Goal: Task Accomplishment & Management: Use online tool/utility

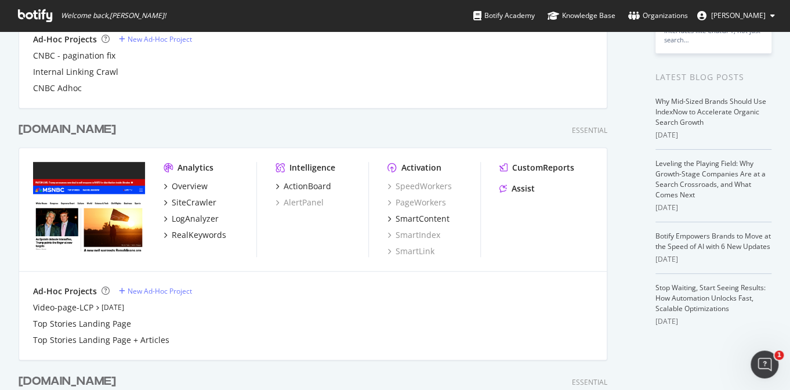
scroll to position [435, 0]
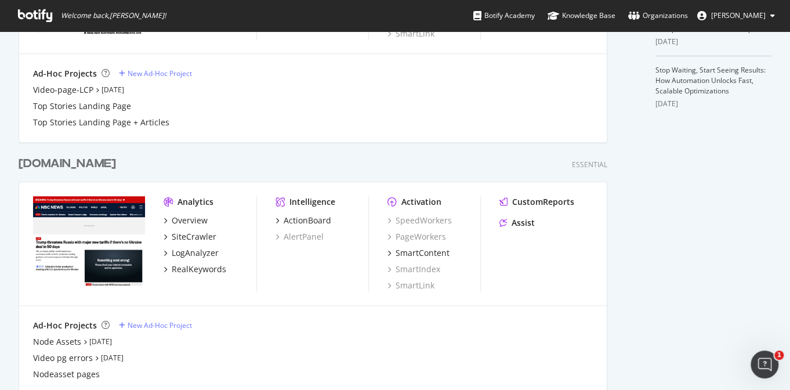
click at [84, 160] on div "[DOMAIN_NAME]" at bounding box center [67, 164] width 97 height 17
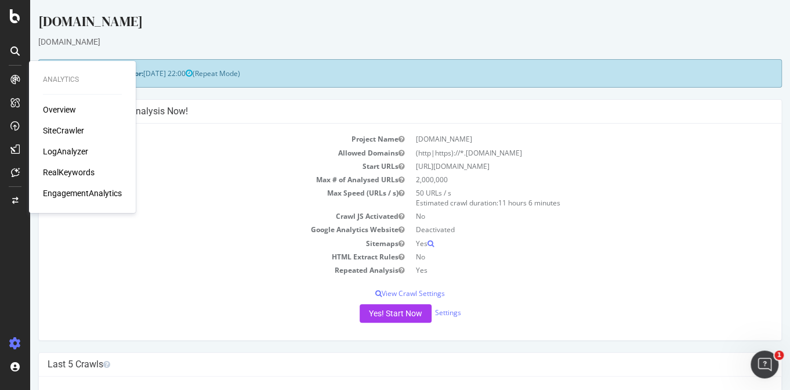
click at [64, 171] on div "RealKeywords" at bounding box center [69, 173] width 52 height 12
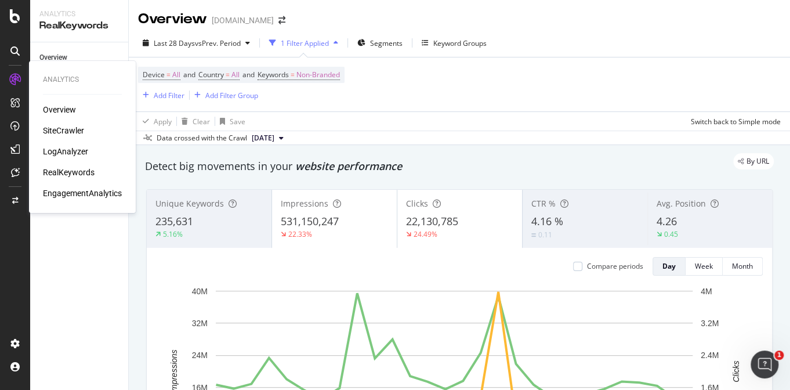
drag, startPoint x: 56, startPoint y: 129, endPoint x: 67, endPoint y: 132, distance: 11.4
click at [57, 129] on div "SiteCrawler" at bounding box center [63, 131] width 41 height 12
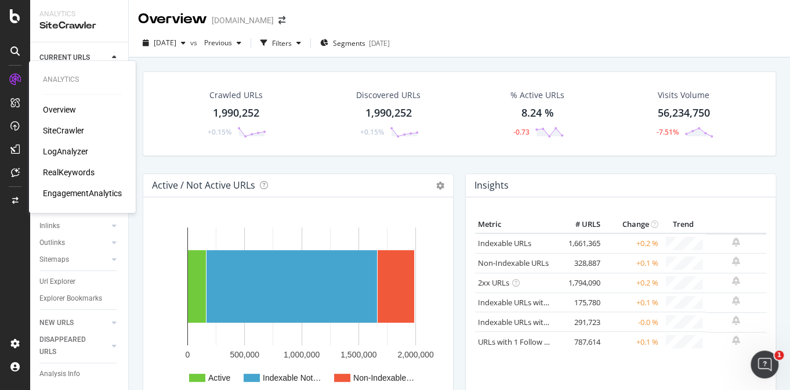
click at [73, 153] on div "LogAnalyzer" at bounding box center [65, 152] width 45 height 12
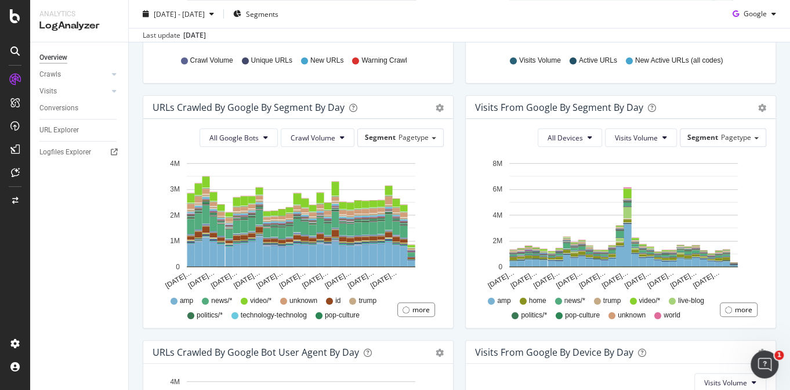
scroll to position [363, 0]
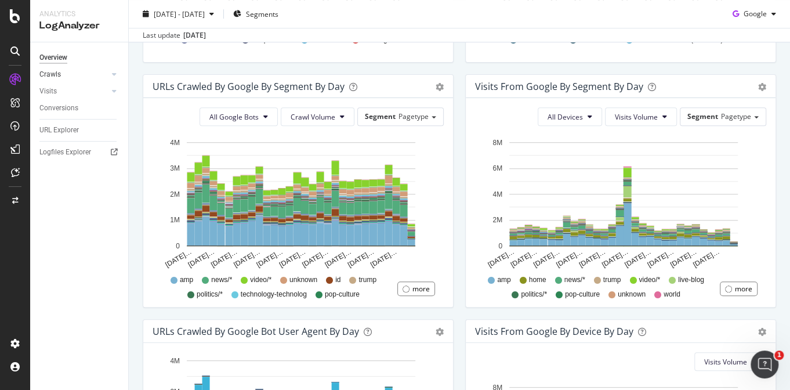
click at [68, 77] on link "Crawls" at bounding box center [73, 74] width 69 height 12
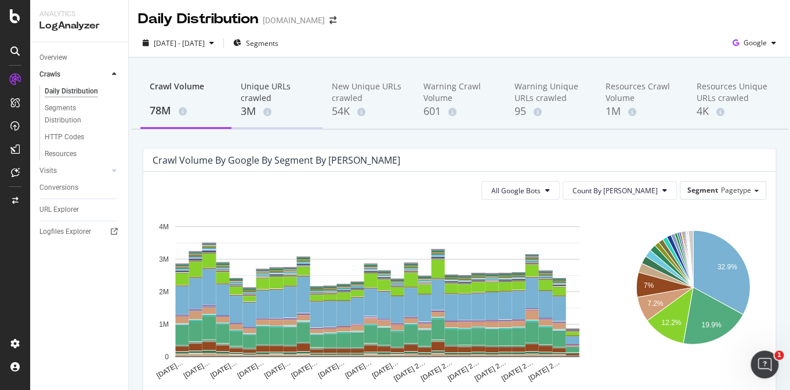
click at [265, 90] on div "Unique URLs crawled" at bounding box center [277, 92] width 73 height 23
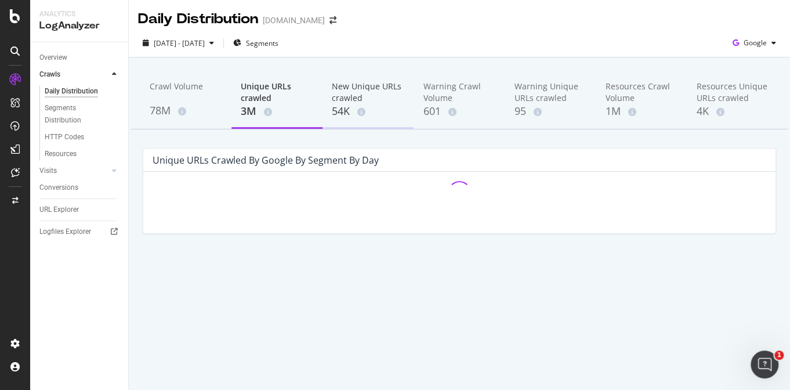
click at [356, 124] on div "New Unique URLs crawled 54K" at bounding box center [368, 99] width 91 height 57
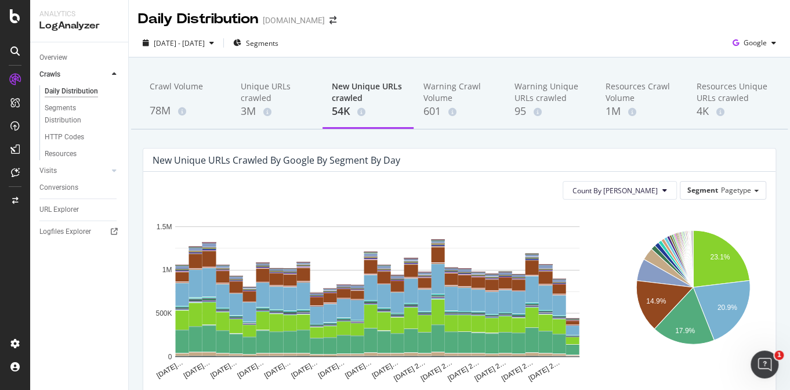
drag, startPoint x: 86, startPoint y: 291, endPoint x: 125, endPoint y: 287, distance: 38.6
click at [86, 291] on div "Overview Crawls Daily Distribution Segments Distribution HTTP Codes Resources V…" at bounding box center [79, 216] width 98 height 348
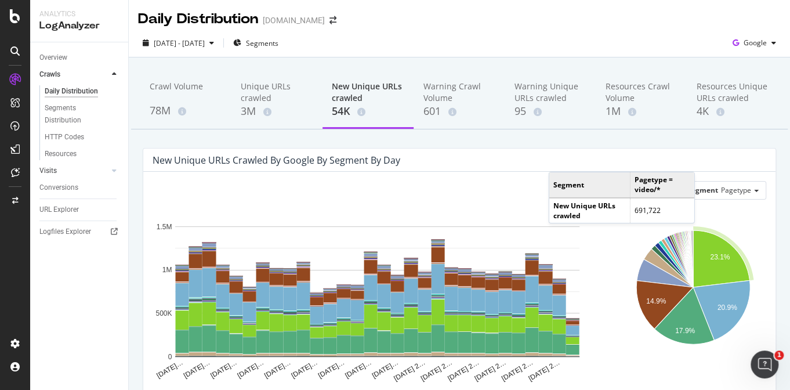
click at [102, 168] on div at bounding box center [103, 171] width 12 height 12
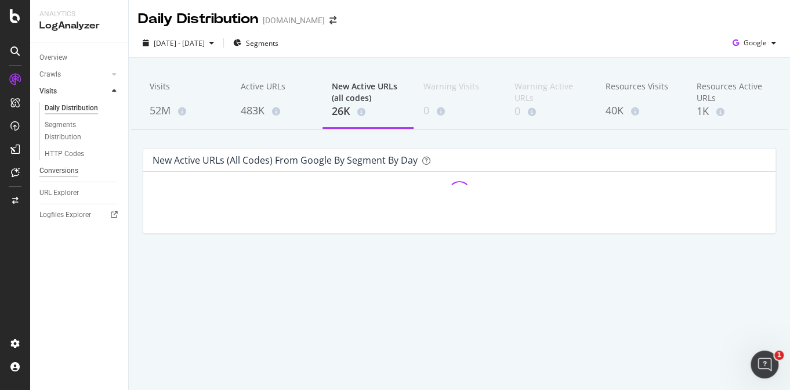
click at [61, 172] on div "Conversions" at bounding box center [58, 171] width 39 height 12
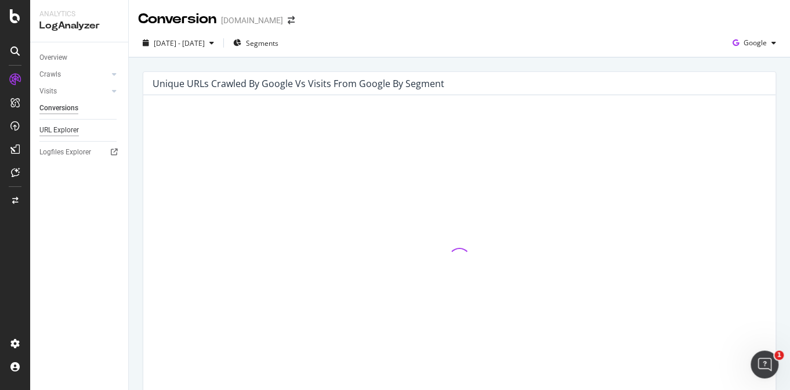
click at [64, 132] on div "URL Explorer" at bounding box center [58, 130] width 39 height 12
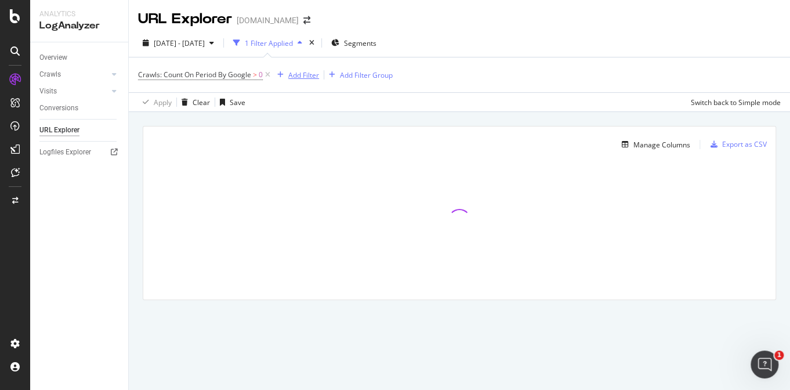
click at [306, 74] on div "Add Filter" at bounding box center [303, 75] width 31 height 10
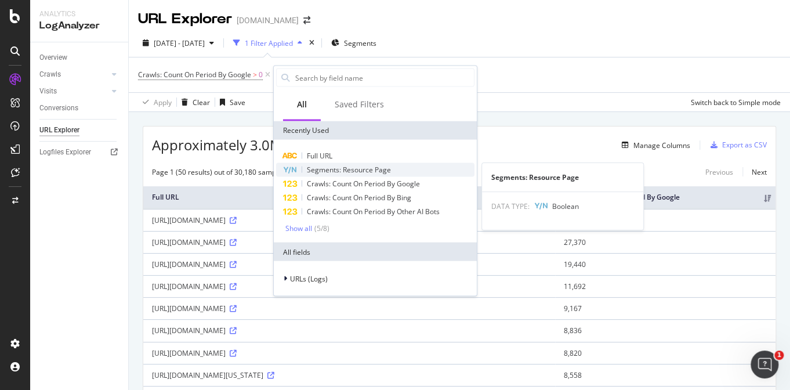
type input "b"
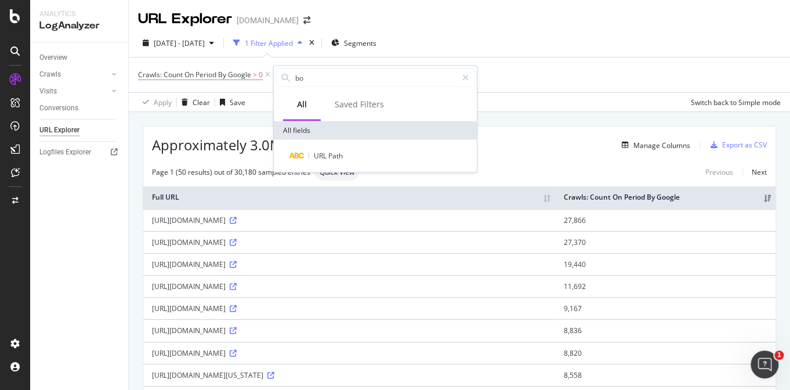
type input "b"
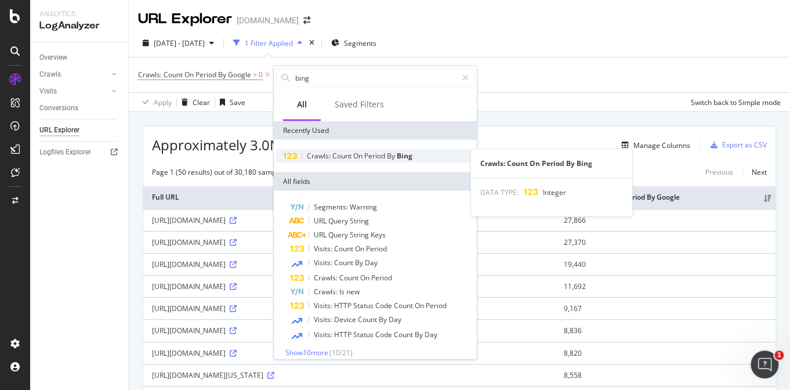
type input "bing"
click at [387, 154] on span "Period" at bounding box center [375, 156] width 23 height 10
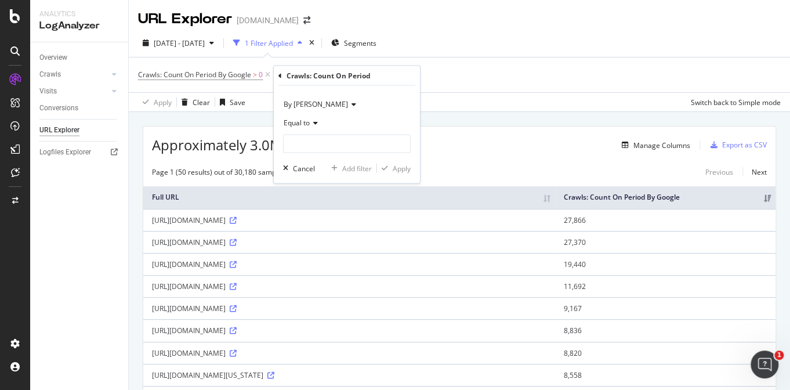
click at [302, 119] on span "Equal to" at bounding box center [297, 123] width 26 height 10
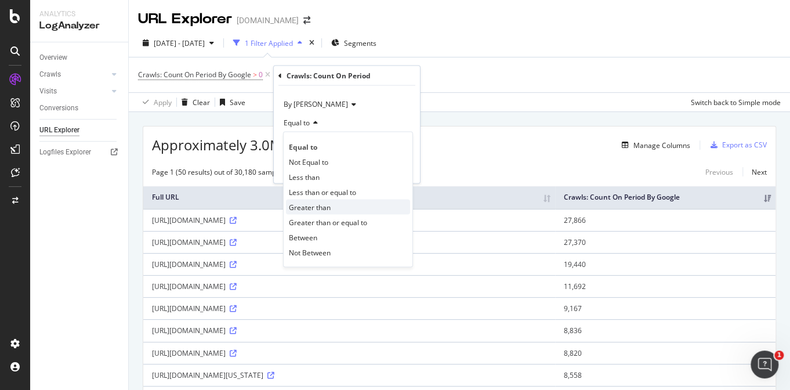
click at [322, 208] on span "Greater than" at bounding box center [310, 207] width 42 height 10
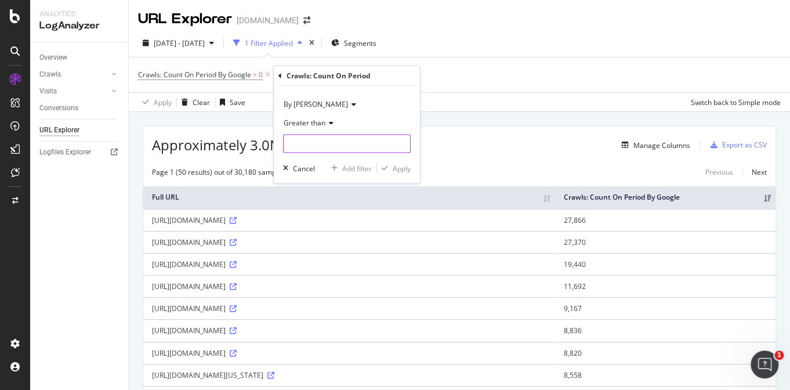
click at [303, 152] on input "number" at bounding box center [347, 144] width 128 height 19
type input "10000"
click at [399, 160] on div "By Bing Greater than 10000 Cancel Add filter Apply" at bounding box center [347, 134] width 146 height 97
click at [401, 166] on div "Apply" at bounding box center [402, 168] width 18 height 10
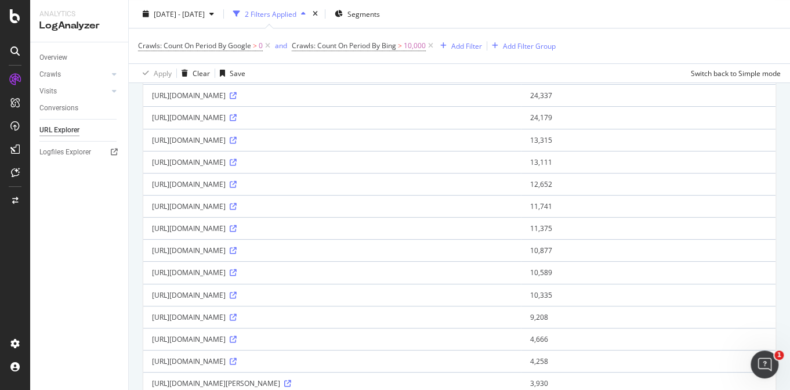
scroll to position [339, 0]
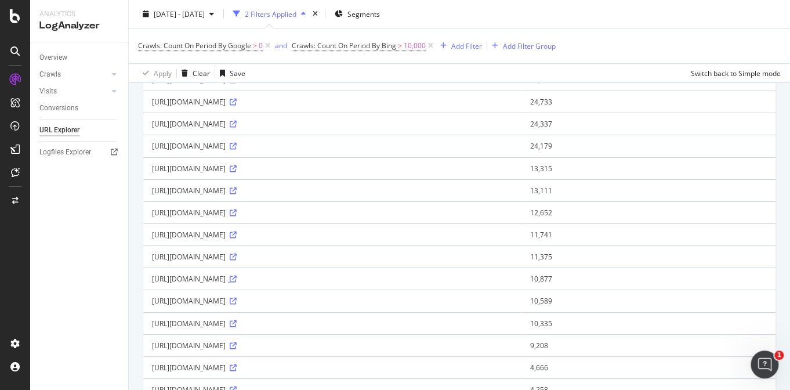
click at [237, 276] on icon at bounding box center [233, 279] width 7 height 7
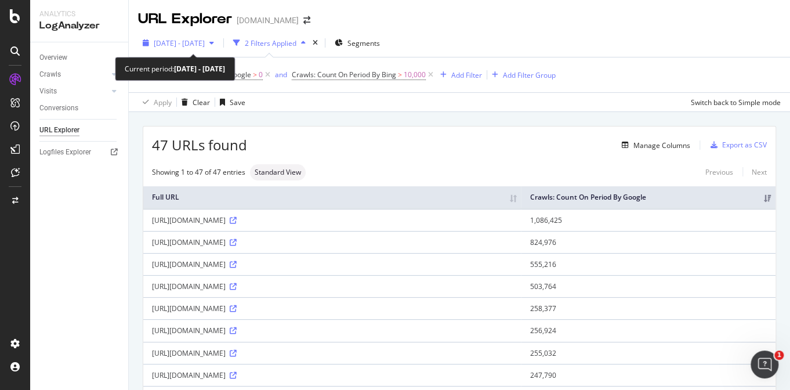
click at [198, 34] on button "[DATE] - [DATE]" at bounding box center [178, 43] width 81 height 19
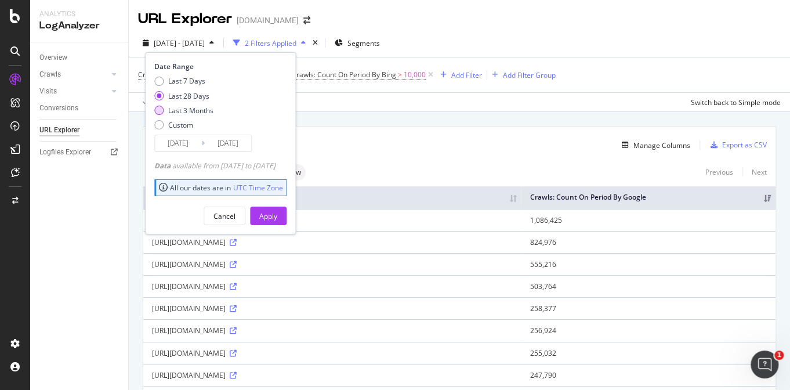
click at [160, 113] on div "Last 3 Months" at bounding box center [158, 110] width 9 height 9
type input "[DATE]"
click at [363, 96] on div "Apply Clear Save Switch back to Simple mode" at bounding box center [460, 101] width 662 height 19
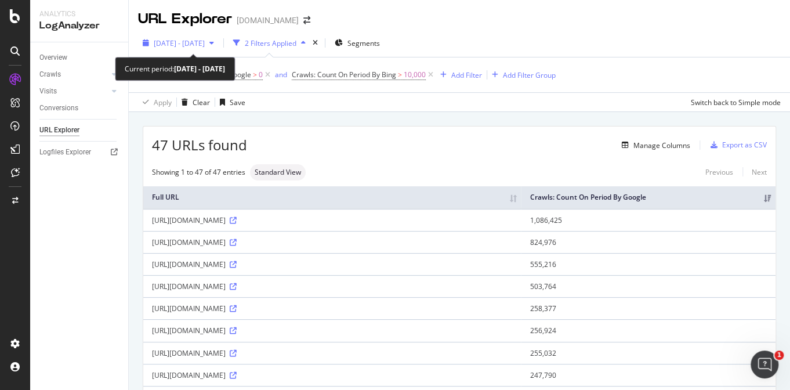
click at [165, 42] on span "[DATE] - [DATE]" at bounding box center [179, 43] width 51 height 10
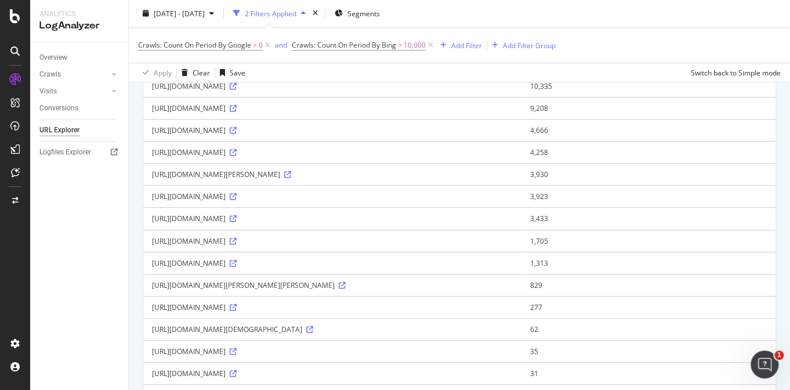
scroll to position [580, 0]
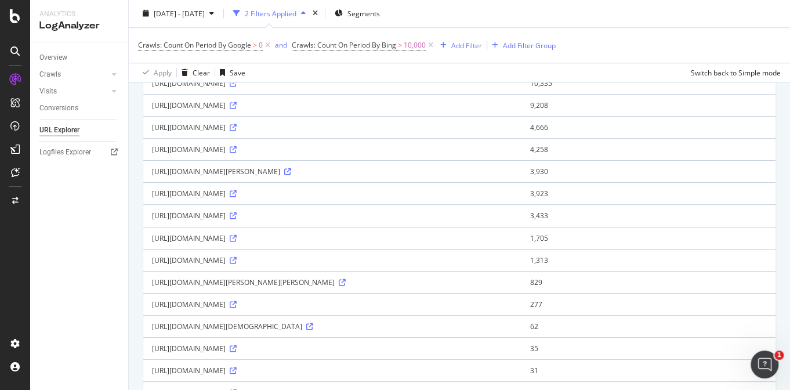
click at [218, 124] on div "[URL][DOMAIN_NAME]" at bounding box center [332, 127] width 360 height 10
click at [237, 125] on icon at bounding box center [233, 127] width 7 height 7
click at [348, 190] on div "[URL][DOMAIN_NAME]" at bounding box center [332, 194] width 360 height 10
click at [206, 190] on div "[URL][DOMAIN_NAME]" at bounding box center [332, 194] width 360 height 10
click at [459, 44] on div "Add Filter" at bounding box center [466, 46] width 31 height 10
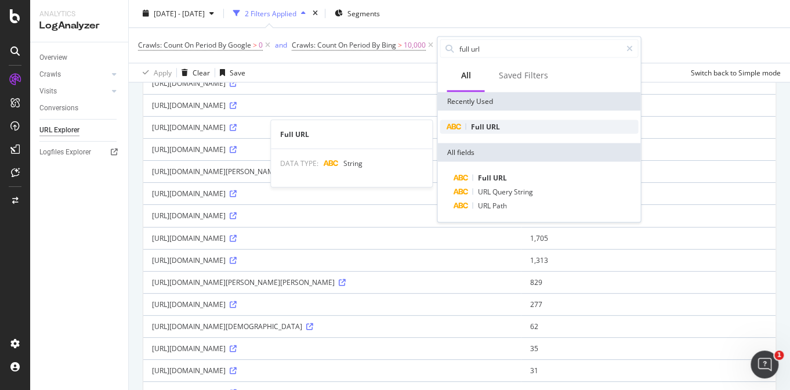
type input "full url"
click at [480, 126] on span "Full" at bounding box center [478, 127] width 15 height 10
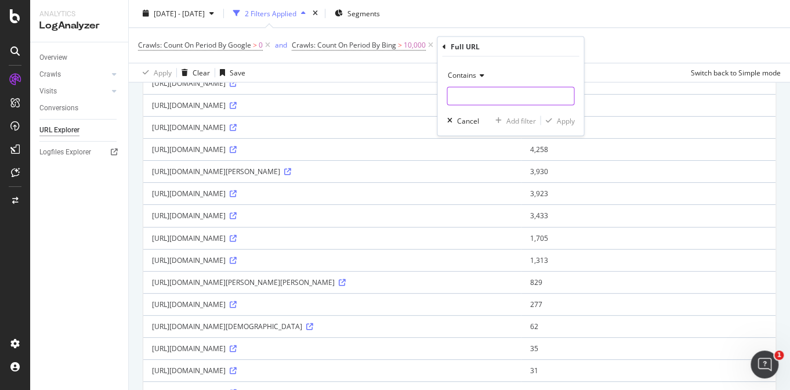
click at [470, 89] on input "text" at bounding box center [510, 96] width 127 height 19
type input "/search"
click at [560, 114] on div "Contains /search Cancel Add filter Apply" at bounding box center [511, 96] width 146 height 79
click at [555, 120] on div "button" at bounding box center [549, 120] width 16 height 7
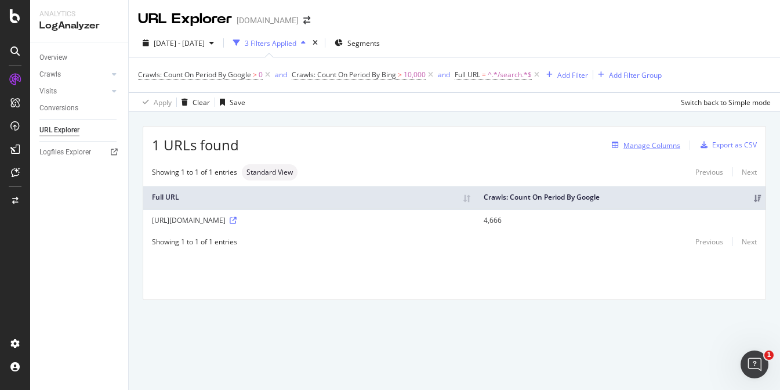
click at [624, 143] on div "button" at bounding box center [616, 145] width 16 height 7
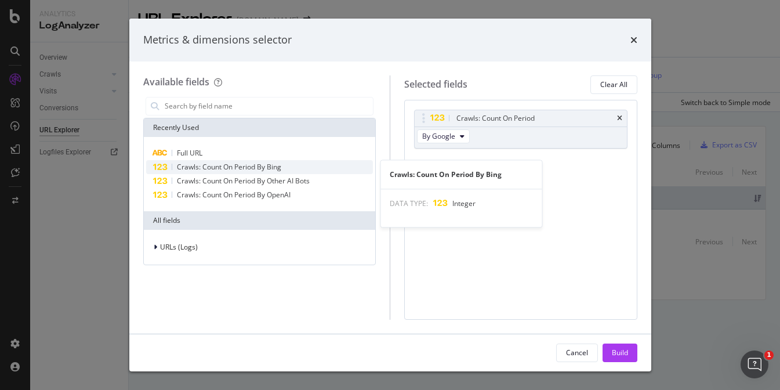
click at [279, 167] on span "Crawls: Count On Period By Bing" at bounding box center [229, 167] width 104 height 10
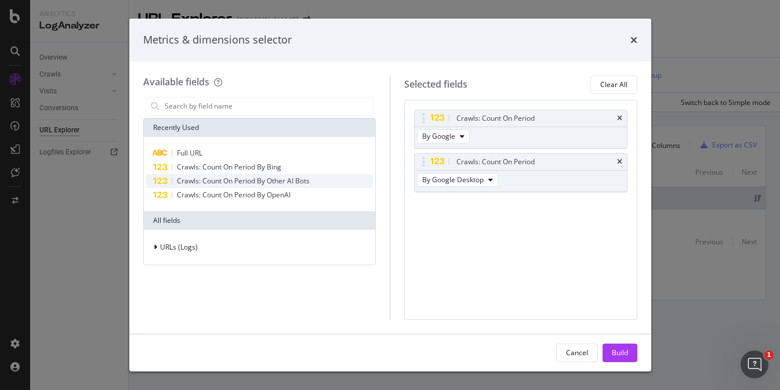
click at [286, 181] on span "Crawls: Count On Period By Other AI Bots" at bounding box center [243, 181] width 133 height 10
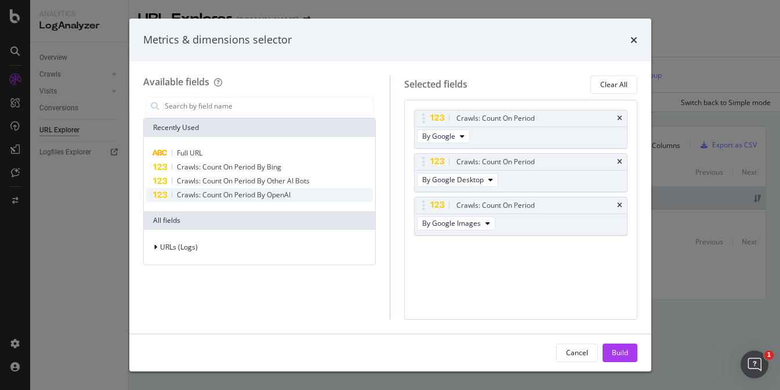
click at [287, 197] on span "Crawls: Count On Period By OpenAI" at bounding box center [234, 195] width 114 height 10
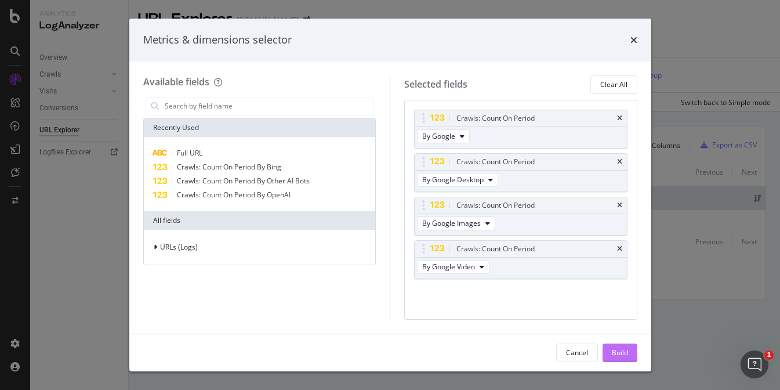
click at [624, 352] on div "Build" at bounding box center [620, 353] width 16 height 10
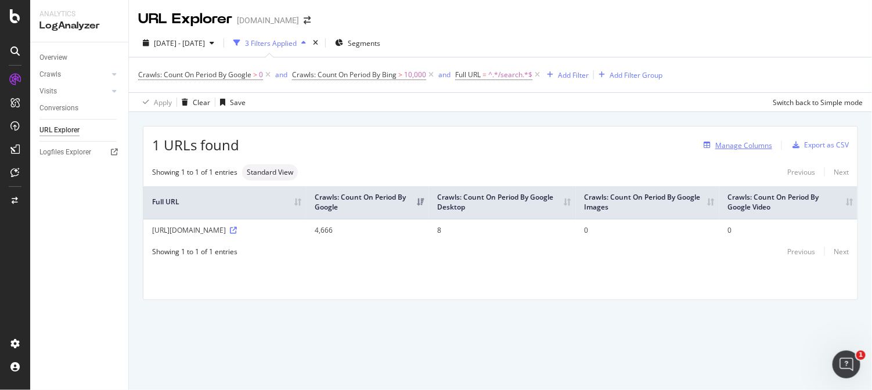
click at [727, 146] on div "Manage Columns" at bounding box center [743, 145] width 57 height 10
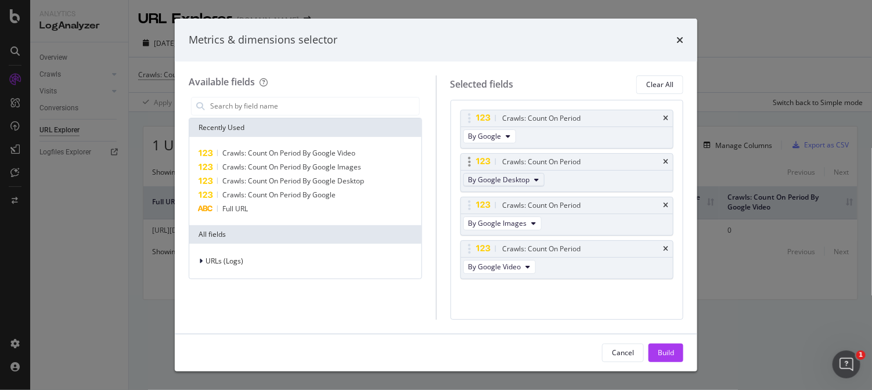
click at [504, 180] on span "By Google Desktop" at bounding box center [499, 180] width 62 height 10
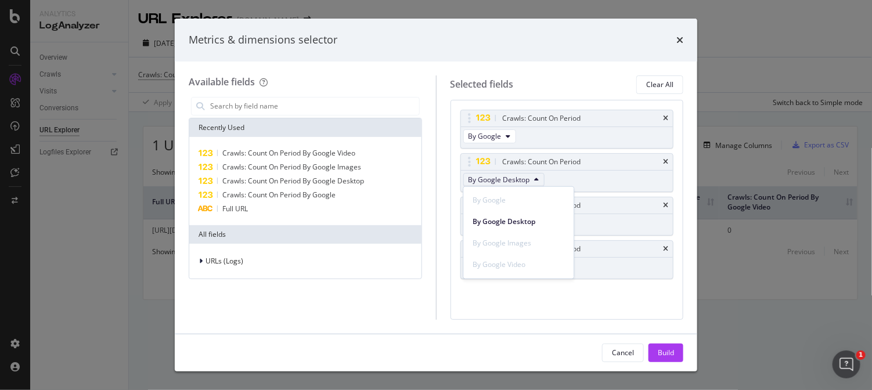
scroll to position [578, 0]
click at [530, 262] on span "By MistralAI-User" at bounding box center [519, 266] width 92 height 10
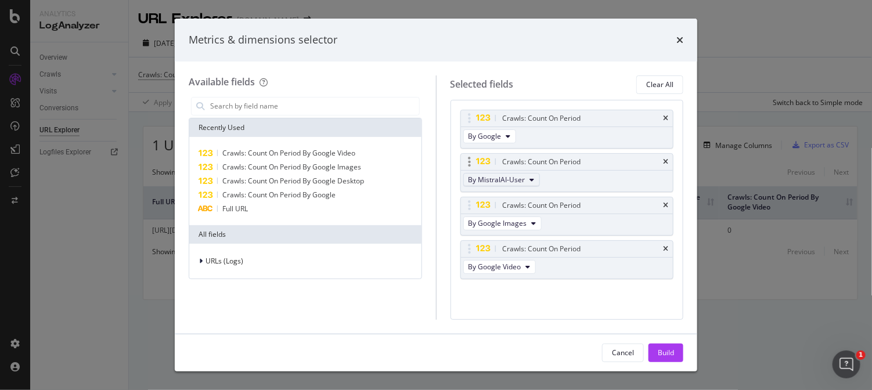
click at [523, 179] on button "By MistralAI-User" at bounding box center [501, 180] width 77 height 14
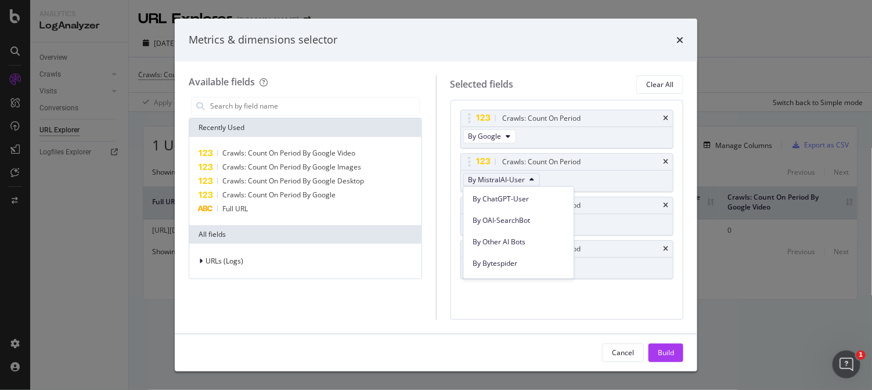
scroll to position [456, 0]
click at [612, 290] on div "Crawls: Count On Period By Google Crawls: Count On Period By MistralAI-User Cra…" at bounding box center [567, 207] width 214 height 194
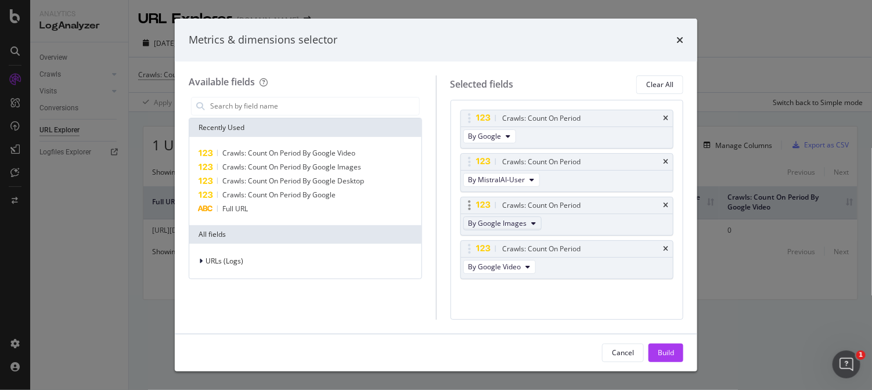
click at [528, 219] on button "By Google Images" at bounding box center [502, 223] width 78 height 14
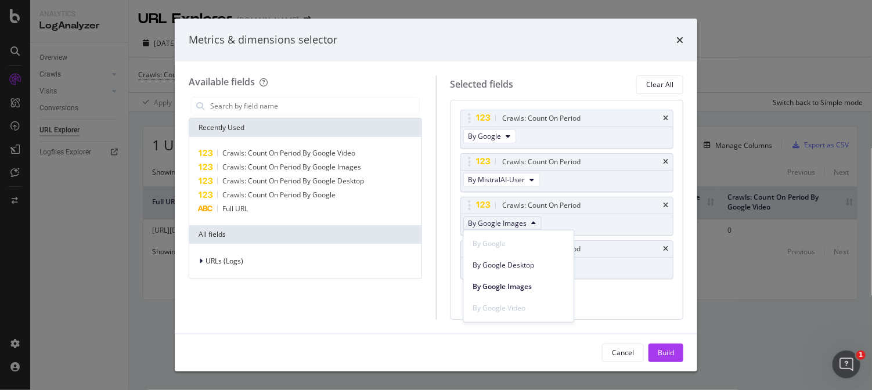
scroll to position [578, 0]
click at [500, 269] on span "By YouBot" at bounding box center [519, 266] width 92 height 10
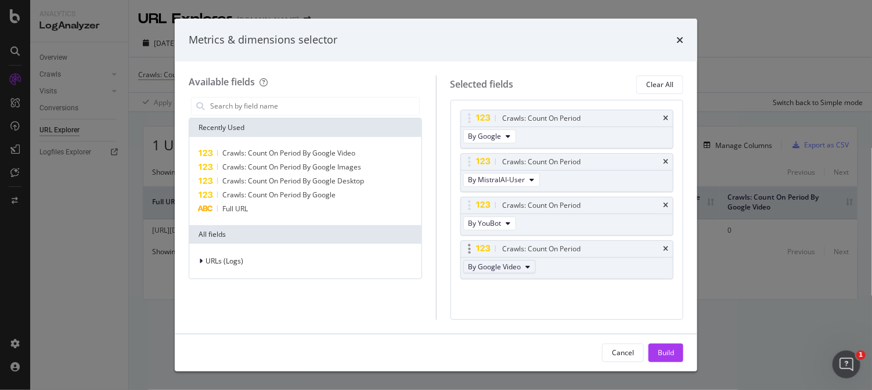
click at [528, 263] on icon "modal" at bounding box center [528, 266] width 5 height 7
click at [524, 331] on span "By Perplexity-User" at bounding box center [519, 331] width 92 height 10
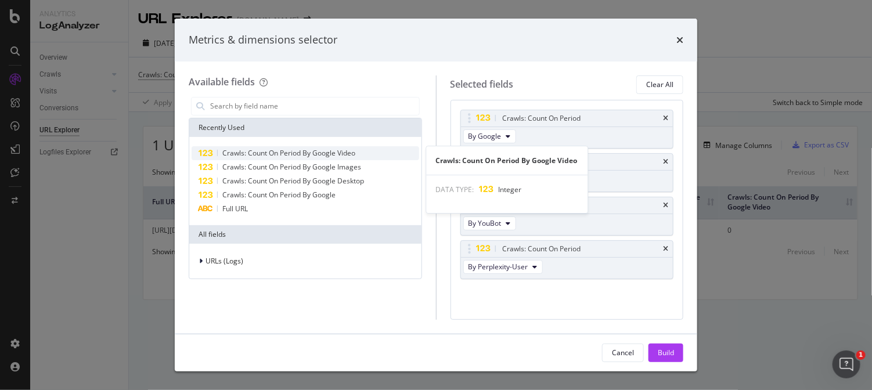
click at [281, 155] on span "Crawls: Count On Period By Google Video" at bounding box center [288, 153] width 133 height 10
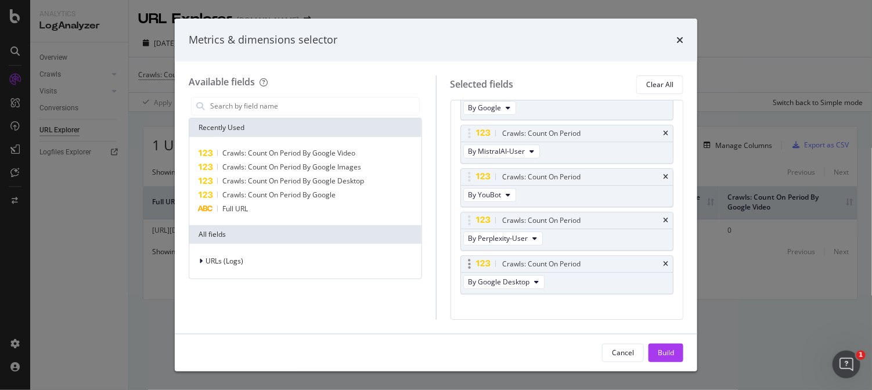
scroll to position [41, 0]
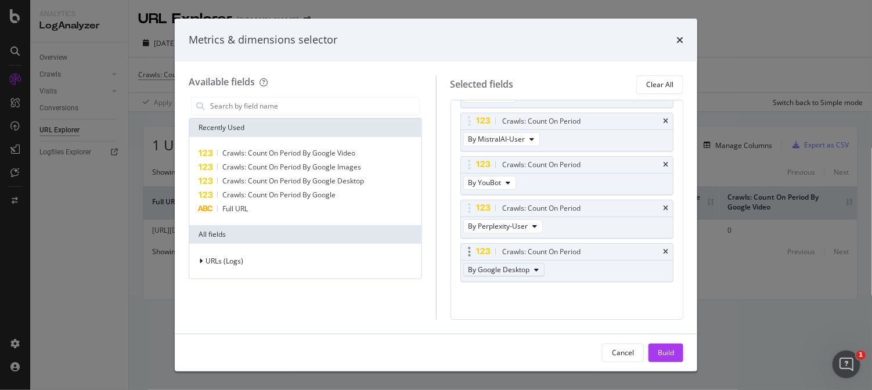
click at [523, 271] on span "By Google Desktop" at bounding box center [499, 270] width 62 height 10
click at [542, 337] on span "By FacebookBot" at bounding box center [519, 342] width 92 height 10
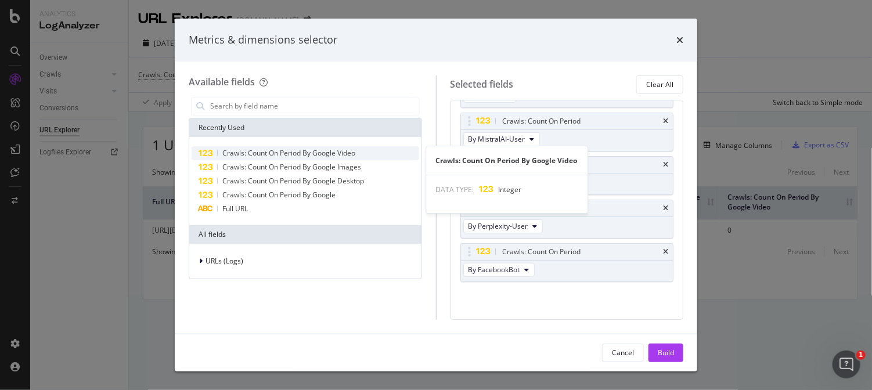
click at [320, 149] on span "Crawls: Count On Period By Google Video" at bounding box center [288, 153] width 133 height 10
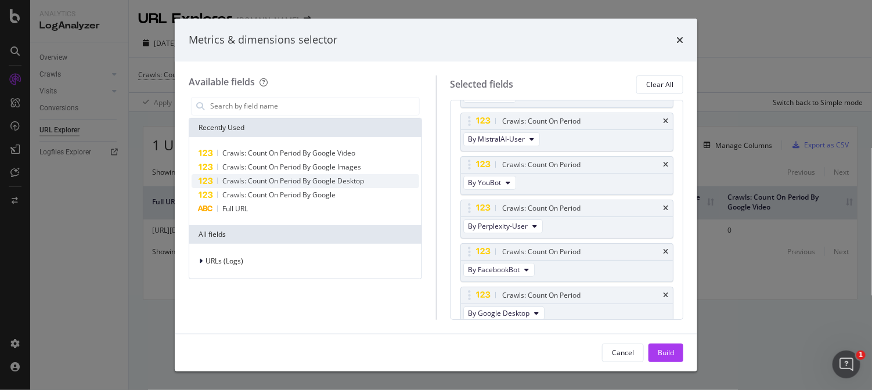
scroll to position [45, 0]
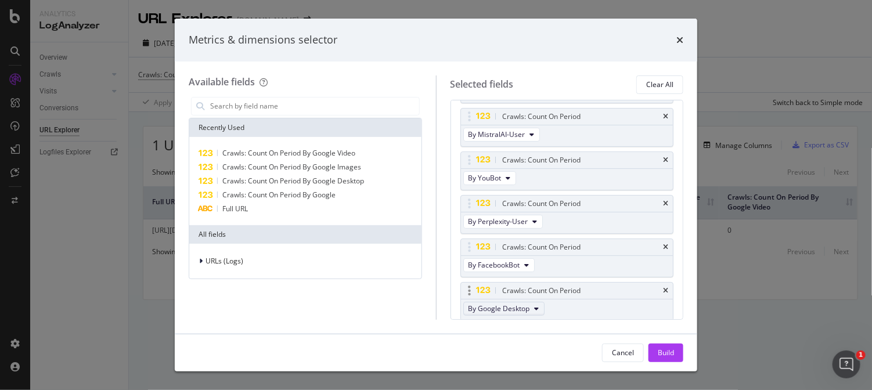
click at [527, 309] on span "By Google Desktop" at bounding box center [499, 308] width 62 height 10
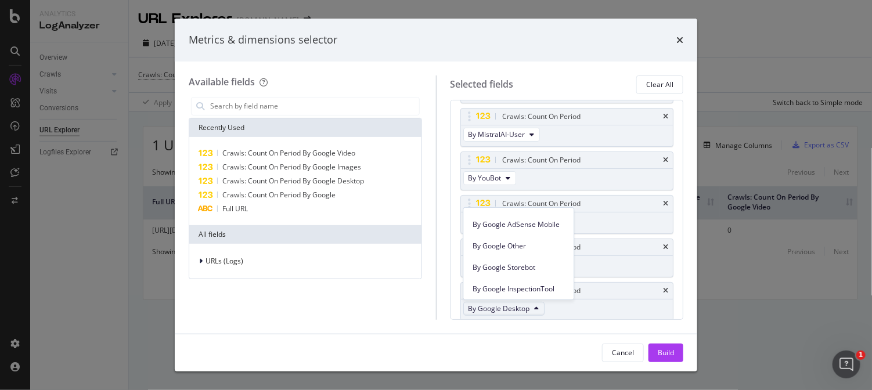
scroll to position [290, 0]
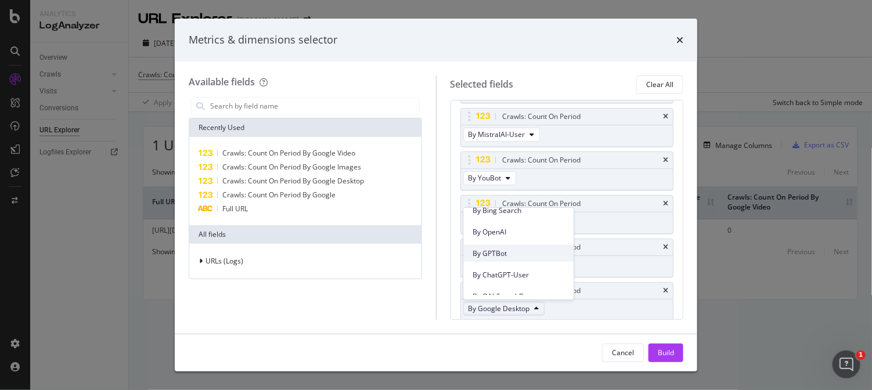
click at [522, 251] on span "By GPTBot" at bounding box center [519, 253] width 92 height 10
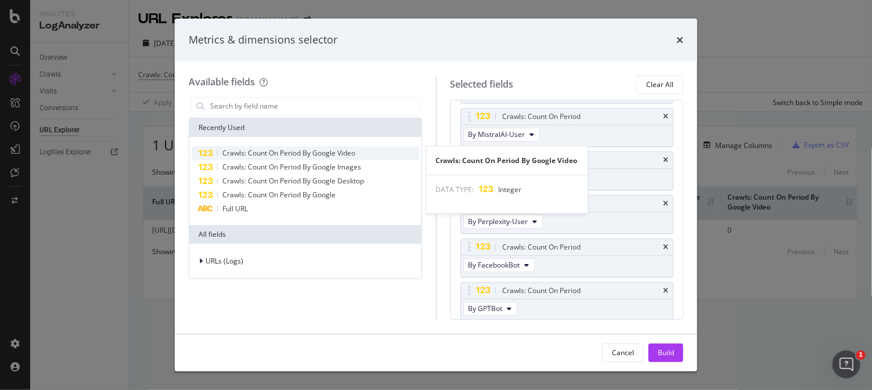
click at [294, 153] on span "Crawls: Count On Period By Google Video" at bounding box center [288, 153] width 133 height 10
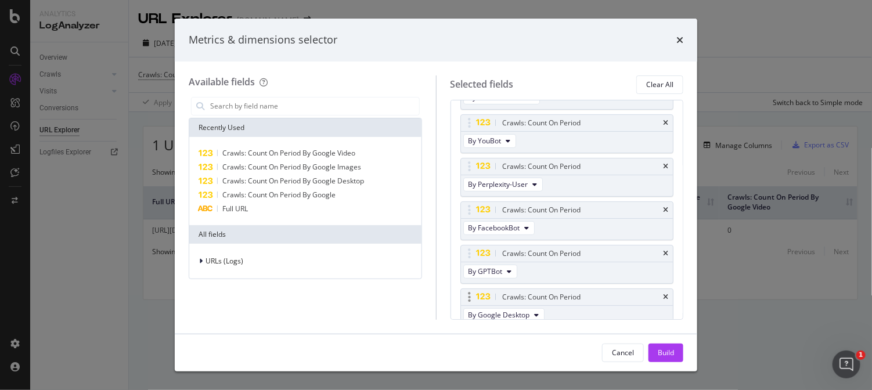
scroll to position [89, 0]
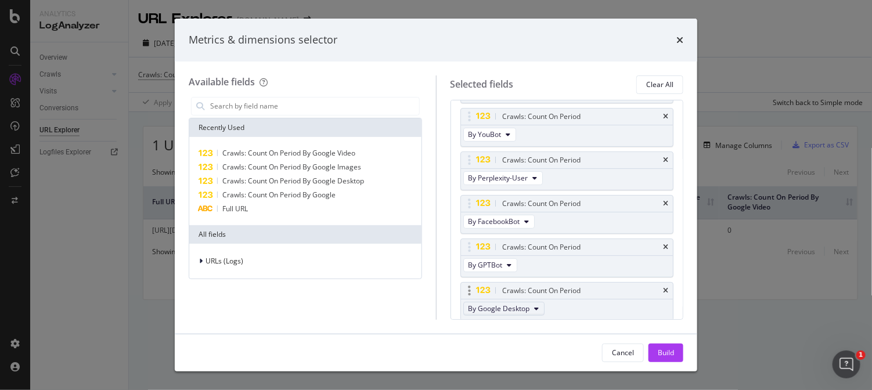
click at [527, 308] on span "By Google Desktop" at bounding box center [499, 308] width 62 height 10
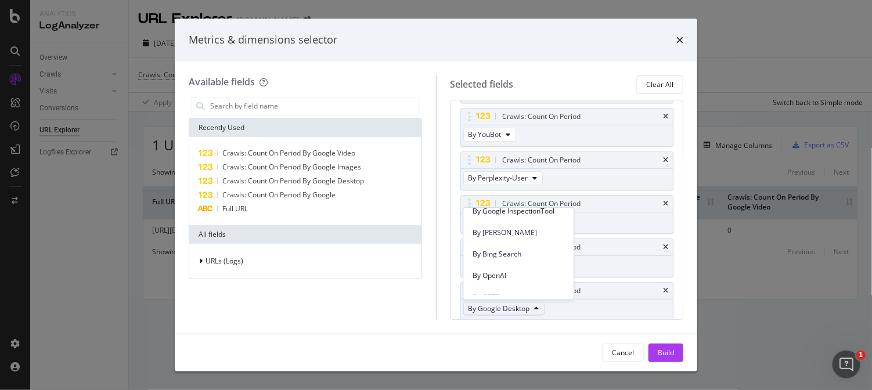
scroll to position [218, 0]
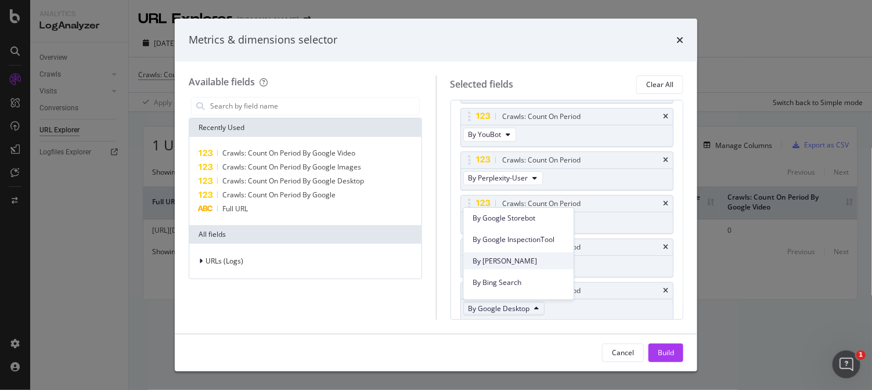
click at [507, 267] on div "By [PERSON_NAME]" at bounding box center [519, 260] width 110 height 17
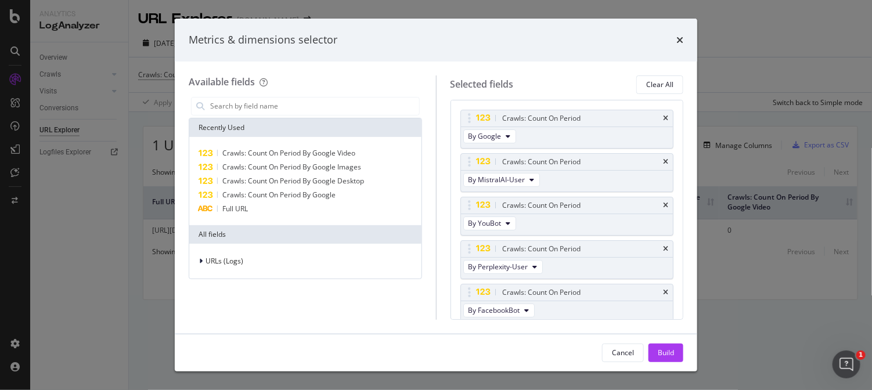
scroll to position [127, 0]
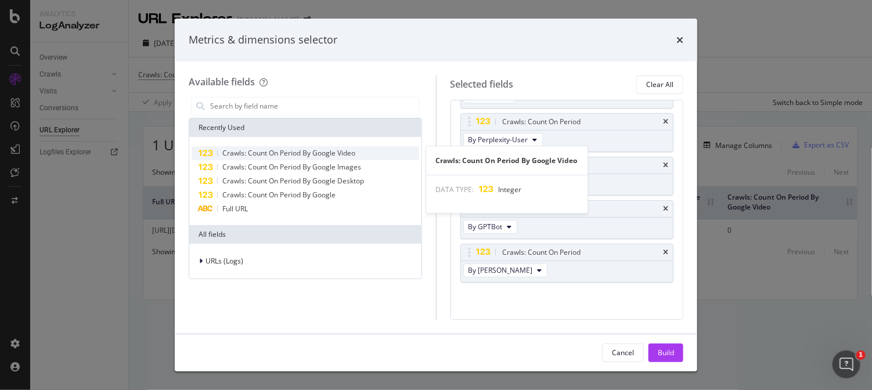
click at [306, 155] on span "Crawls: Count On Period By Google Video" at bounding box center [288, 153] width 133 height 10
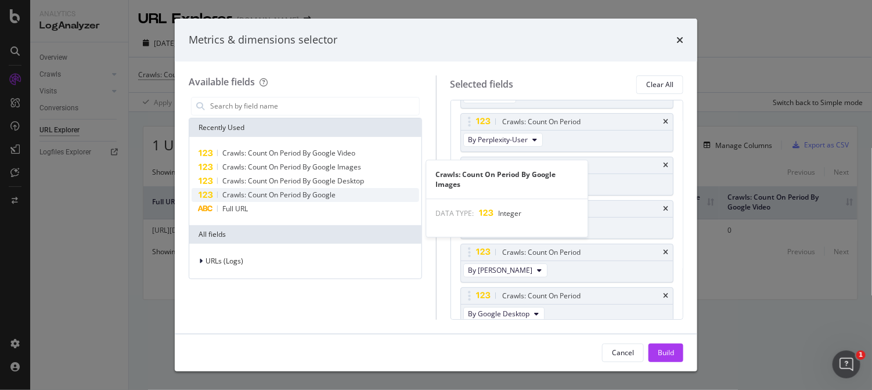
scroll to position [132, 0]
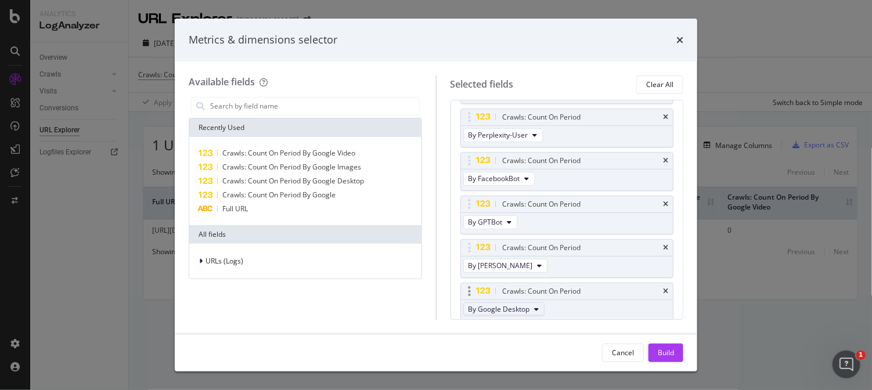
click at [537, 307] on icon "modal" at bounding box center [536, 309] width 5 height 7
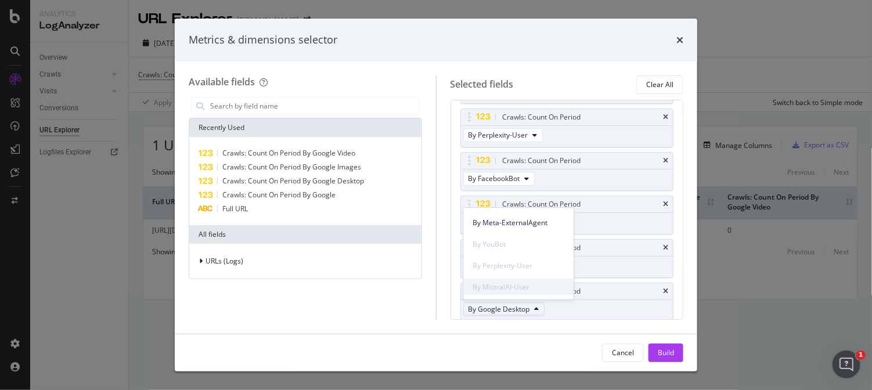
scroll to position [505, 0]
click at [528, 287] on div "By Meta-ExternalAgent" at bounding box center [519, 295] width 110 height 17
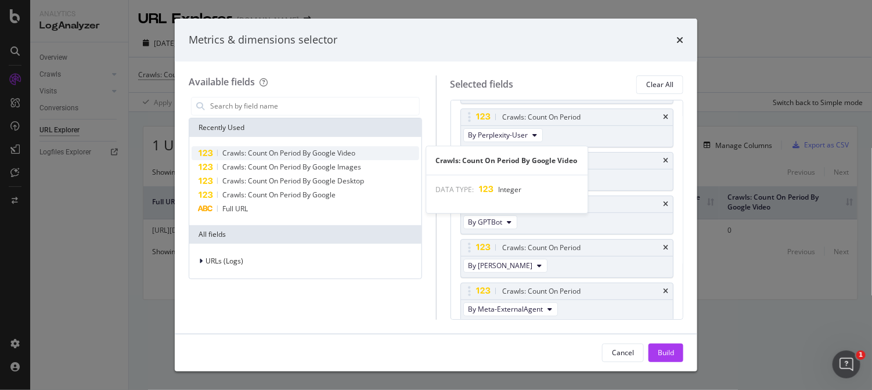
click at [272, 153] on span "Crawls: Count On Period By Google Video" at bounding box center [288, 153] width 133 height 10
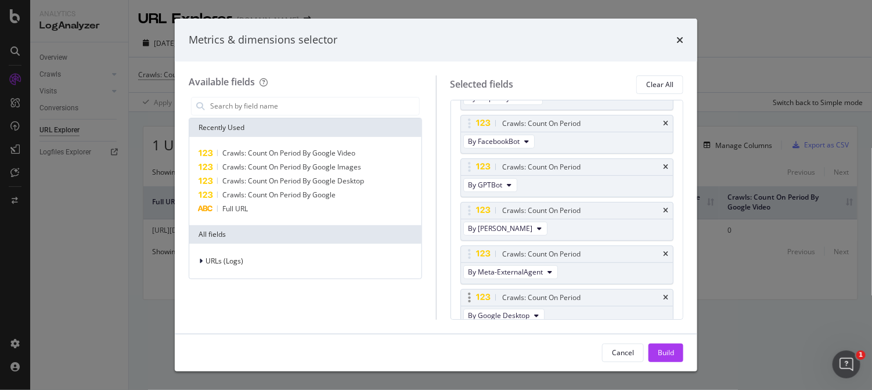
scroll to position [175, 0]
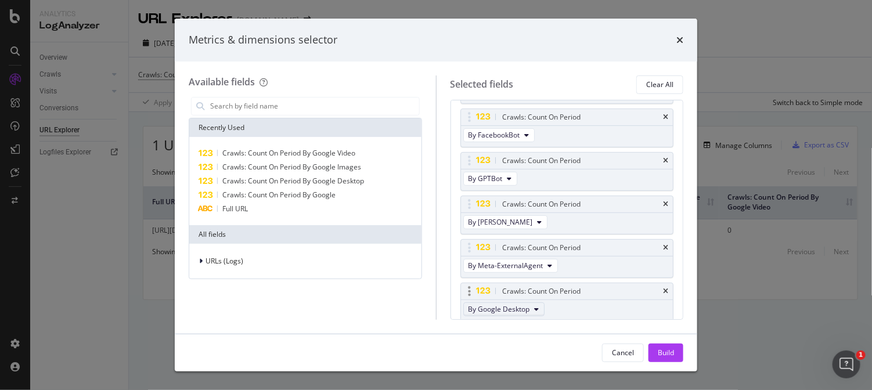
click at [526, 309] on span "By Google Desktop" at bounding box center [499, 309] width 62 height 10
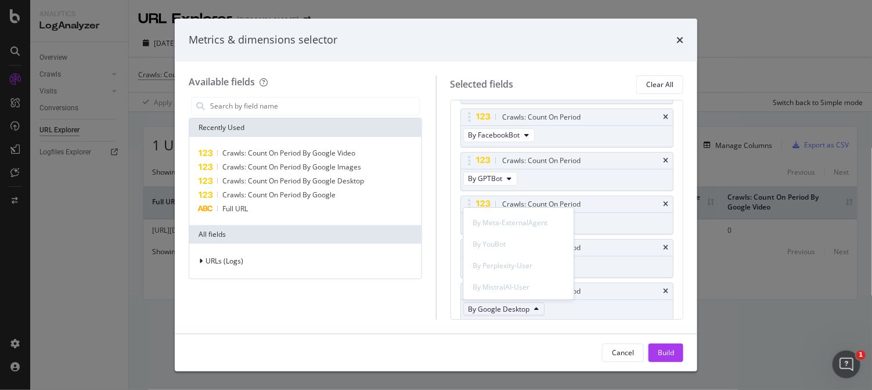
scroll to position [505, 0]
drag, startPoint x: 511, startPoint y: 256, endPoint x: 505, endPoint y: 252, distance: 7.0
click at [511, 256] on span "By AmazonBot" at bounding box center [519, 252] width 92 height 10
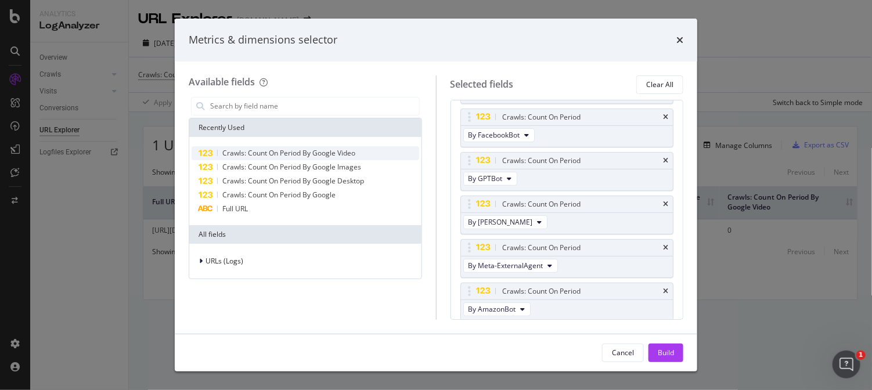
click at [296, 151] on span "Crawls: Count On Period By Google Video" at bounding box center [288, 153] width 133 height 10
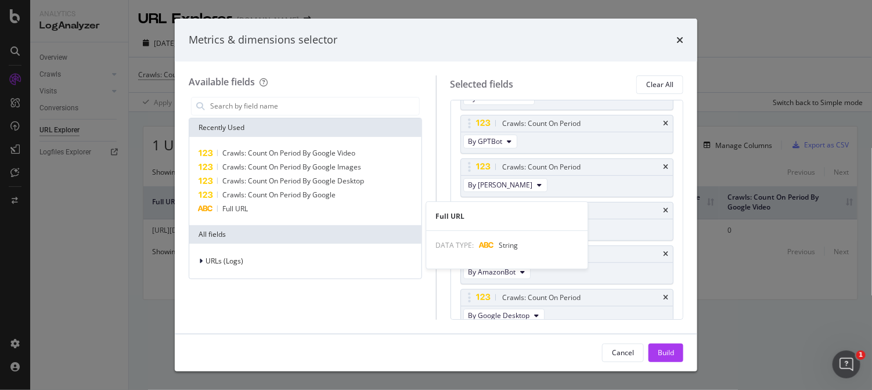
scroll to position [218, 0]
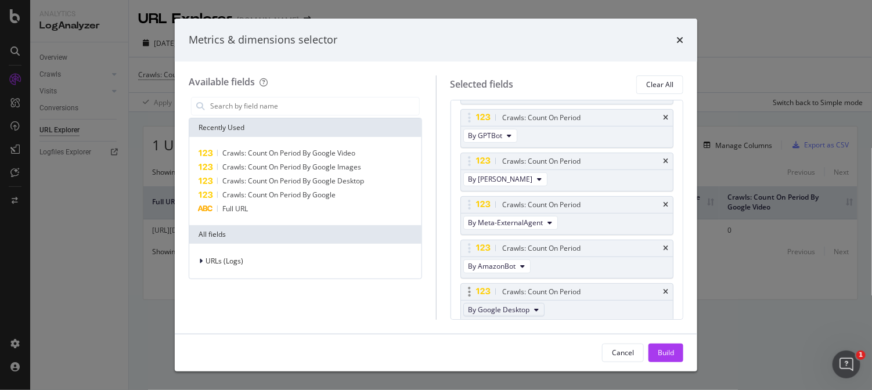
click at [516, 305] on span "By Google Desktop" at bounding box center [499, 310] width 62 height 10
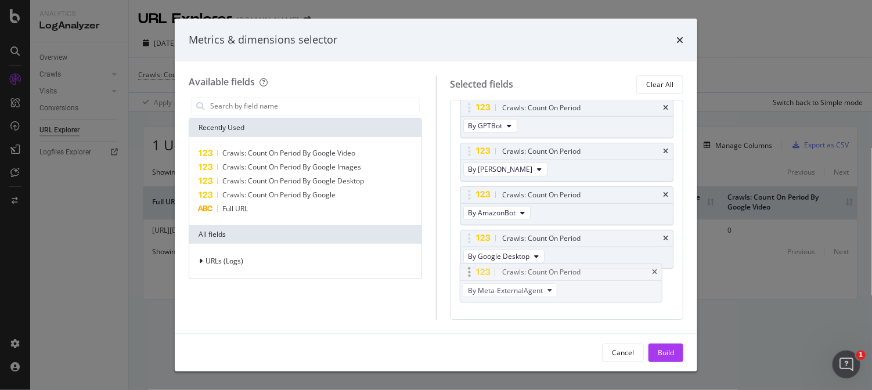
scroll to position [236, 0]
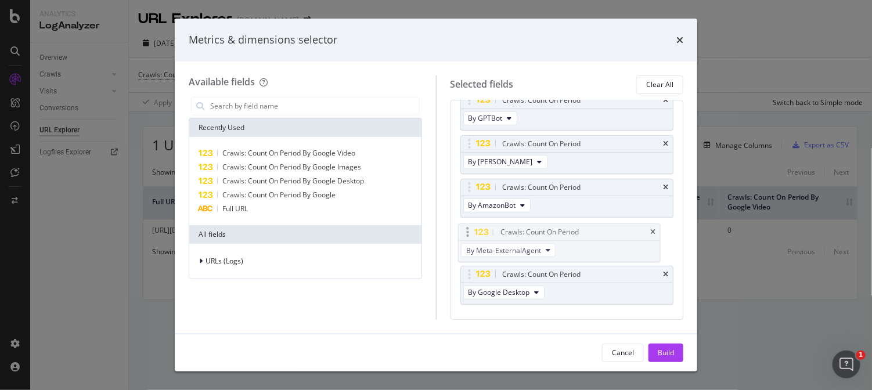
drag, startPoint x: 577, startPoint y: 216, endPoint x: 576, endPoint y: 245, distance: 29.6
click at [528, 292] on span "By Google Desktop" at bounding box center [499, 292] width 62 height 10
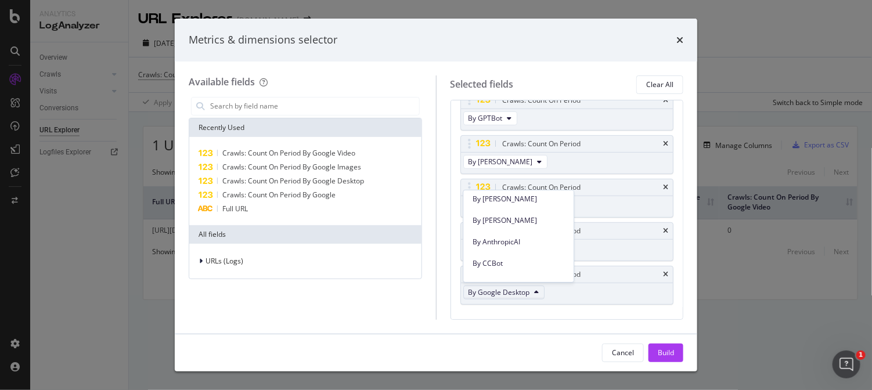
scroll to position [433, 0]
click at [505, 264] on span "By CCBot" at bounding box center [519, 264] width 92 height 10
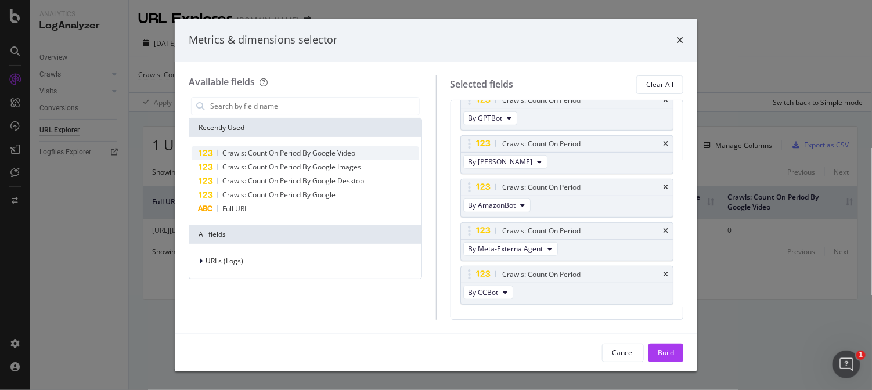
click at [291, 153] on span "Crawls: Count On Period By Google Video" at bounding box center [288, 153] width 133 height 10
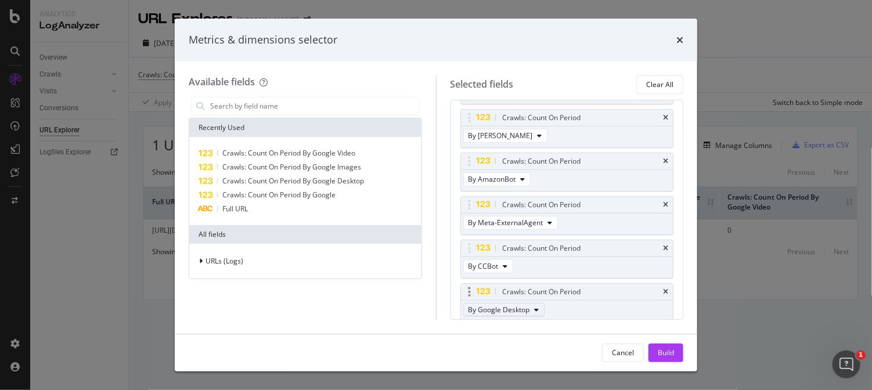
click at [534, 306] on icon "modal" at bounding box center [536, 309] width 5 height 7
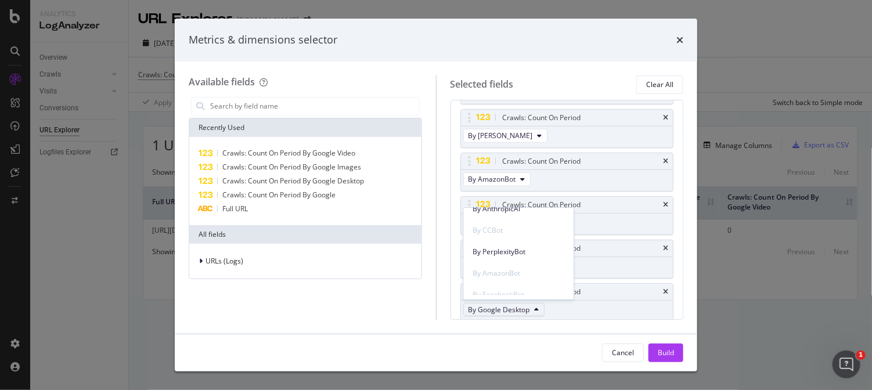
scroll to position [501, 0]
click at [516, 233] on span "By PerplexityBot" at bounding box center [519, 235] width 92 height 10
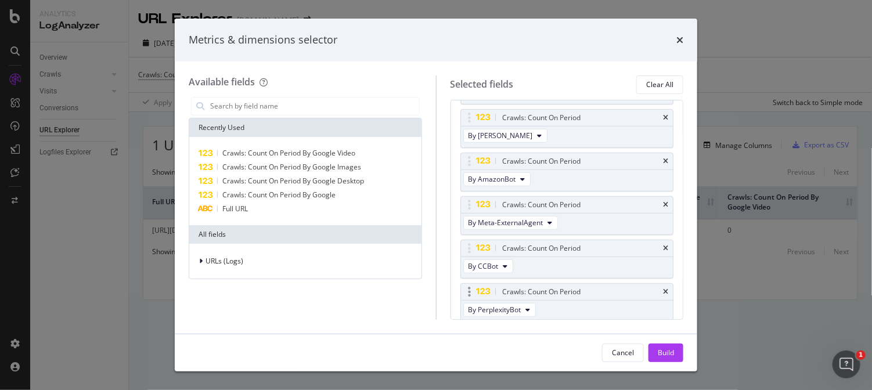
scroll to position [301, 0]
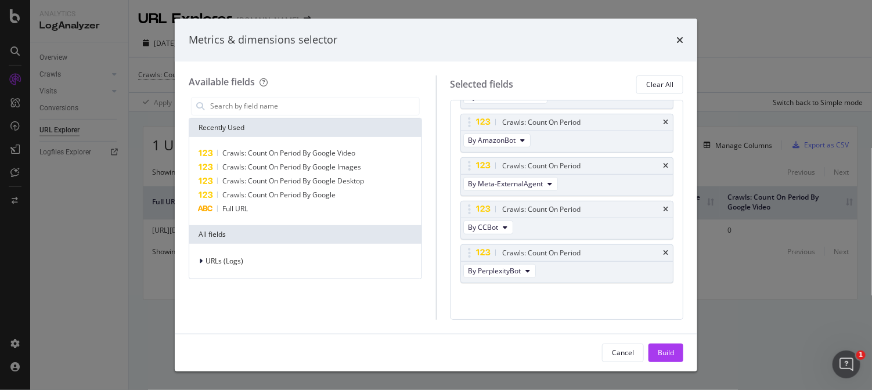
click at [342, 145] on div "Crawls: Count On Period By Google Video Crawls: Count On Period By Google Image…" at bounding box center [305, 181] width 232 height 88
click at [343, 153] on span "Crawls: Count On Period By Google Video" at bounding box center [288, 153] width 133 height 10
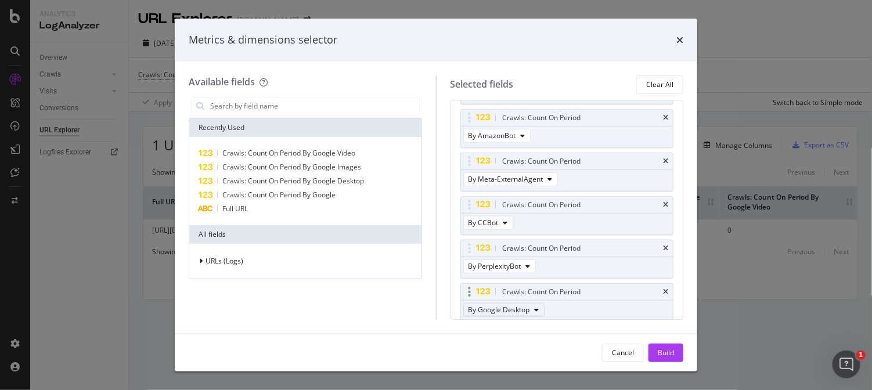
click at [532, 307] on button "By Google Desktop" at bounding box center [503, 310] width 81 height 14
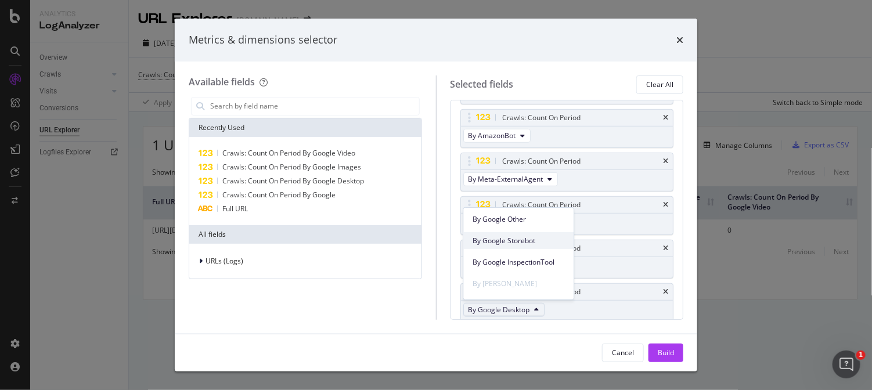
scroll to position [218, 0]
click at [529, 284] on span "By Bing Search" at bounding box center [519, 282] width 92 height 10
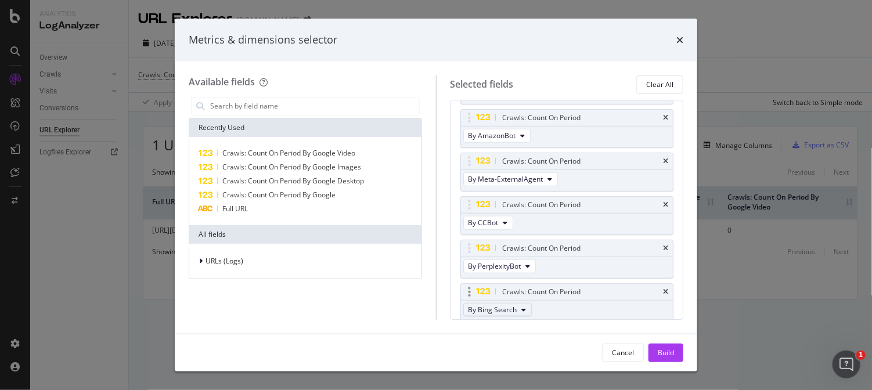
click at [505, 307] on span "By Bing Search" at bounding box center [492, 310] width 49 height 10
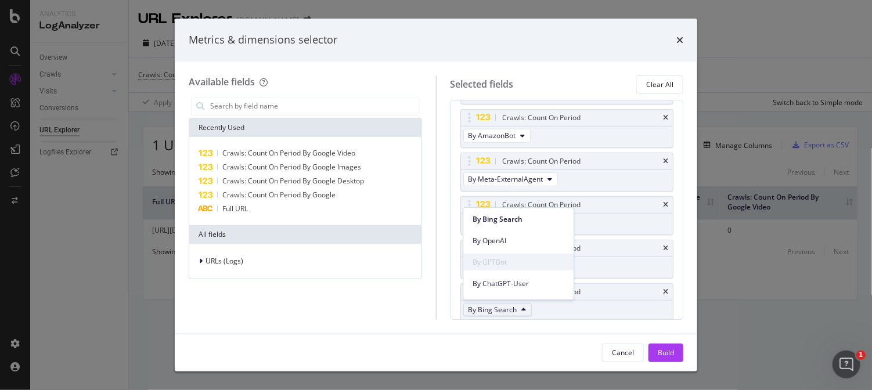
scroll to position [290, 0]
click at [406, 296] on div "Recently Used Crawls: Count On Period By Google Video Crawls: Count On Period B…" at bounding box center [305, 207] width 233 height 225
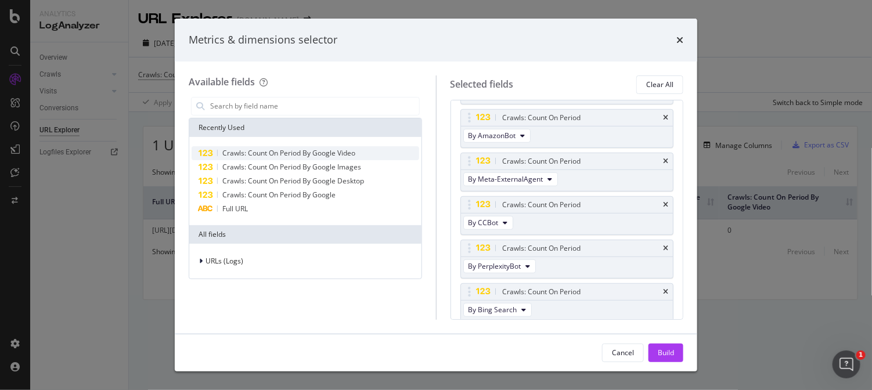
click at [330, 151] on span "Crawls: Count On Period By Google Video" at bounding box center [288, 153] width 133 height 10
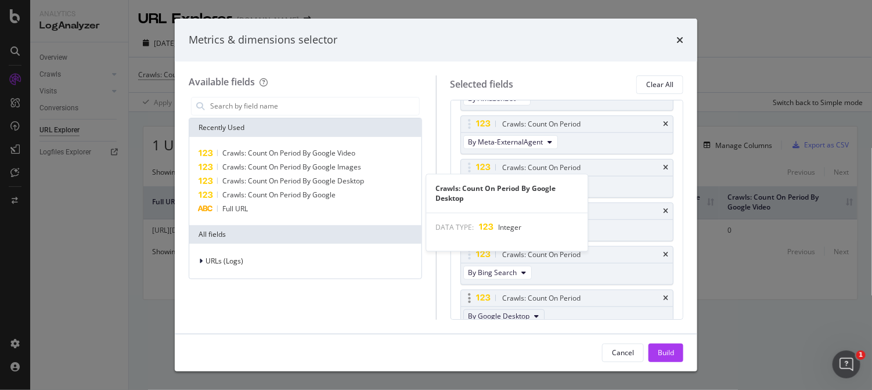
scroll to position [348, 0]
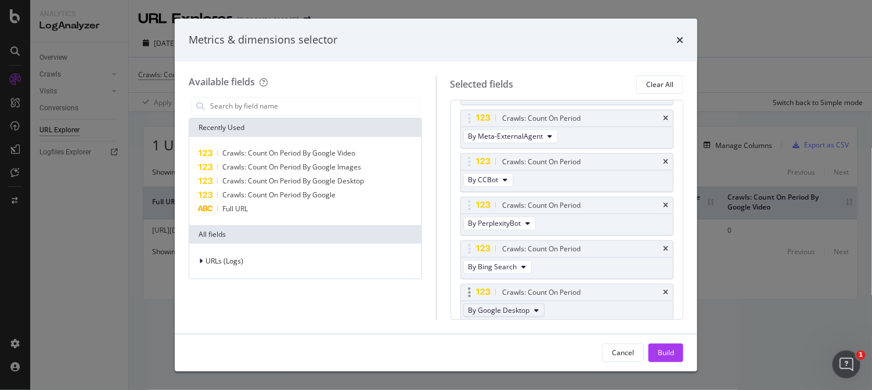
click at [528, 311] on span "By Google Desktop" at bounding box center [499, 310] width 62 height 10
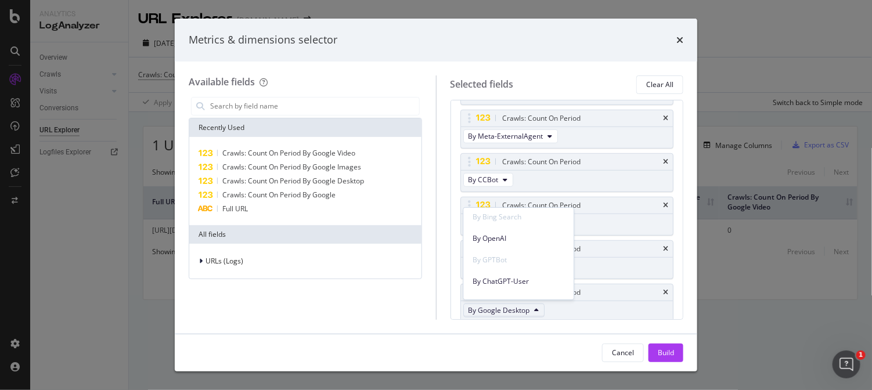
scroll to position [290, 0]
click at [526, 271] on span "By ChatGPT-User" at bounding box center [519, 275] width 92 height 10
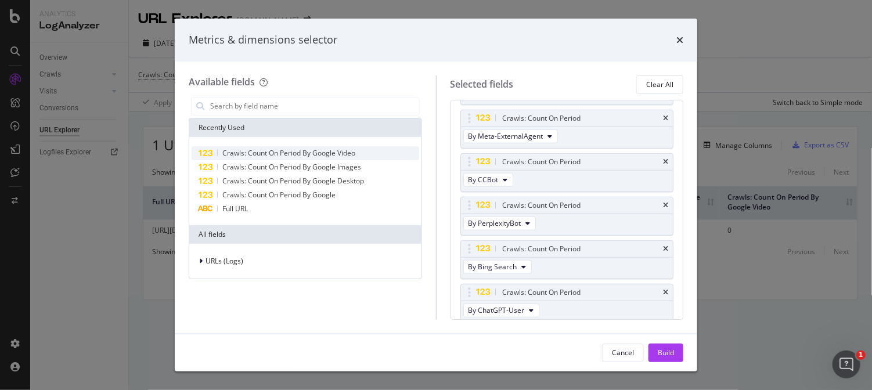
drag, startPoint x: 308, startPoint y: 151, endPoint x: 313, endPoint y: 153, distance: 6.1
click at [309, 151] on span "Crawls: Count On Period By Google Video" at bounding box center [288, 153] width 133 height 10
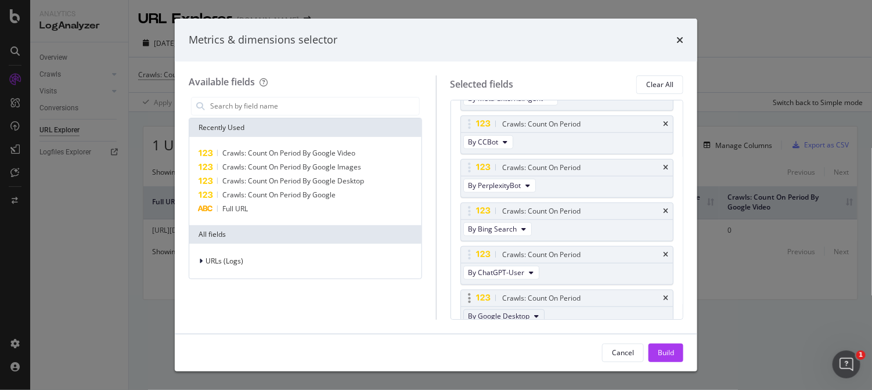
scroll to position [392, 0]
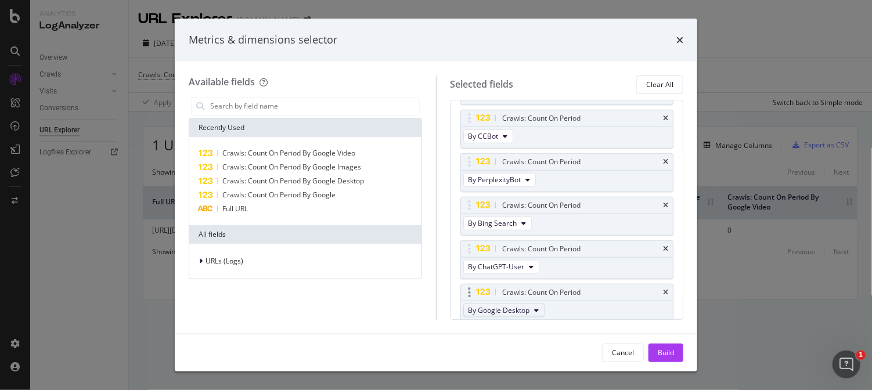
click at [517, 310] on span "By Google Desktop" at bounding box center [499, 310] width 62 height 10
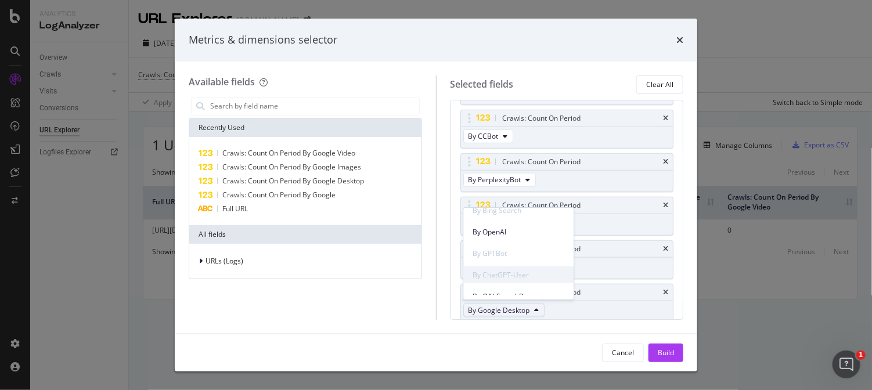
scroll to position [363, 0]
click at [515, 222] on span "By OAI-SearchBot" at bounding box center [519, 223] width 92 height 10
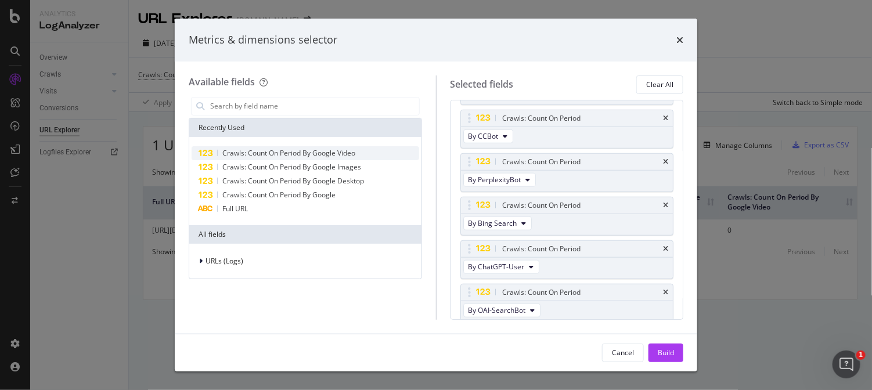
click at [352, 146] on div "Crawls: Count On Period By Google Video" at bounding box center [304, 153] width 227 height 14
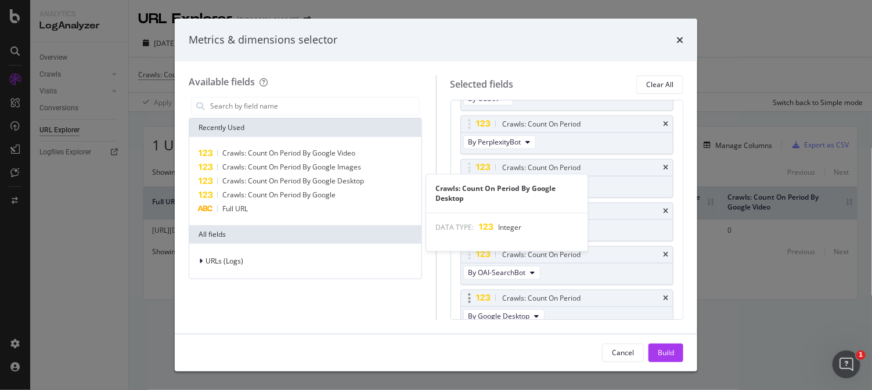
scroll to position [435, 0]
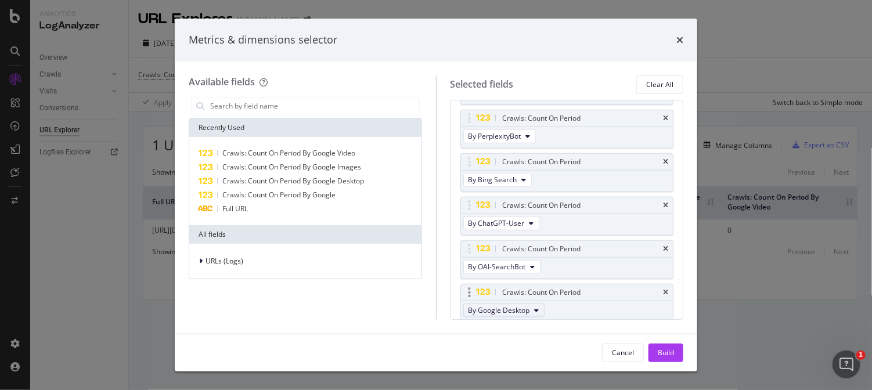
click at [534, 307] on icon "modal" at bounding box center [536, 310] width 5 height 7
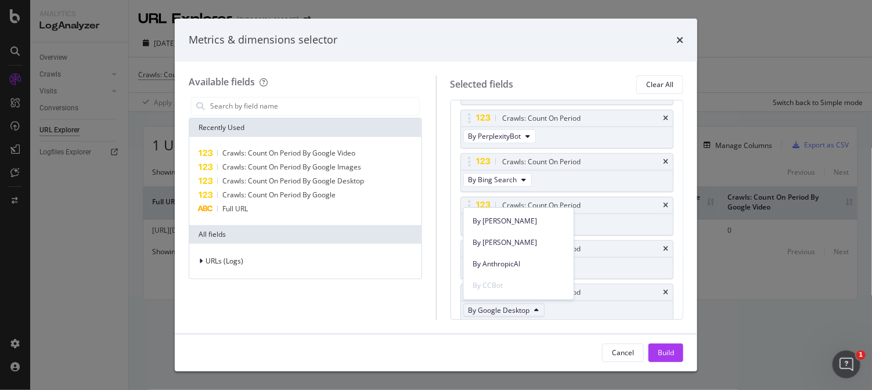
scroll to position [438, 0]
click at [509, 256] on span "By AnthropicAI" at bounding box center [519, 256] width 92 height 10
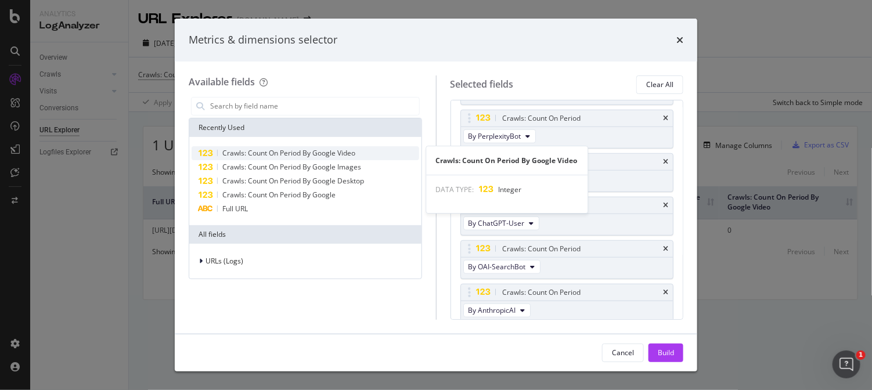
click at [364, 156] on div "Crawls: Count On Period By Google Video" at bounding box center [304, 153] width 227 height 14
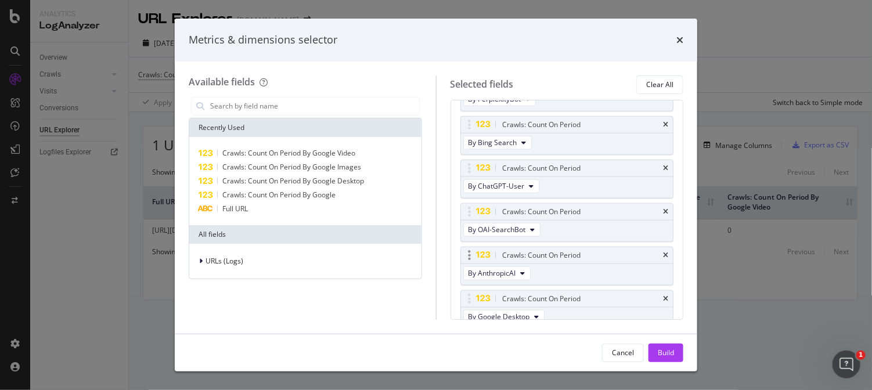
scroll to position [478, 0]
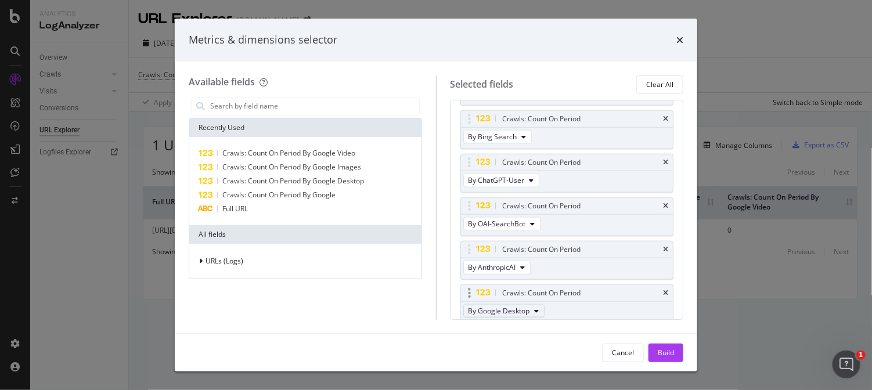
click at [519, 306] on span "By Google Desktop" at bounding box center [499, 311] width 62 height 10
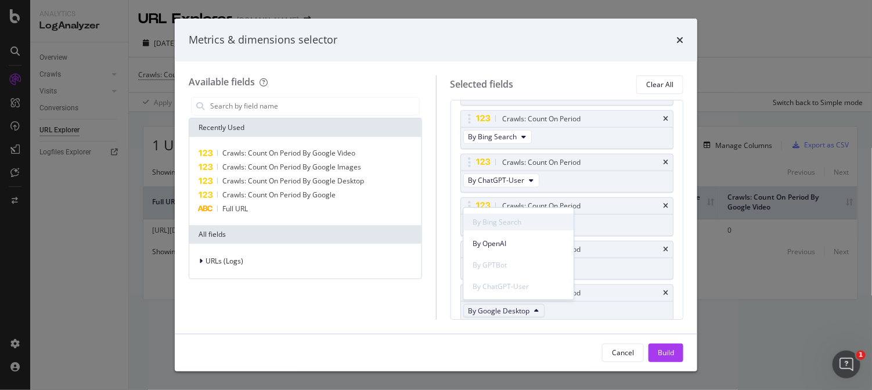
scroll to position [363, 0]
click at [519, 241] on span "By Other AI Bots" at bounding box center [519, 245] width 92 height 10
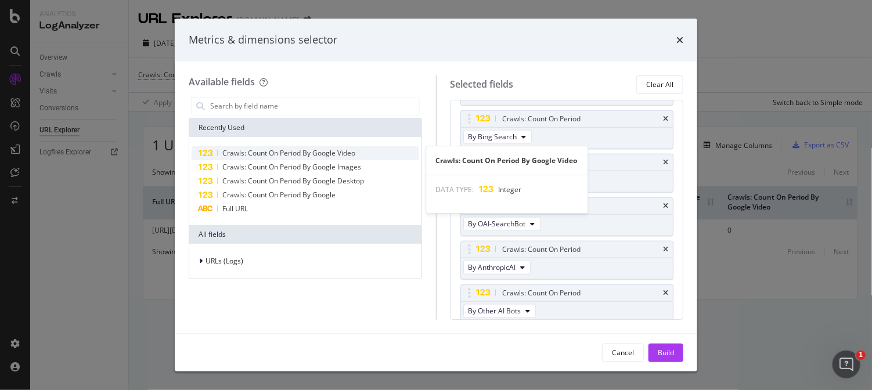
click at [359, 152] on div "Crawls: Count On Period By Google Video" at bounding box center [304, 153] width 227 height 14
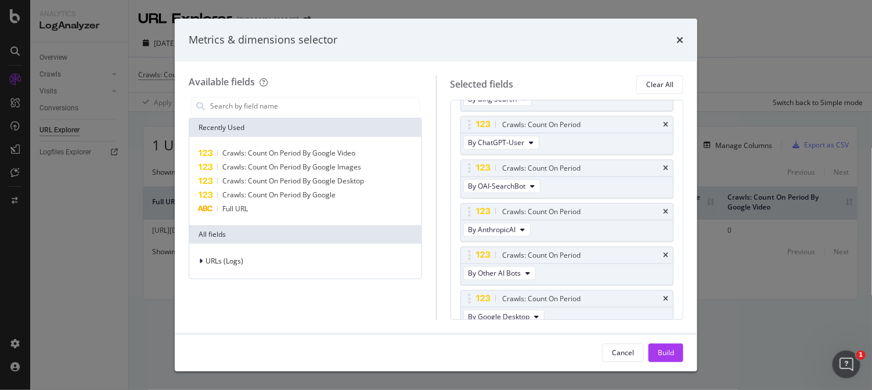
scroll to position [522, 0]
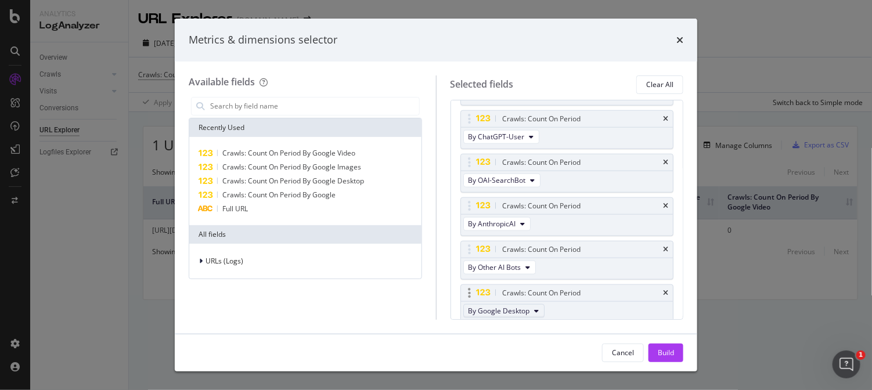
click at [531, 304] on button "By Google Desktop" at bounding box center [503, 311] width 81 height 14
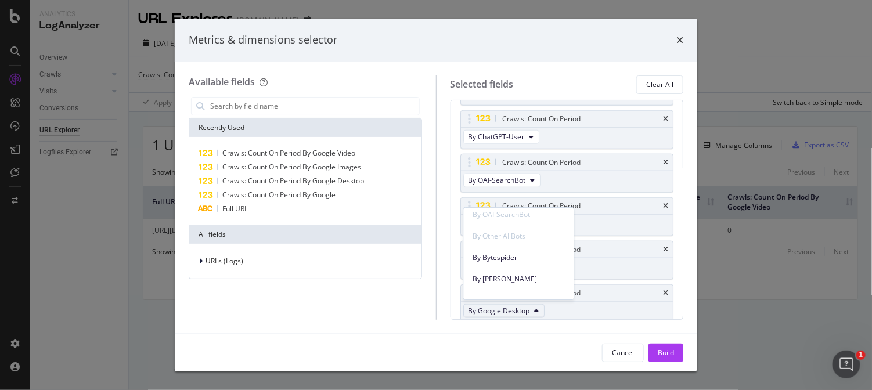
scroll to position [435, 0]
click at [505, 236] on span "By [PERSON_NAME]" at bounding box center [519, 237] width 92 height 10
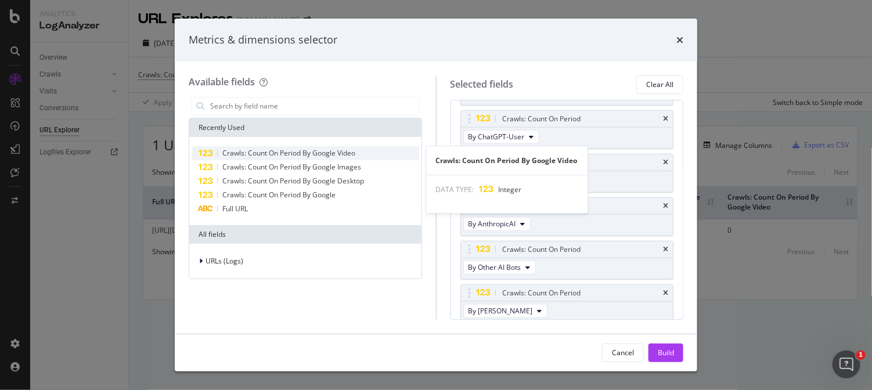
click at [351, 149] on span "Crawls: Count On Period By Google Video" at bounding box center [288, 153] width 133 height 10
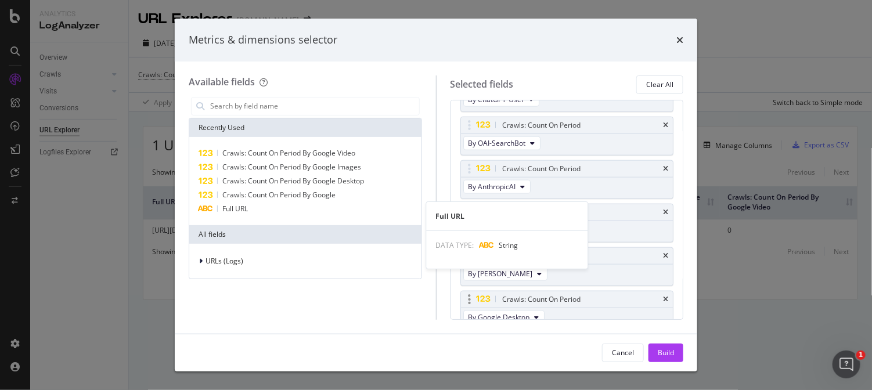
scroll to position [565, 0]
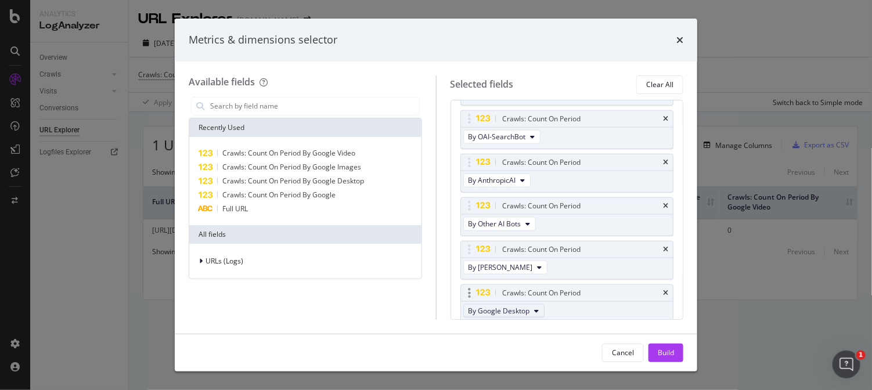
click at [508, 304] on button "By Google Desktop" at bounding box center [503, 311] width 81 height 14
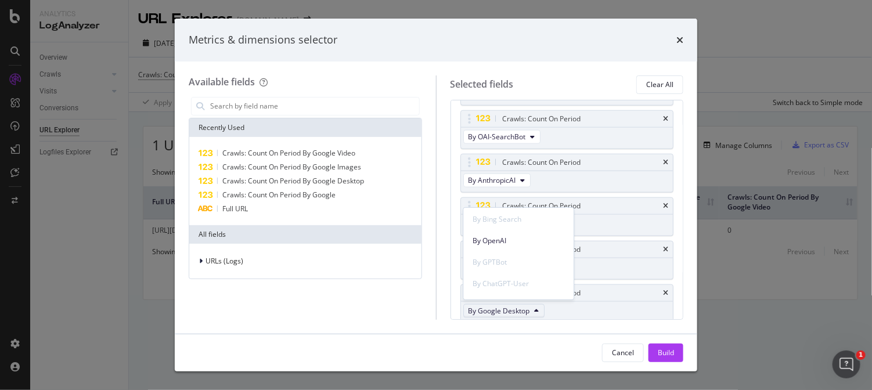
scroll to position [290, 0]
click at [507, 233] on span "By OpenAI" at bounding box center [519, 232] width 92 height 10
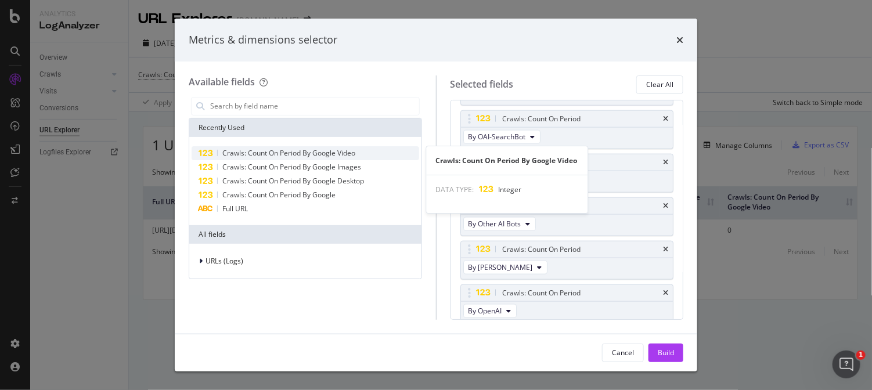
click at [353, 153] on span "Crawls: Count On Period By Google Video" at bounding box center [288, 153] width 133 height 10
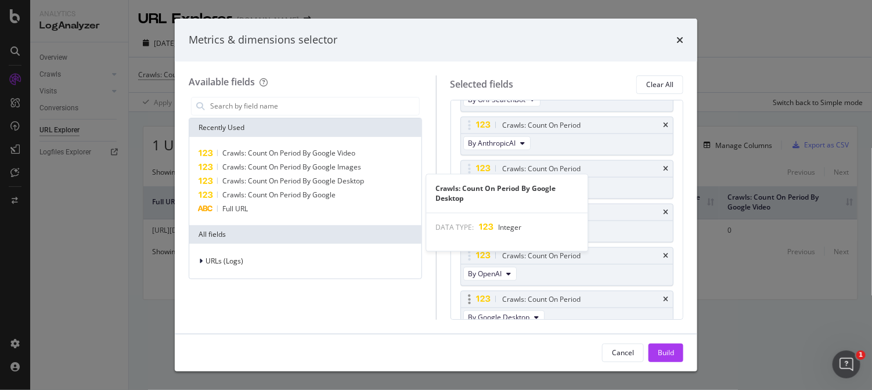
scroll to position [608, 0]
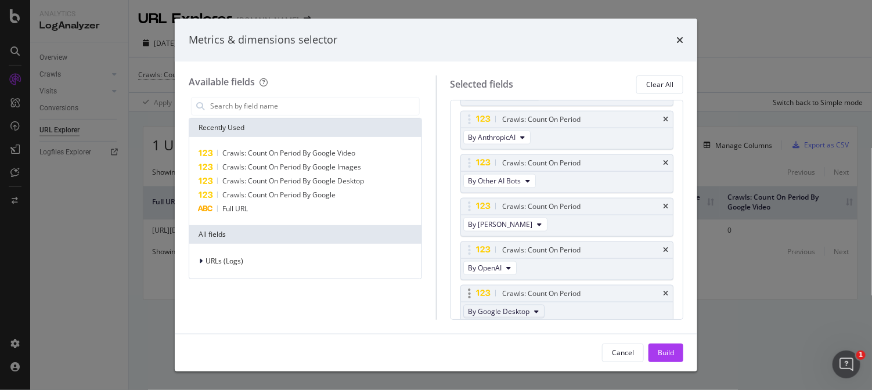
click at [514, 308] on span "By Google Desktop" at bounding box center [499, 311] width 62 height 10
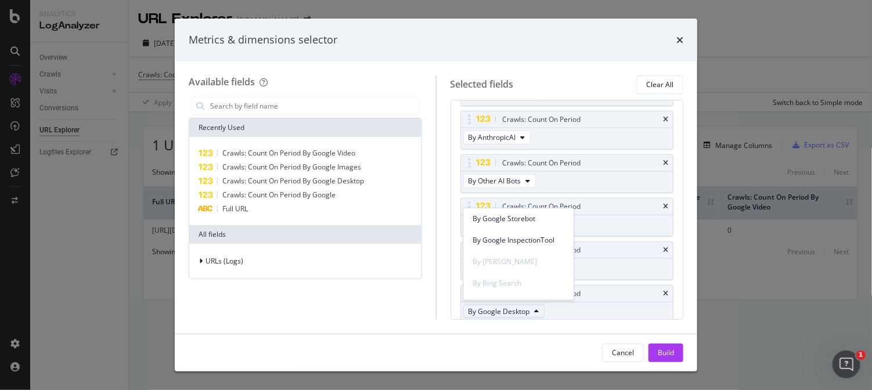
scroll to position [363, 0]
click at [504, 267] on span "By Bytespider" at bounding box center [519, 266] width 92 height 10
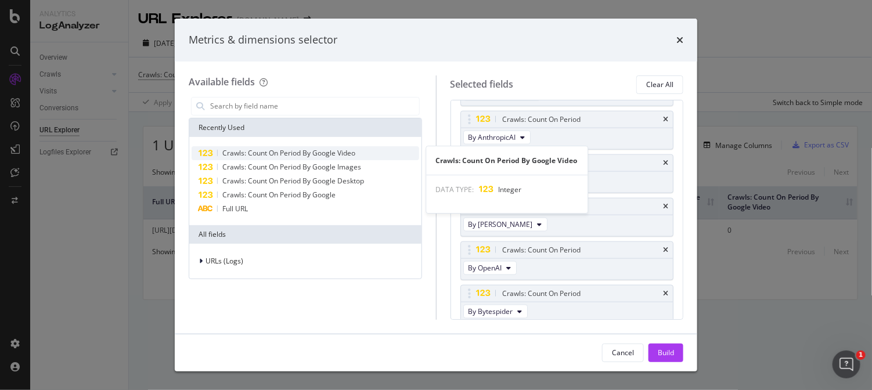
click at [330, 151] on span "Crawls: Count On Period By Google Video" at bounding box center [288, 153] width 133 height 10
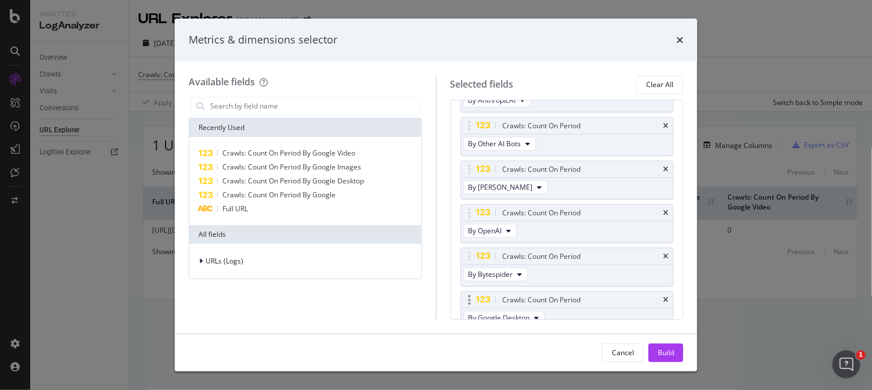
scroll to position [652, 0]
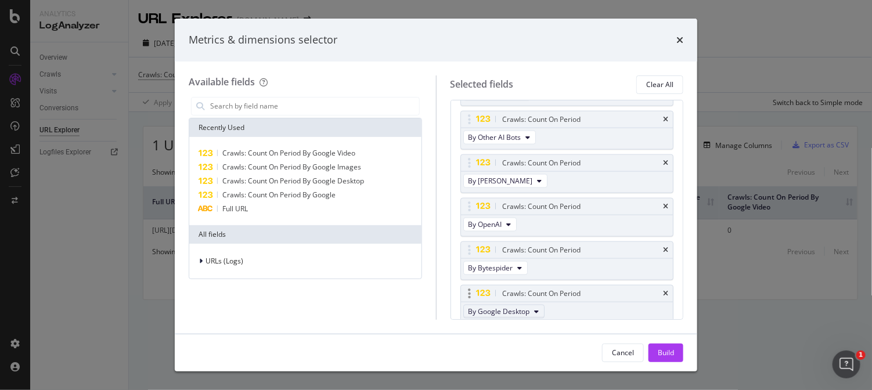
click at [505, 307] on span "By Google Desktop" at bounding box center [499, 311] width 62 height 10
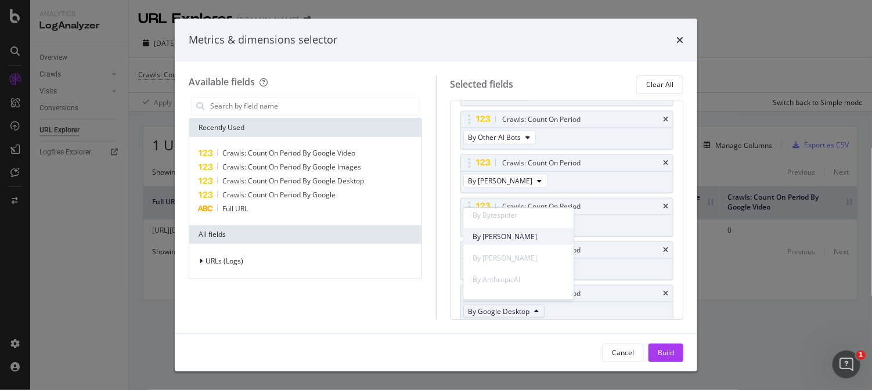
scroll to position [435, 0]
click at [504, 216] on span "By [PERSON_NAME]" at bounding box center [519, 215] width 92 height 10
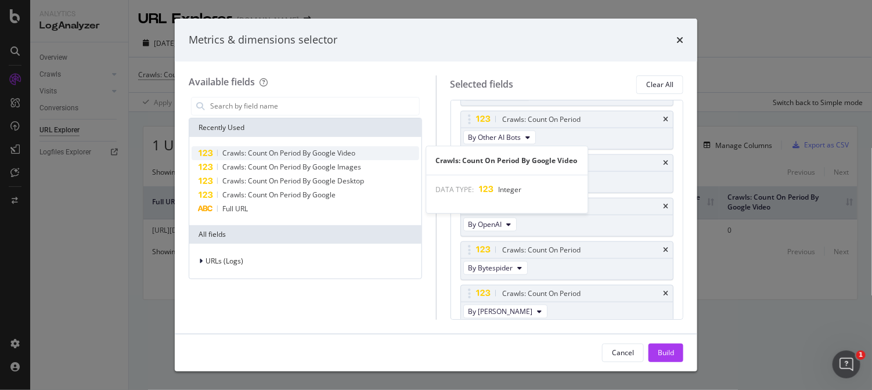
click at [333, 151] on span "Crawls: Count On Period By Google Video" at bounding box center [288, 153] width 133 height 10
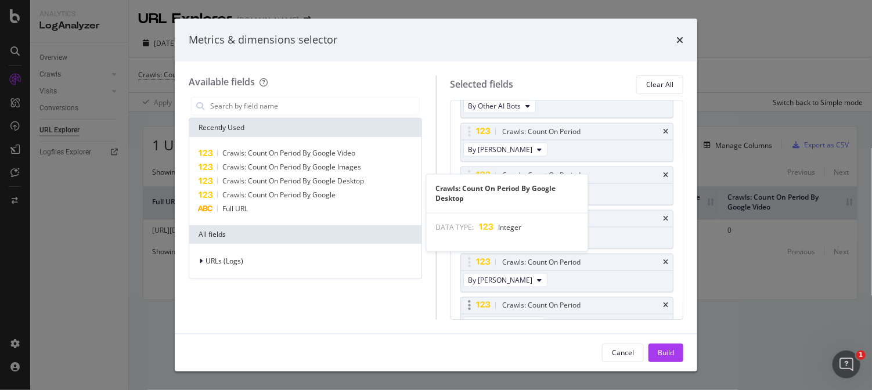
scroll to position [695, 0]
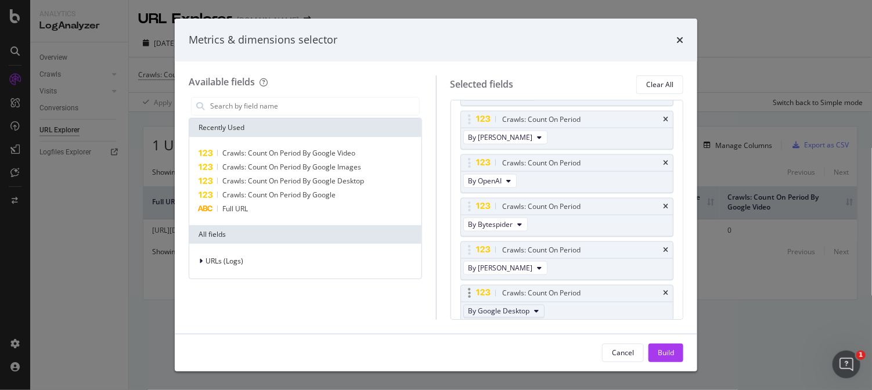
click at [515, 305] on button "By Google Desktop" at bounding box center [503, 312] width 81 height 14
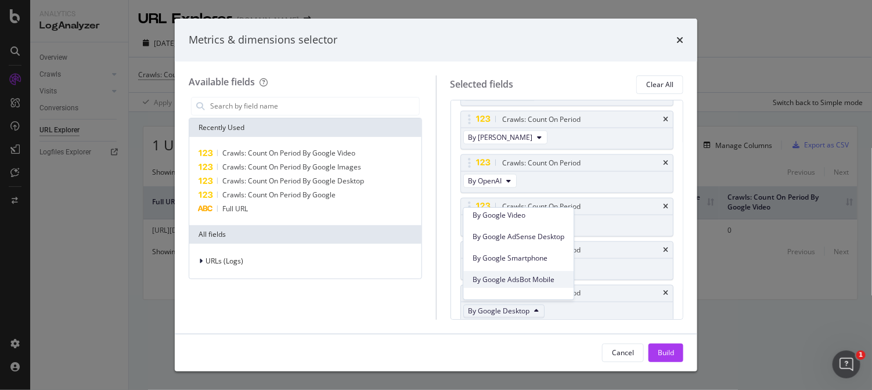
scroll to position [215, 0]
click at [435, 289] on div "Available fields Recently Used Crawls: Count On Period By Google Video Crawls: …" at bounding box center [312, 197] width 247 height 244
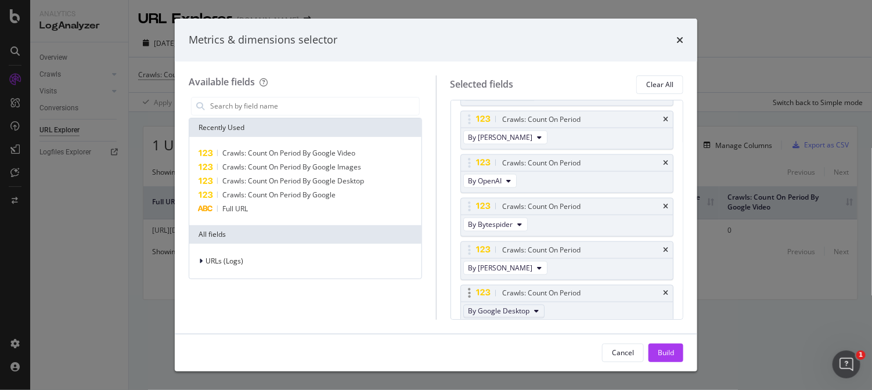
click at [496, 306] on span "By Google Desktop" at bounding box center [499, 311] width 62 height 10
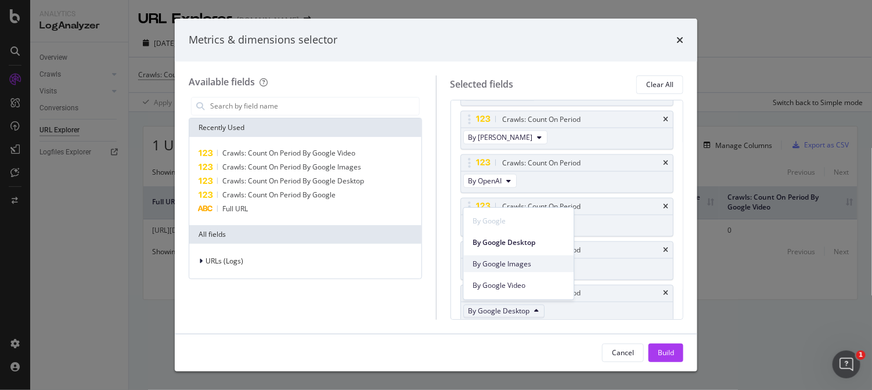
scroll to position [72, 0]
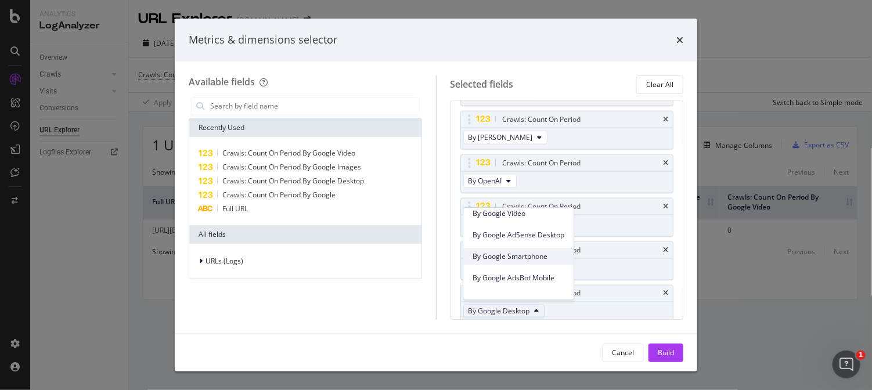
click at [525, 260] on span "By Google Smartphone" at bounding box center [519, 256] width 92 height 10
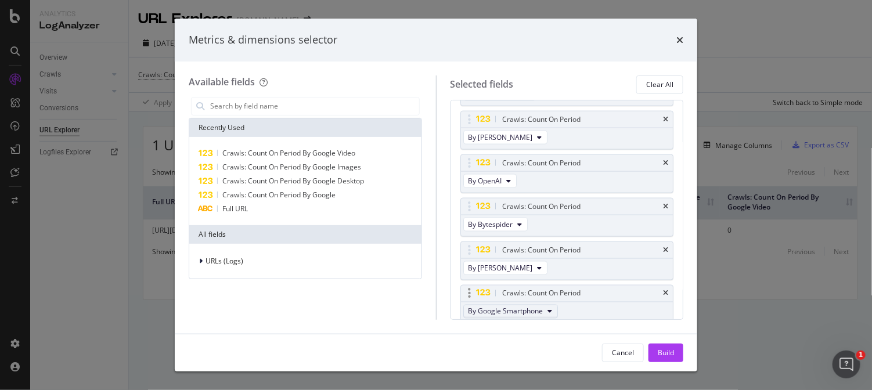
click at [530, 306] on span "By Google Smartphone" at bounding box center [505, 311] width 75 height 10
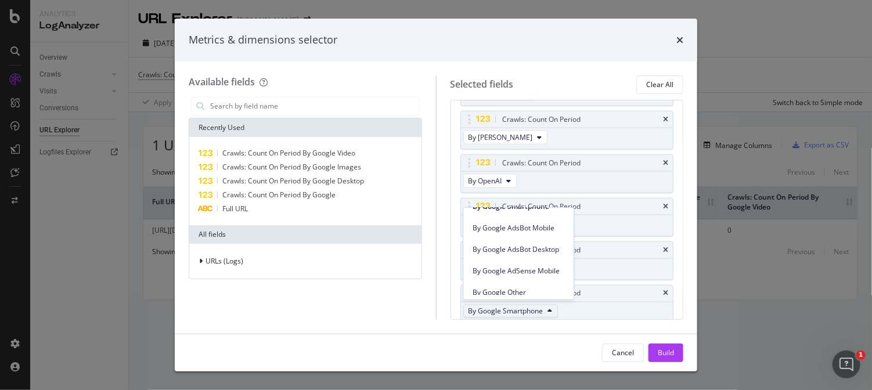
scroll to position [144, 0]
click at [523, 270] on span "By Google Other" at bounding box center [519, 270] width 92 height 10
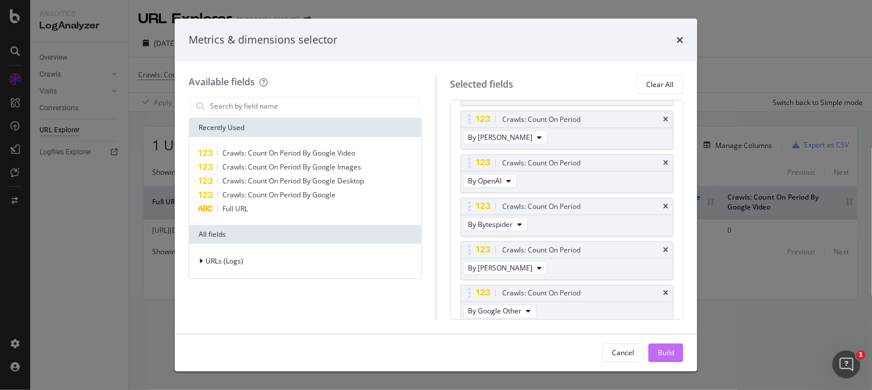
click at [673, 355] on div "Build" at bounding box center [665, 353] width 16 height 10
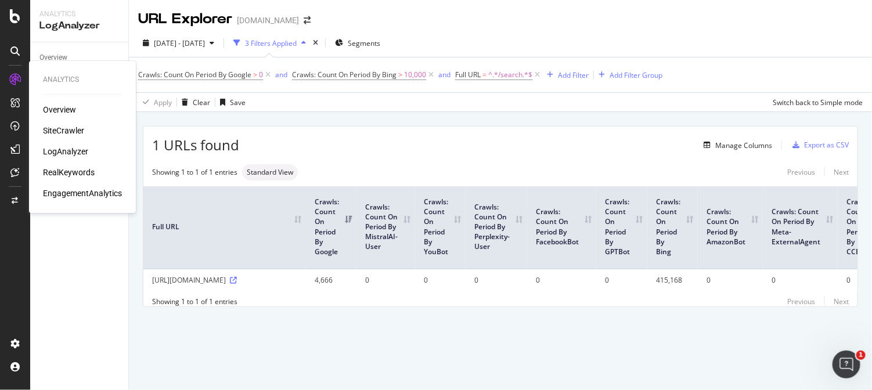
click at [73, 143] on div "Overview SiteCrawler LogAnalyzer RealKeywords EngagementAnalytics" at bounding box center [82, 151] width 79 height 95
click at [76, 152] on div "LogAnalyzer" at bounding box center [65, 152] width 45 height 12
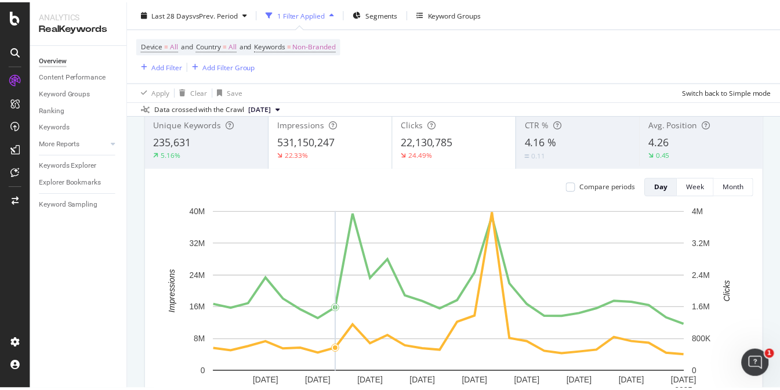
scroll to position [144, 0]
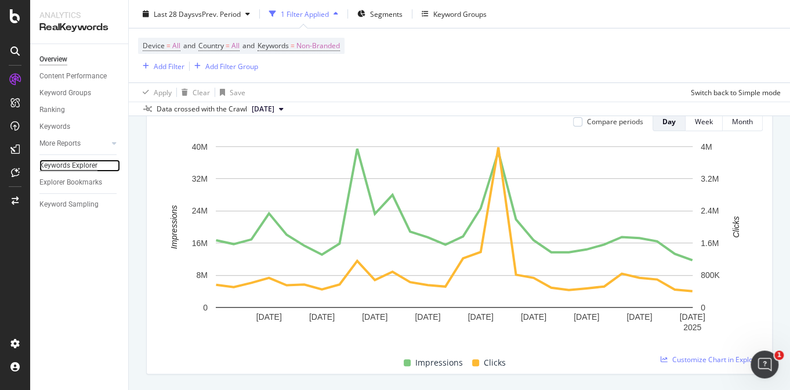
click at [73, 165] on div "Keywords Explorer" at bounding box center [68, 166] width 58 height 12
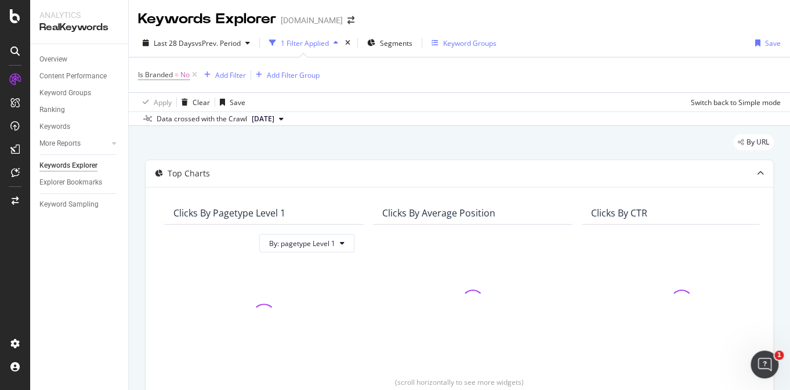
click at [464, 45] on div "Keyword Groups" at bounding box center [469, 43] width 53 height 10
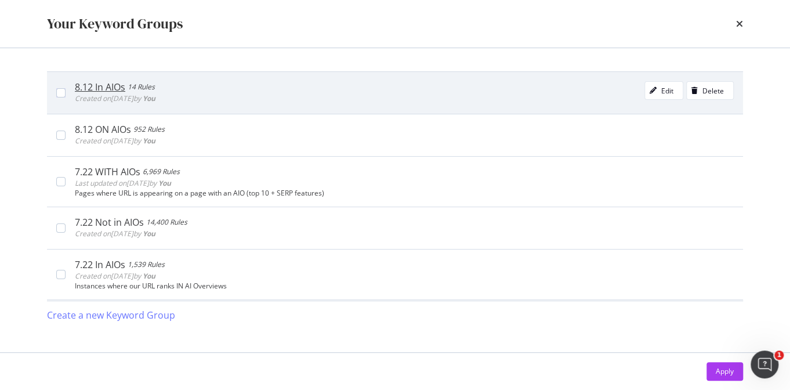
click at [109, 88] on div "8.12 In AIOs" at bounding box center [100, 87] width 50 height 12
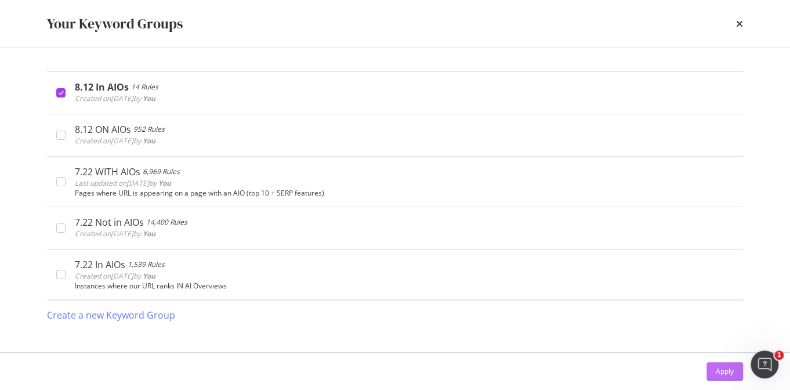
click at [717, 372] on div "Apply" at bounding box center [725, 371] width 18 height 10
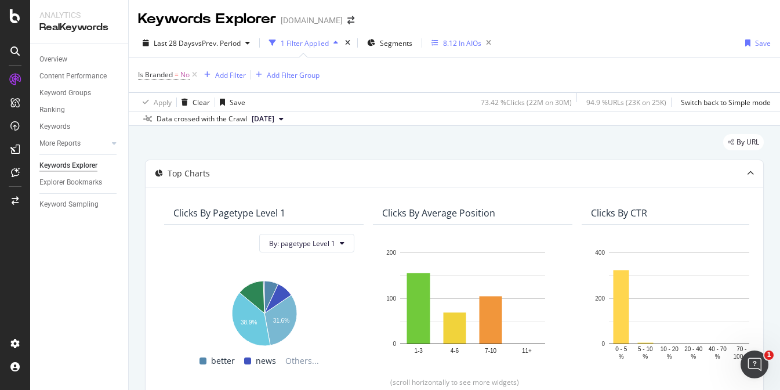
click at [466, 44] on div "8.12 In AIOs" at bounding box center [462, 43] width 38 height 10
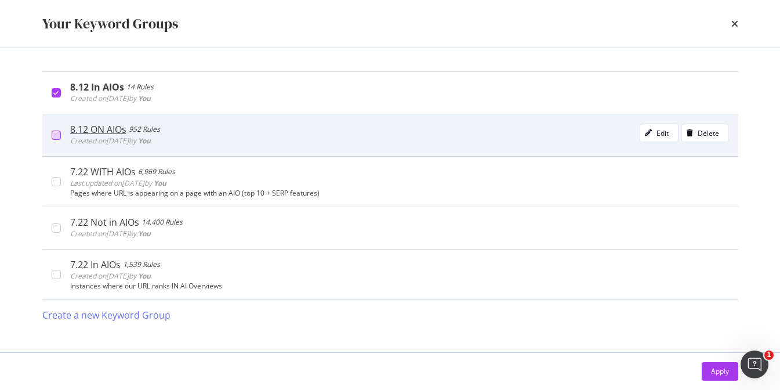
click at [59, 135] on div "modal" at bounding box center [56, 135] width 9 height 9
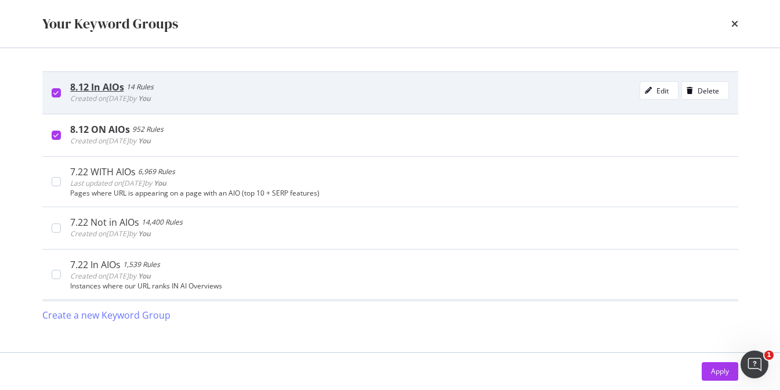
click at [59, 87] on div "8.12 In AIOs 14 Rules Created on 2025 Aug 12th by You Edit Delete" at bounding box center [390, 92] width 696 height 42
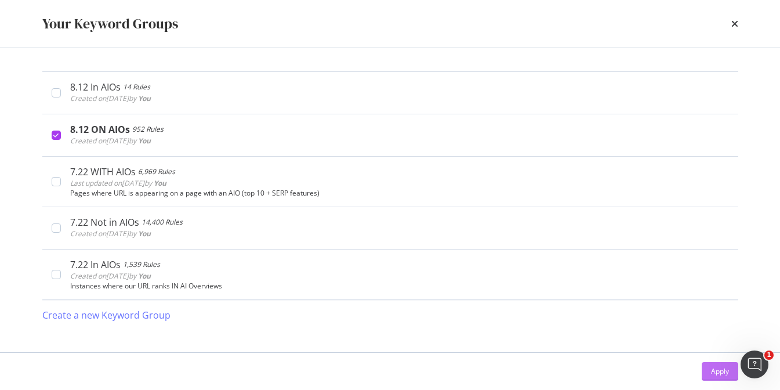
click at [706, 371] on button "Apply" at bounding box center [720, 371] width 37 height 19
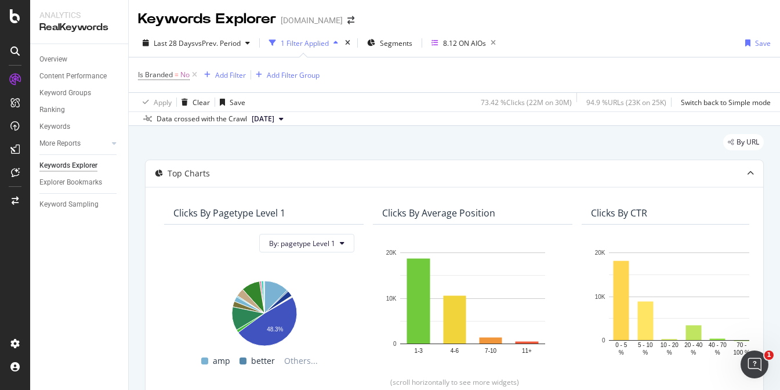
click at [57, 219] on div "Overview Content Performance Keyword Groups Ranking Keywords More Reports Count…" at bounding box center [79, 217] width 98 height 346
click at [191, 75] on icon at bounding box center [195, 75] width 10 height 12
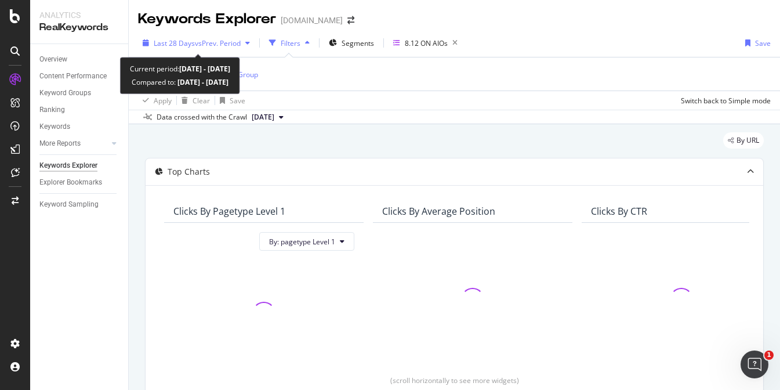
click at [236, 41] on span "vs Prev. Period" at bounding box center [218, 43] width 46 height 10
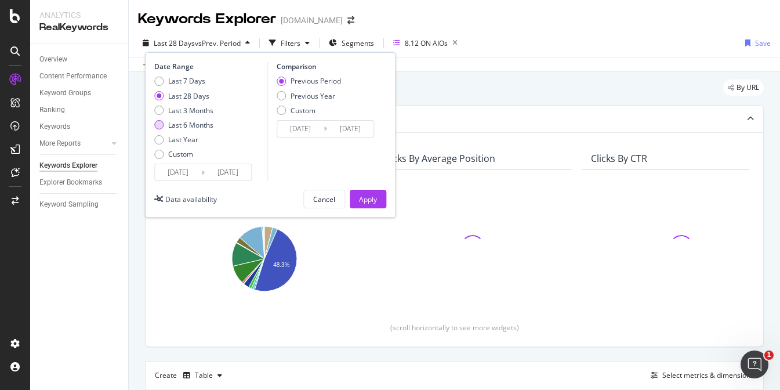
click at [160, 122] on div "Last 6 Months" at bounding box center [158, 124] width 9 height 9
type input "2024/08/13"
type input "2025/02/10"
type input "2025/02/11"
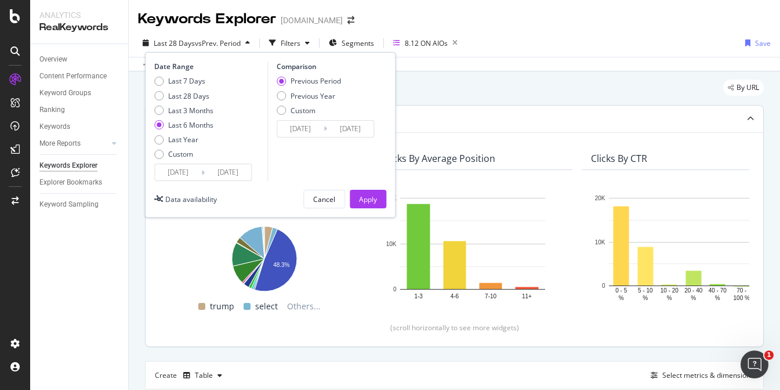
drag, startPoint x: 376, startPoint y: 199, endPoint x: 657, endPoint y: 314, distance: 304.0
click at [375, 200] on div "Apply" at bounding box center [368, 199] width 18 height 10
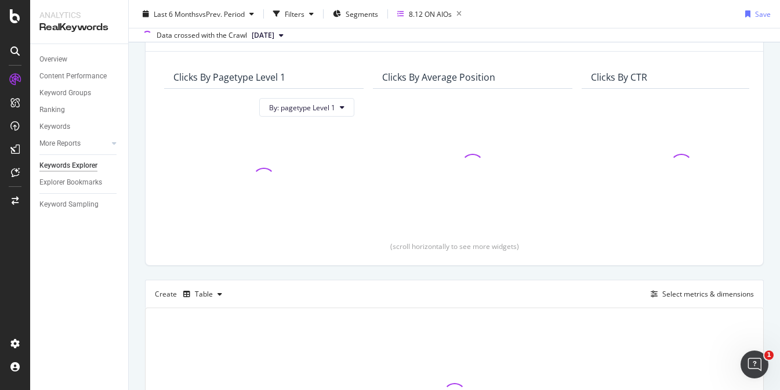
scroll to position [213, 0]
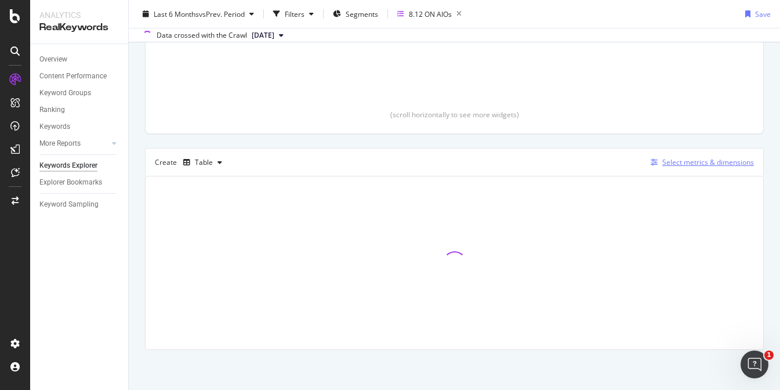
click at [663, 161] on div "Select metrics & dimensions" at bounding box center [709, 162] width 92 height 10
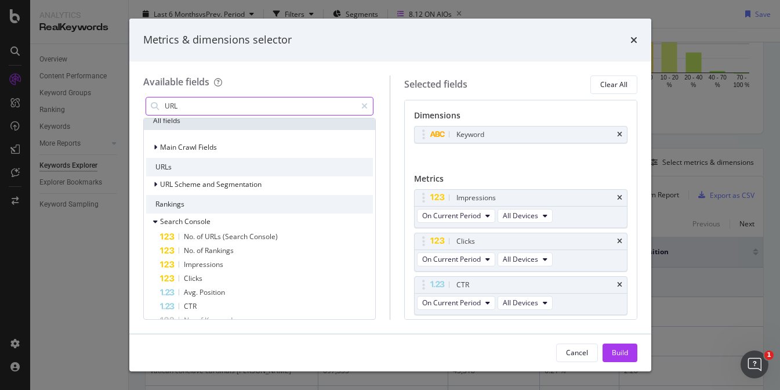
scroll to position [0, 0]
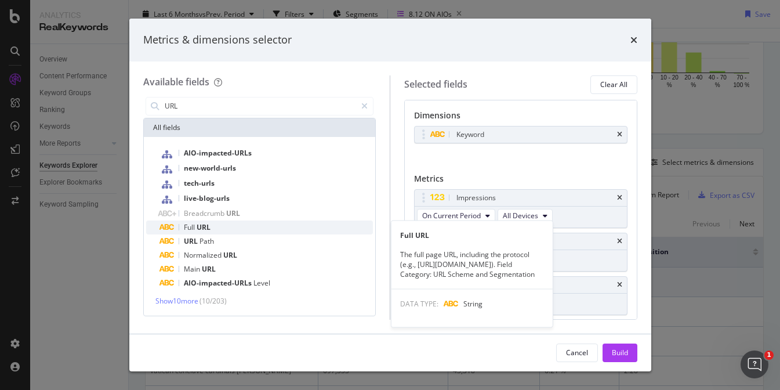
click at [238, 232] on div "Full URL" at bounding box center [267, 228] width 214 height 14
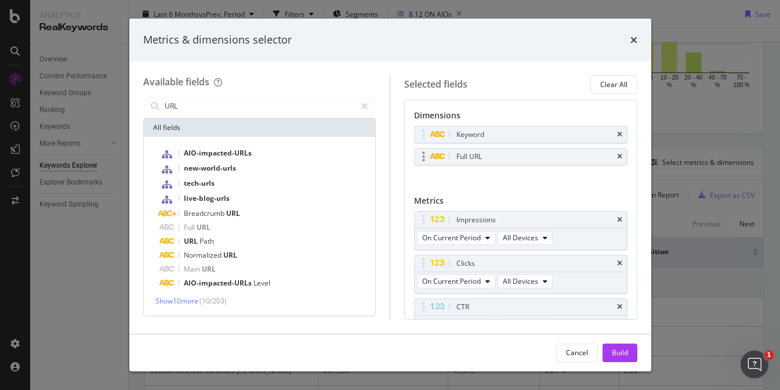
click at [483, 151] on div "Full URL" at bounding box center [534, 157] width 161 height 12
click at [189, 103] on input "URL" at bounding box center [260, 105] width 193 height 17
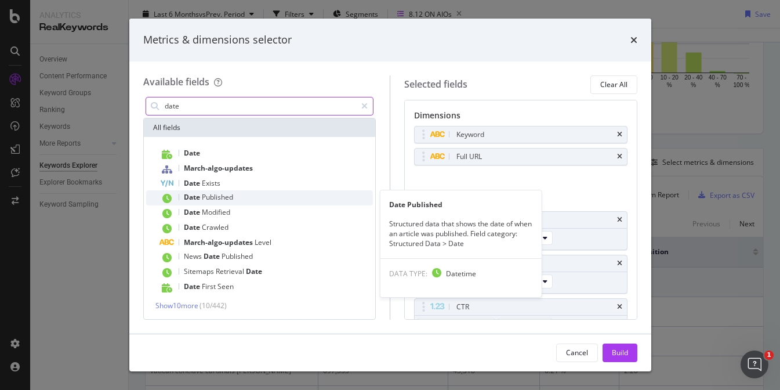
type input "date"
click at [265, 196] on div "Date Published" at bounding box center [267, 197] width 214 height 15
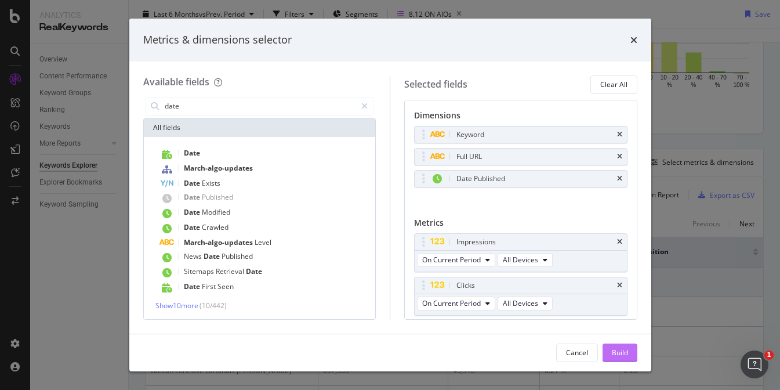
click at [623, 345] on div "Build" at bounding box center [620, 352] width 16 height 17
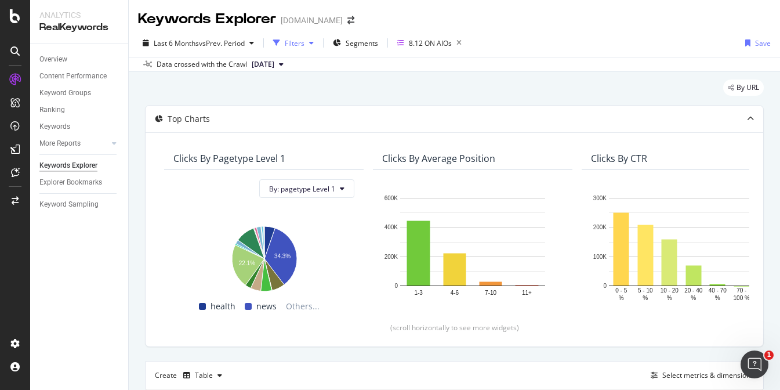
click at [300, 46] on div "Filters" at bounding box center [295, 43] width 20 height 10
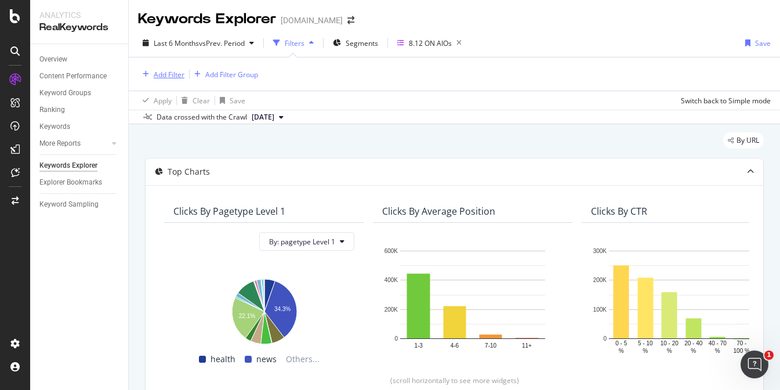
click at [167, 70] on div "Add Filter" at bounding box center [169, 75] width 31 height 10
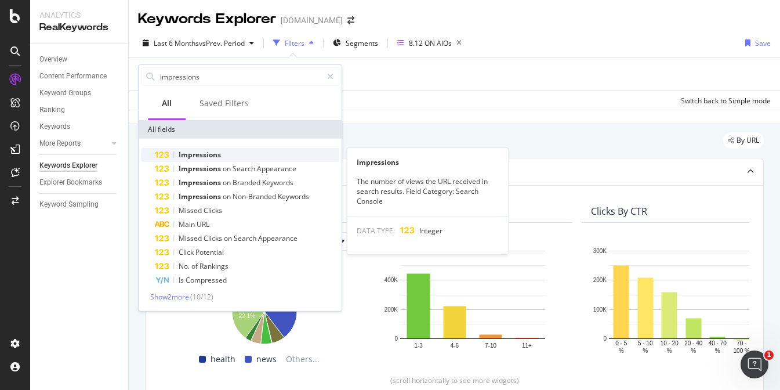
type input "impressions"
click at [192, 154] on span "Impressions" at bounding box center [200, 155] width 42 height 10
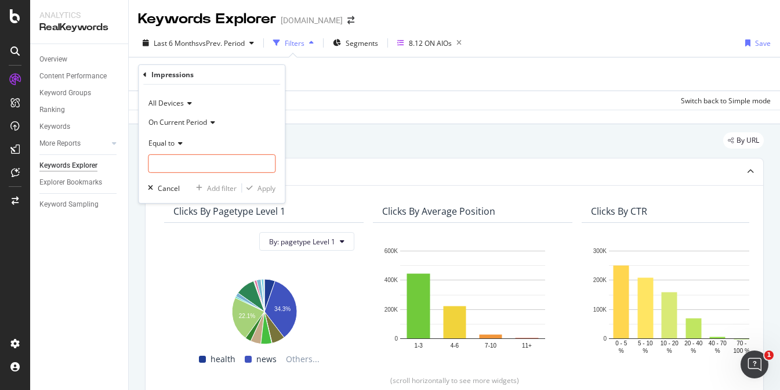
click at [166, 145] on span "Equal to" at bounding box center [162, 143] width 26 height 10
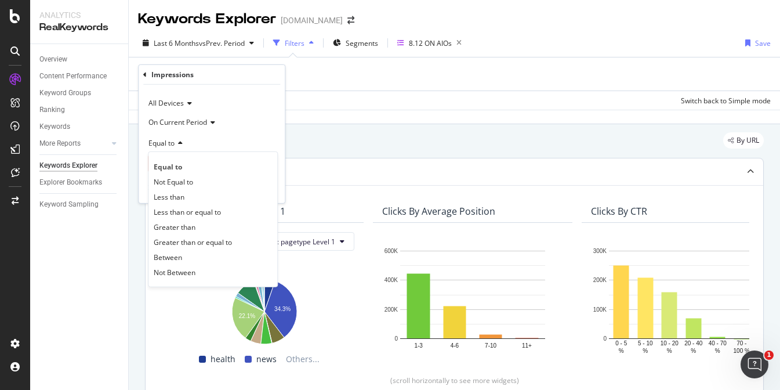
click at [204, 241] on span "Greater than or equal to" at bounding box center [193, 242] width 78 height 10
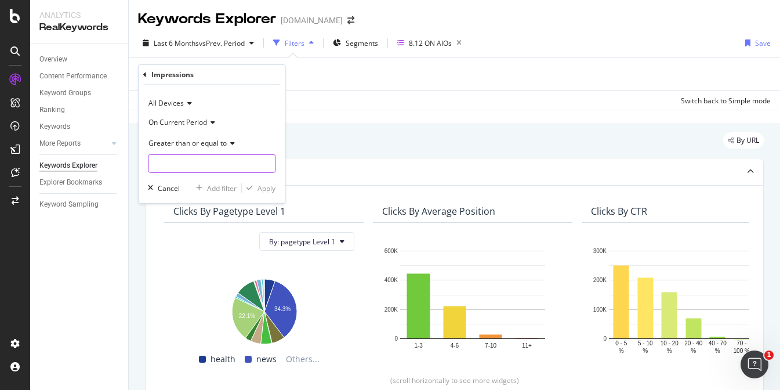
click at [184, 157] on input "number" at bounding box center [212, 163] width 128 height 19
type input "0"
click at [264, 192] on div "Apply" at bounding box center [267, 188] width 18 height 10
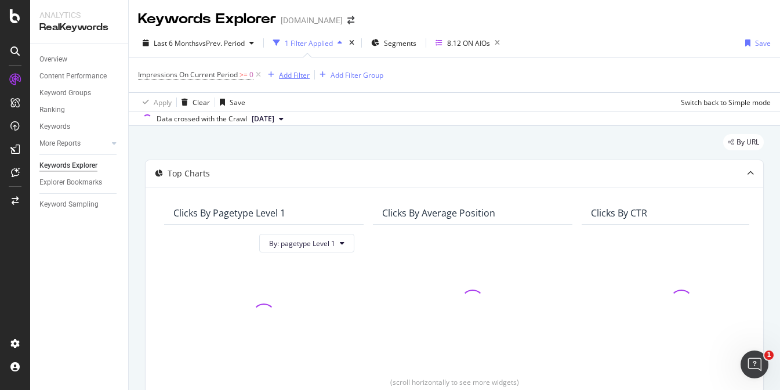
click at [289, 78] on div "Add Filter" at bounding box center [294, 75] width 31 height 10
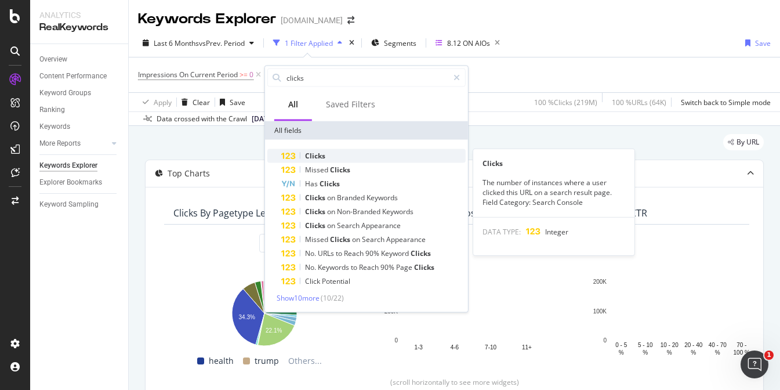
type input "clicks"
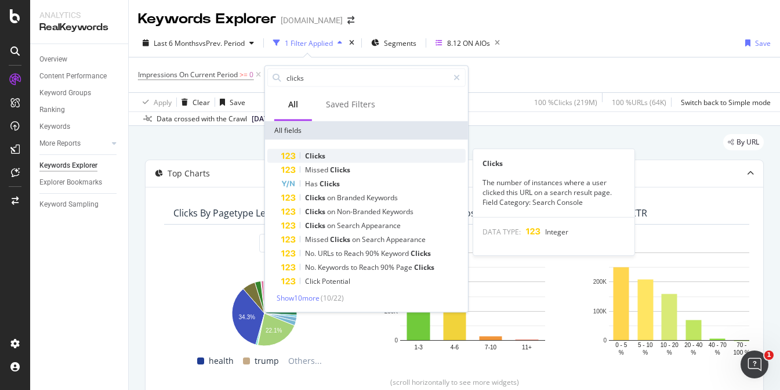
click at [341, 158] on div "Clicks" at bounding box center [373, 156] width 185 height 14
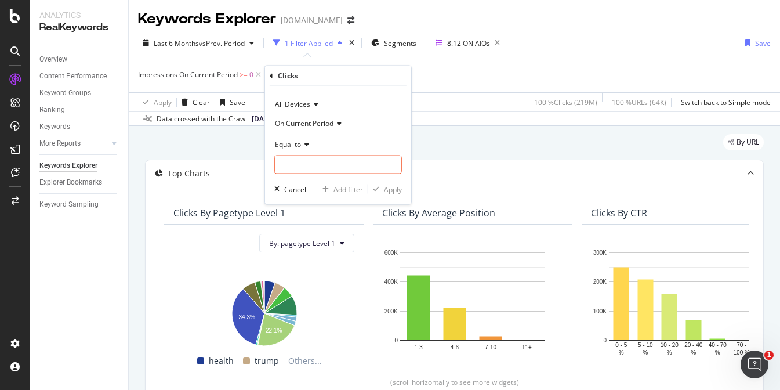
click at [298, 146] on span "Equal to" at bounding box center [288, 144] width 26 height 10
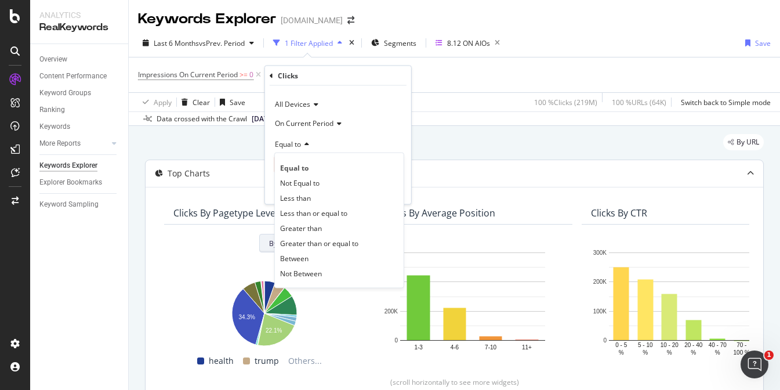
click at [334, 241] on span "Greater than or equal to" at bounding box center [319, 243] width 78 height 10
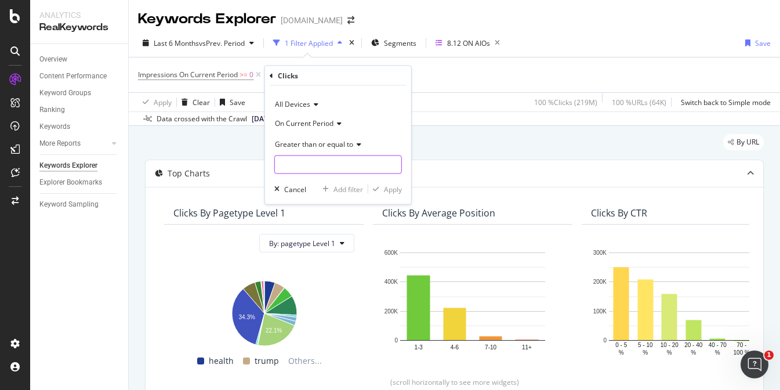
click at [317, 161] on input "number" at bounding box center [338, 165] width 128 height 19
type input "0"
click at [393, 187] on div "Apply" at bounding box center [393, 189] width 18 height 10
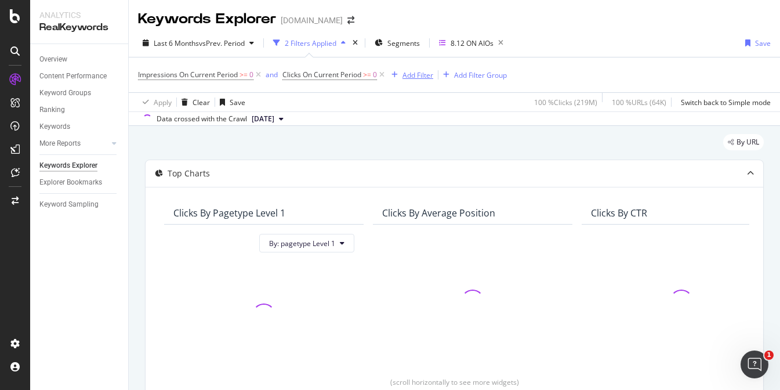
click at [409, 73] on div "Add Filter" at bounding box center [418, 75] width 31 height 10
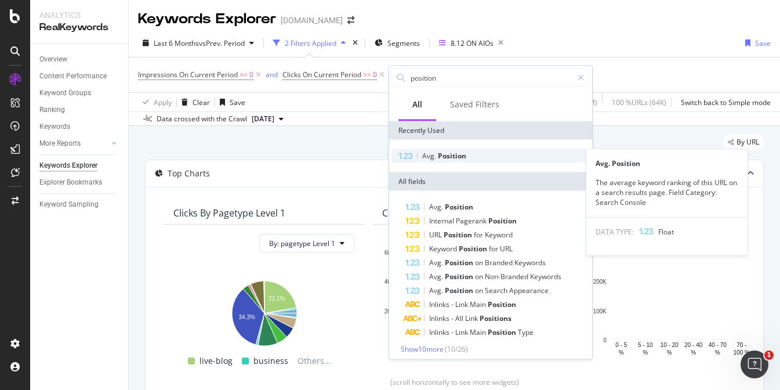
type input "position"
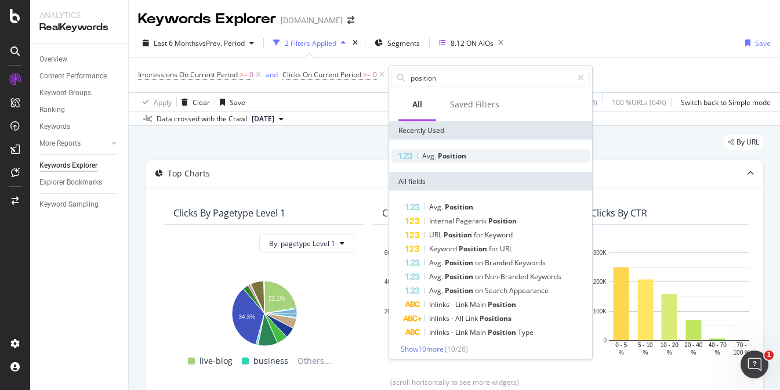
click at [475, 151] on div "Avg. Position" at bounding box center [491, 156] width 198 height 14
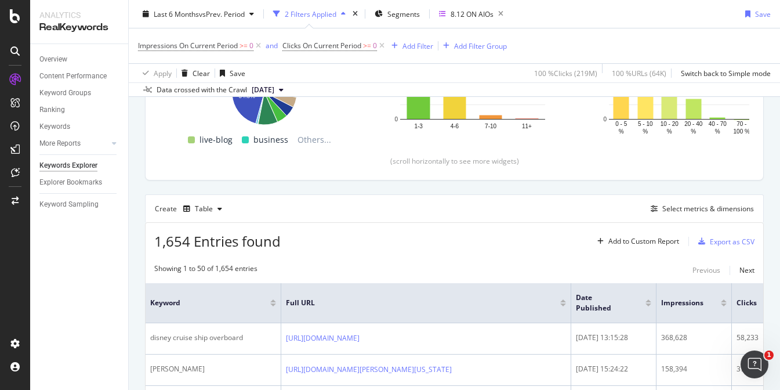
scroll to position [218, 0]
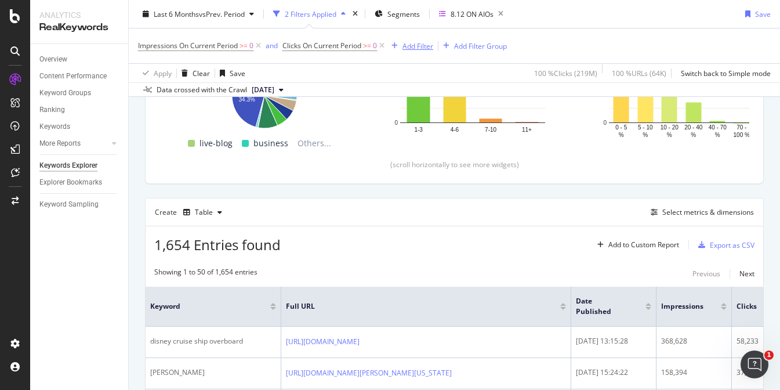
click at [405, 48] on div "Add Filter" at bounding box center [418, 46] width 31 height 10
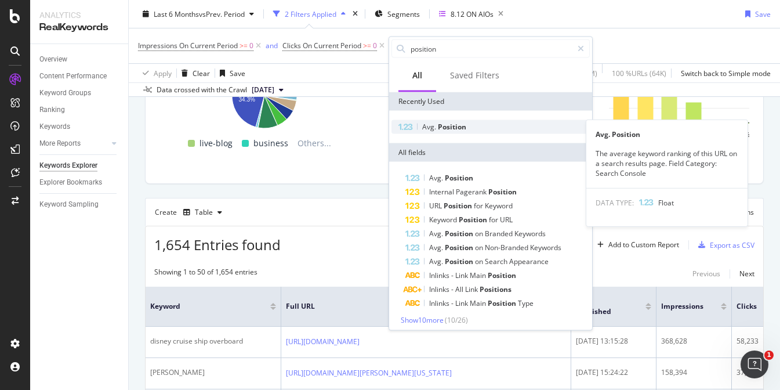
click at [462, 124] on span "Position" at bounding box center [452, 127] width 28 height 10
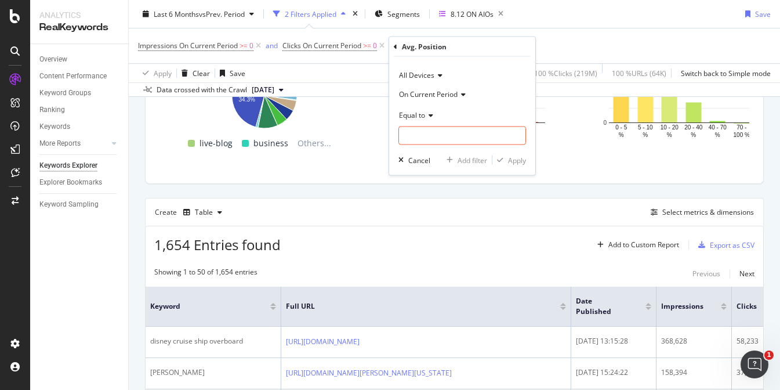
click at [407, 112] on span "Equal to" at bounding box center [412, 115] width 26 height 10
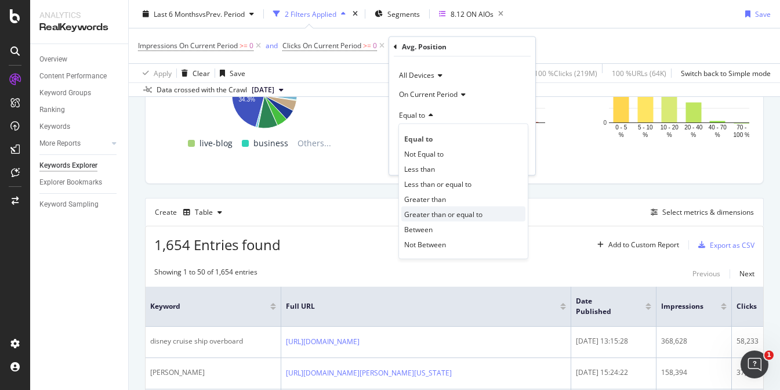
click at [476, 212] on span "Greater than or equal to" at bounding box center [443, 214] width 78 height 10
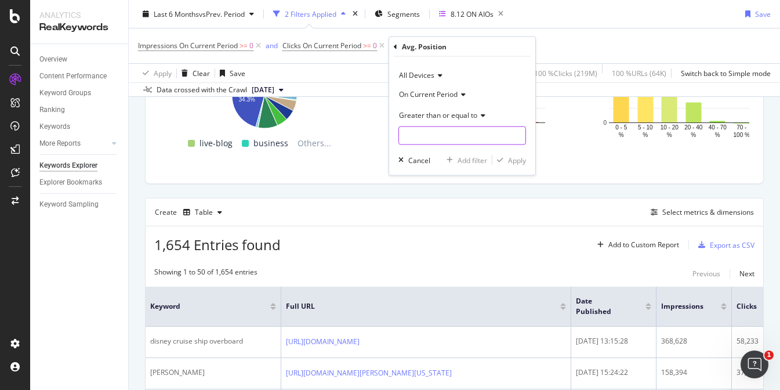
click at [429, 136] on input "number" at bounding box center [463, 136] width 128 height 19
click at [468, 109] on div "Greater than or equal to" at bounding box center [463, 115] width 128 height 19
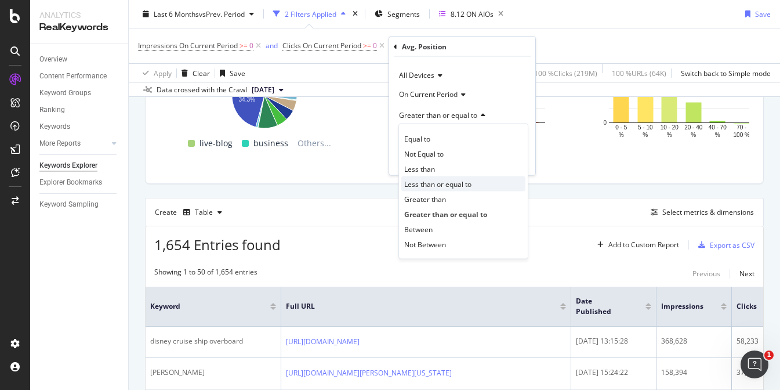
click at [435, 185] on span "Less than or equal to" at bounding box center [437, 184] width 67 height 10
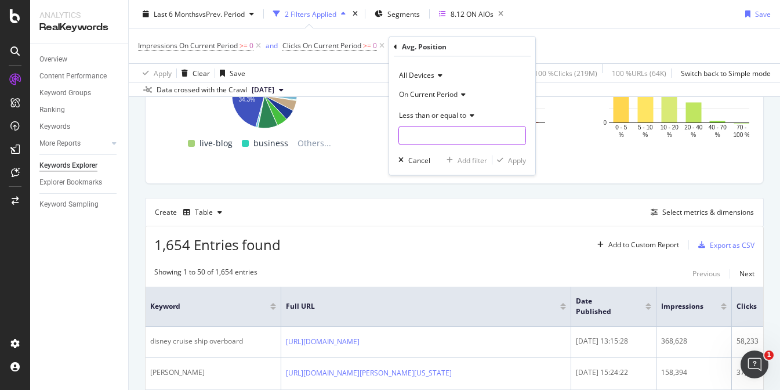
click at [426, 133] on input "number" at bounding box center [463, 136] width 128 height 19
type input "10"
click at [508, 158] on div "Apply" at bounding box center [517, 160] width 18 height 10
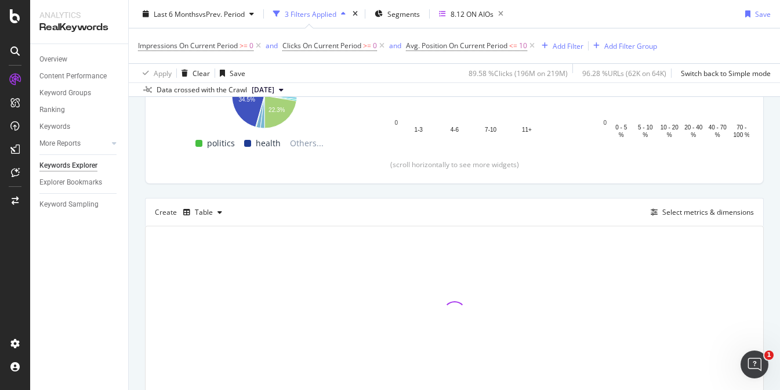
click at [52, 280] on div "Overview Content Performance Keyword Groups Ranking Keywords More Reports Count…" at bounding box center [79, 217] width 98 height 346
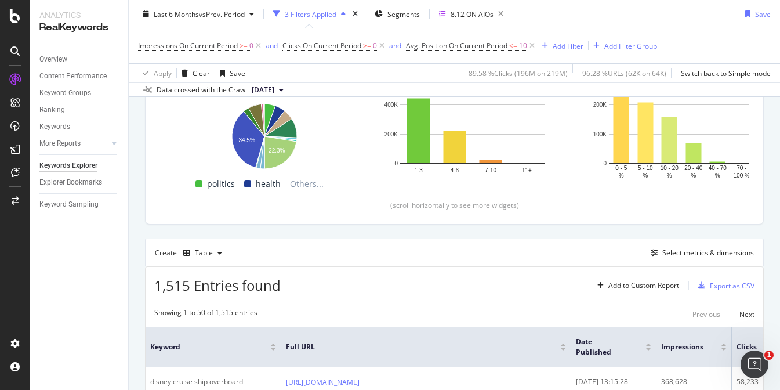
scroll to position [144, 0]
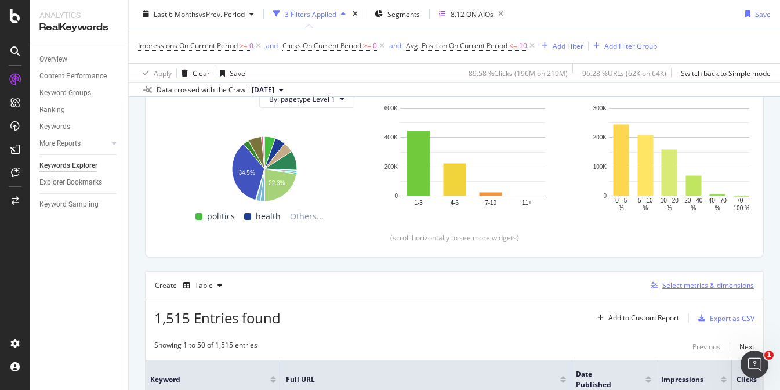
click at [663, 286] on div "Select metrics & dimensions" at bounding box center [709, 285] width 92 height 10
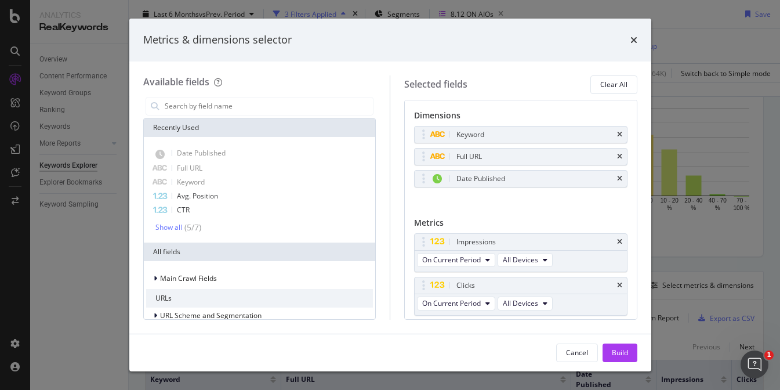
click at [678, 110] on div "Metrics & dimensions selector Available fields Recently Used Date Published Ful…" at bounding box center [390, 195] width 780 height 390
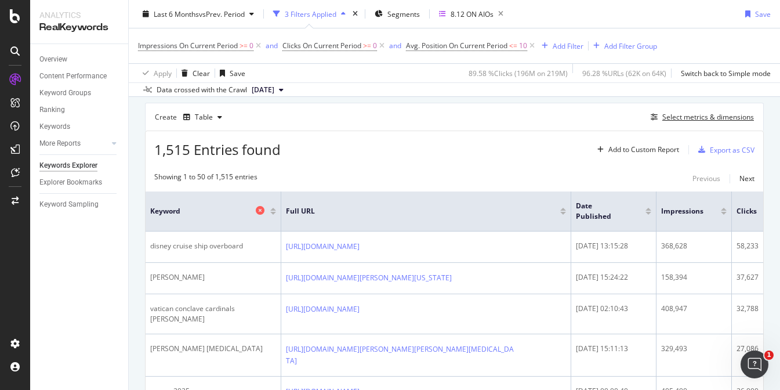
scroll to position [290, 0]
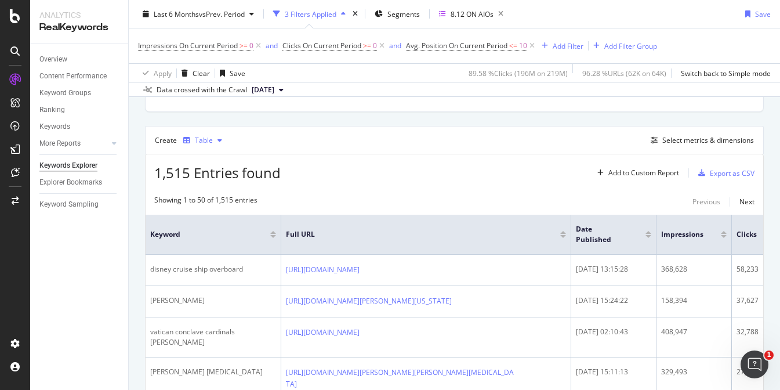
click at [218, 139] on icon "button" at bounding box center [220, 140] width 5 height 7
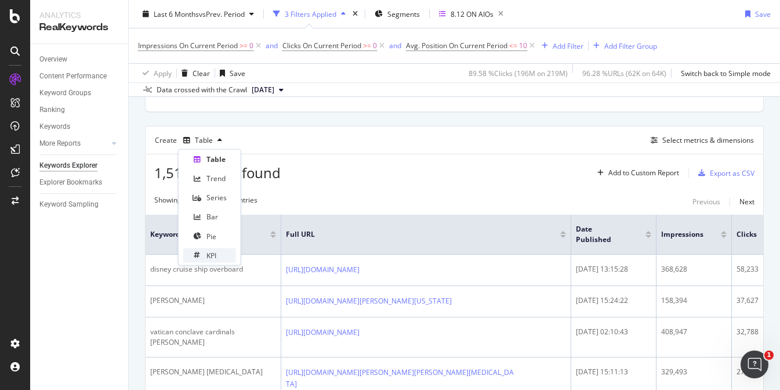
click at [216, 254] on div "KPI" at bounding box center [212, 255] width 10 height 10
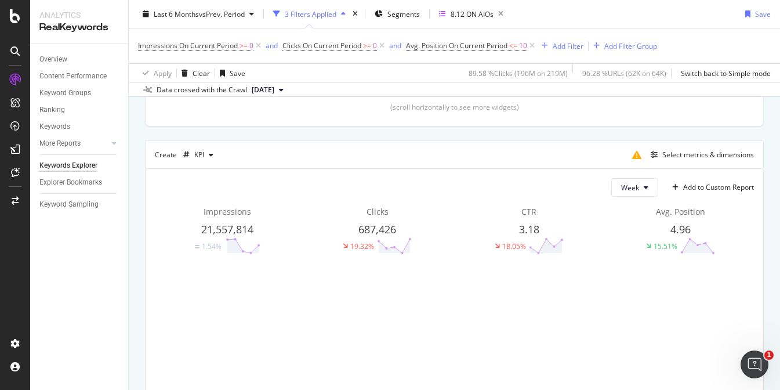
scroll to position [290, 0]
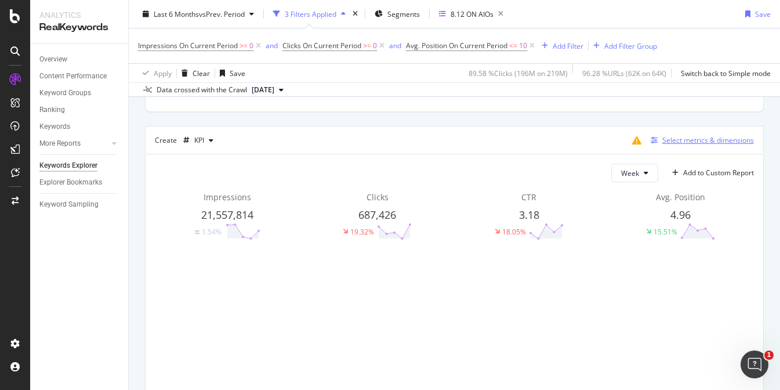
click at [651, 138] on icon "button" at bounding box center [654, 140] width 7 height 7
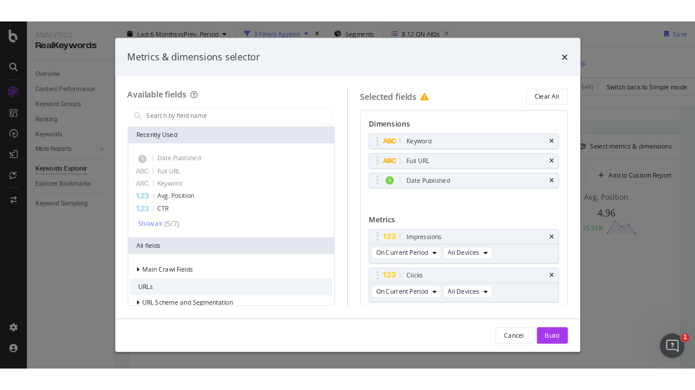
scroll to position [120, 0]
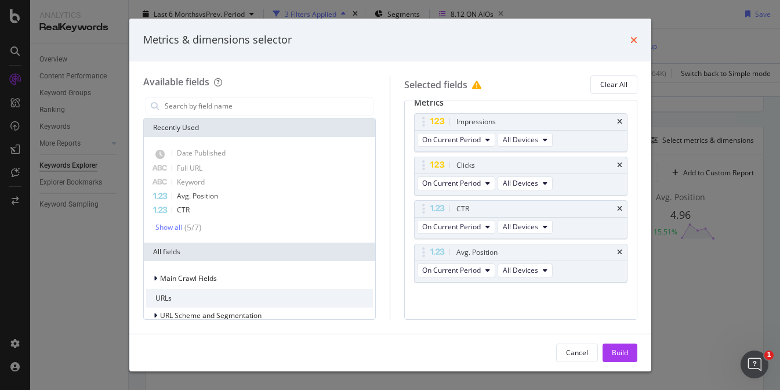
click at [635, 40] on icon "times" at bounding box center [634, 39] width 7 height 9
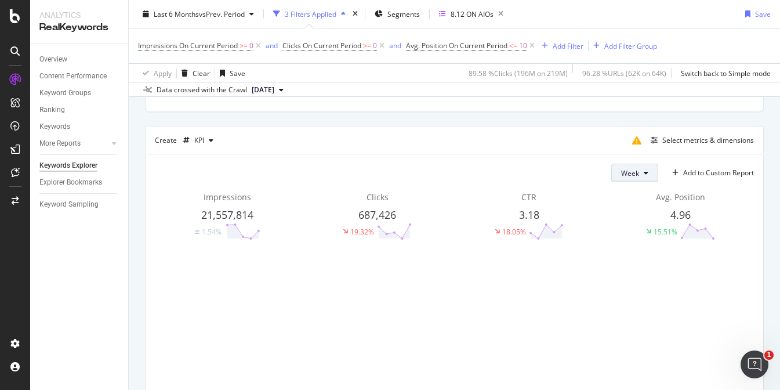
click at [621, 175] on span "Week" at bounding box center [630, 173] width 18 height 10
click at [618, 242] on span "Month" at bounding box center [620, 238] width 21 height 10
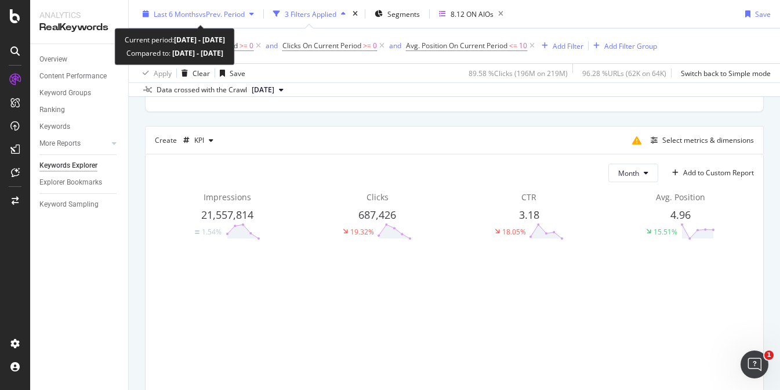
click at [218, 10] on span "vs Prev. Period" at bounding box center [222, 14] width 46 height 10
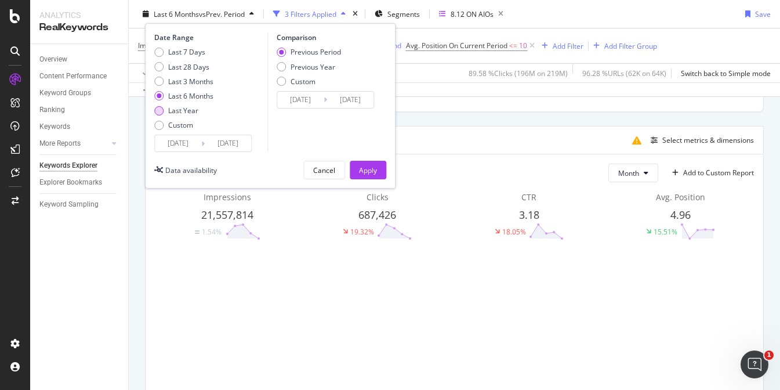
click at [162, 113] on div "Last Year" at bounding box center [158, 110] width 9 height 9
type input "2024/08/11"
type input "2023/08/12"
type input "2024/08/10"
click at [373, 167] on div "Apply" at bounding box center [368, 170] width 18 height 10
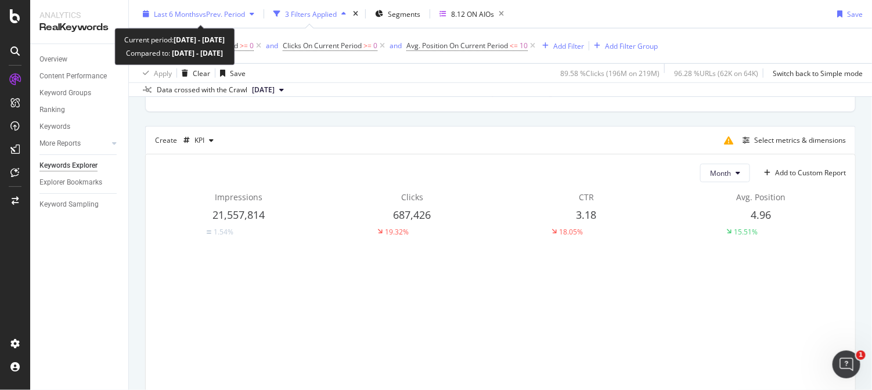
click at [203, 12] on span "vs Prev. Period" at bounding box center [222, 14] width 46 height 10
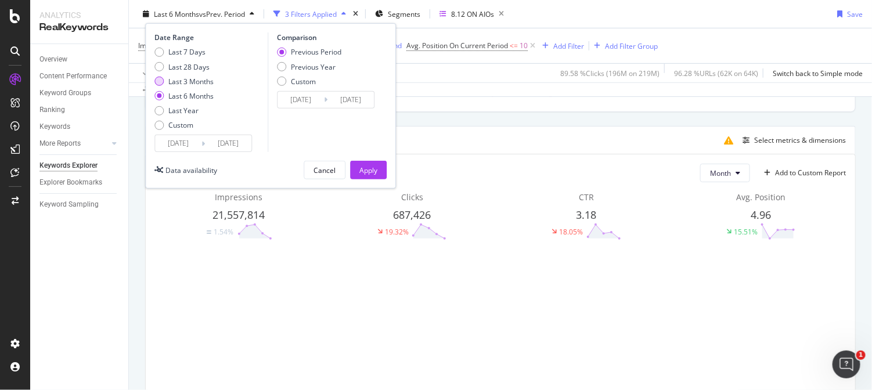
click at [156, 81] on div "Last 3 Months" at bounding box center [158, 81] width 9 height 9
type input "2025/05/11"
type input "2025/02/08"
type input "2025/05/10"
click at [368, 168] on div "Apply" at bounding box center [368, 170] width 18 height 10
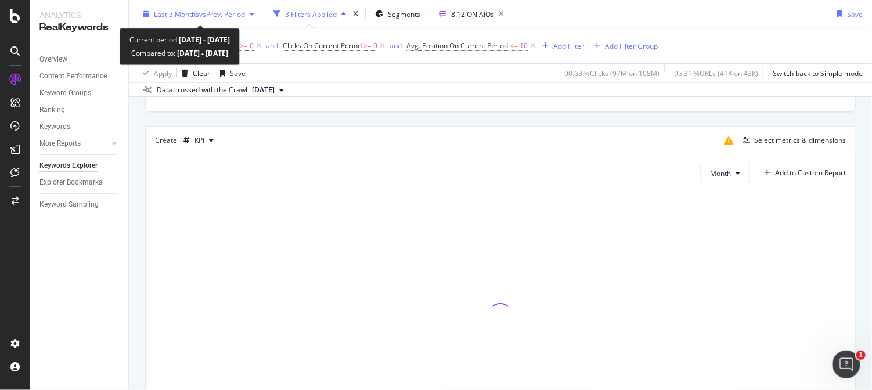
click at [230, 13] on span "vs Prev. Period" at bounding box center [222, 14] width 46 height 10
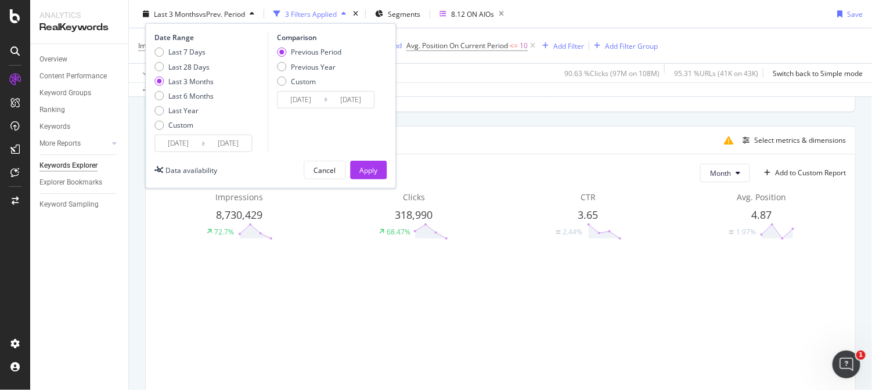
click at [447, 146] on div "Create KPI Select metrics & dimensions" at bounding box center [500, 140] width 710 height 28
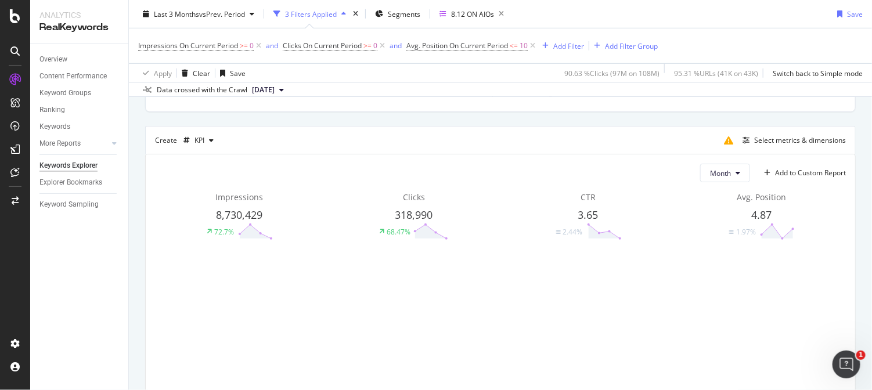
click at [232, 214] on span "8,730,429" at bounding box center [239, 215] width 46 height 14
copy div "8,730,429"
click at [287, 242] on div "Month Add to Custom Report Impressions 8,730,429 72.7% Clicks 318,990 68.47% CT…" at bounding box center [500, 300] width 709 height 292
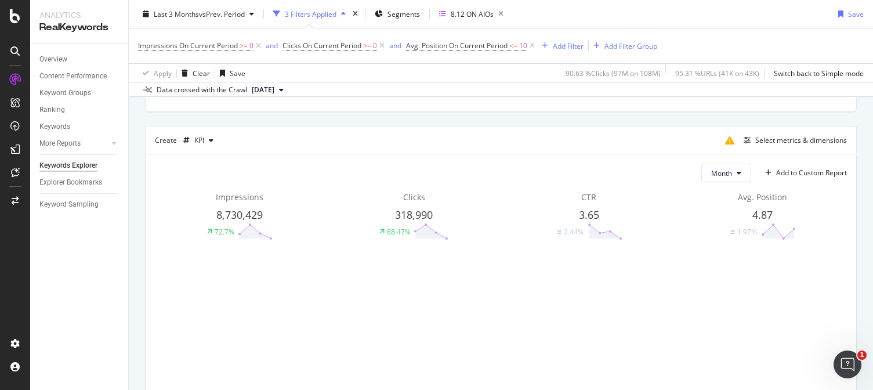
click at [146, 251] on div "Month Add to Custom Report Impressions 8,730,429 72.7% Clicks 318,990 68.47% CT…" at bounding box center [501, 300] width 711 height 292
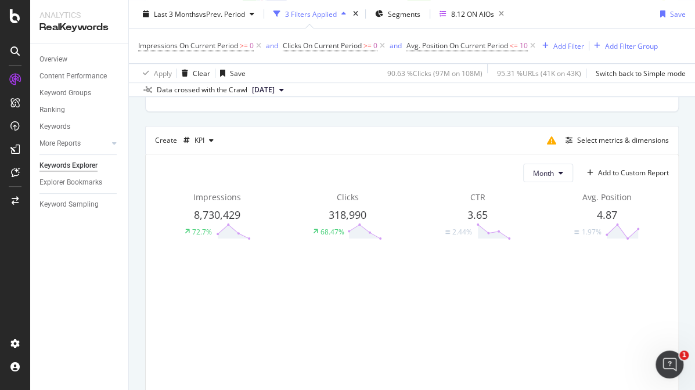
click at [81, 280] on div "Overview Content Performance Keyword Groups Ranking Keywords More Reports Count…" at bounding box center [79, 217] width 98 height 346
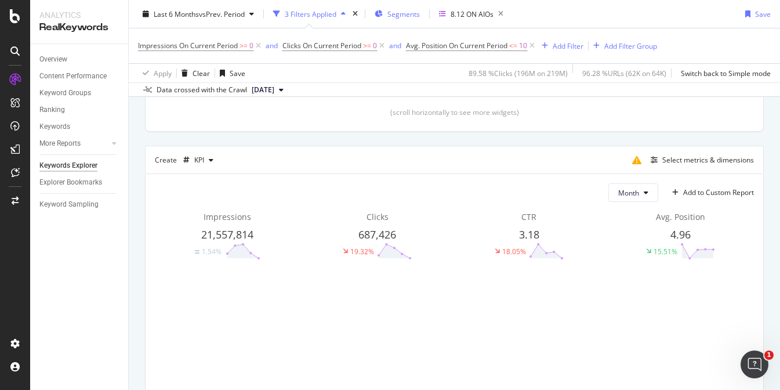
scroll to position [97, 0]
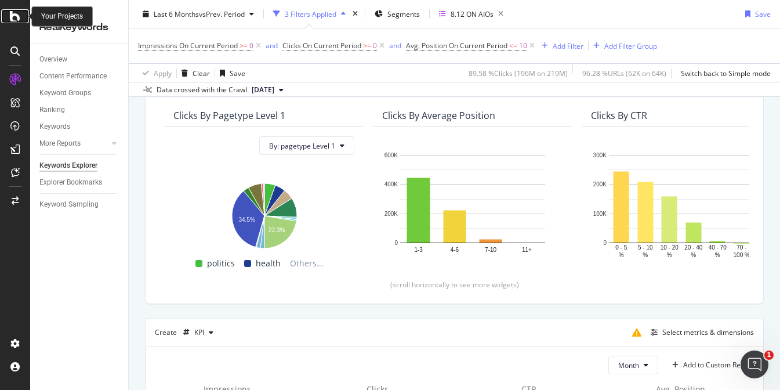
click at [13, 11] on icon at bounding box center [15, 16] width 10 height 14
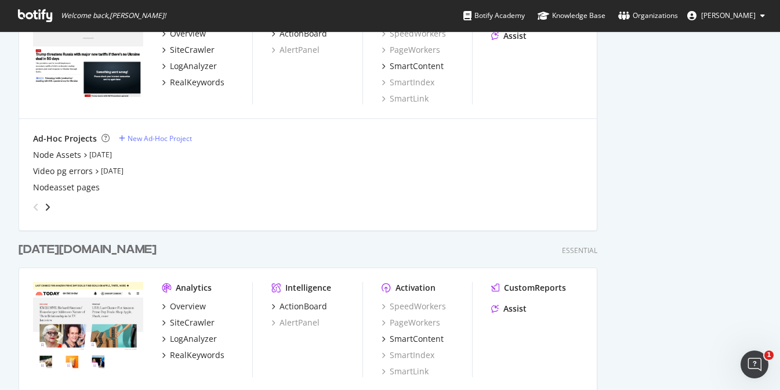
scroll to position [580, 0]
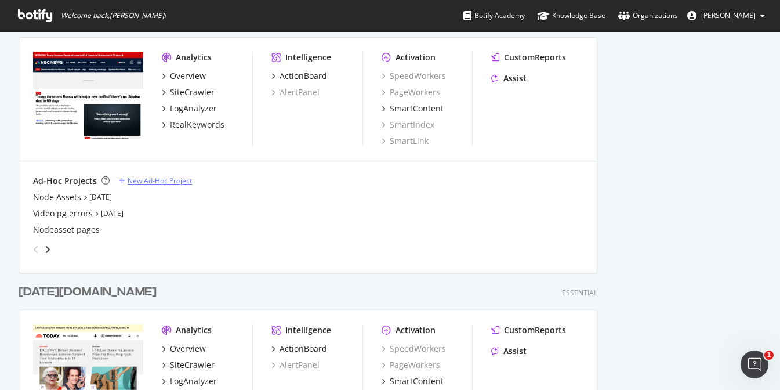
click at [163, 177] on div "New Ad-Hoc Project" at bounding box center [160, 181] width 64 height 10
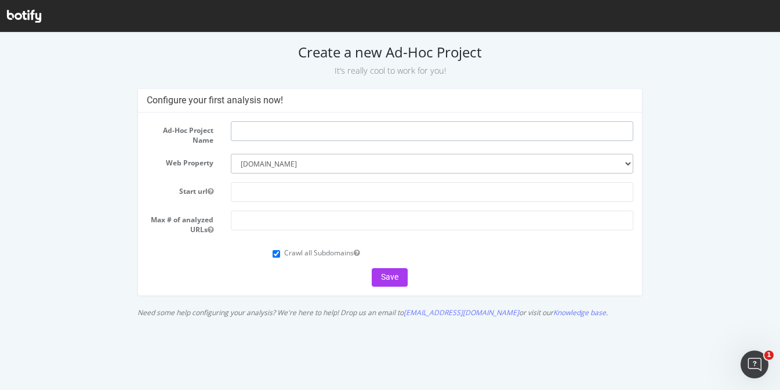
click at [256, 132] on input "text" at bounding box center [432, 131] width 403 height 20
click at [301, 136] on input "text" at bounding box center [432, 131] width 403 height 20
type input "Curations URLs"
click at [314, 190] on input "text" at bounding box center [432, 192] width 403 height 20
type input "[DOMAIN_NAME]"
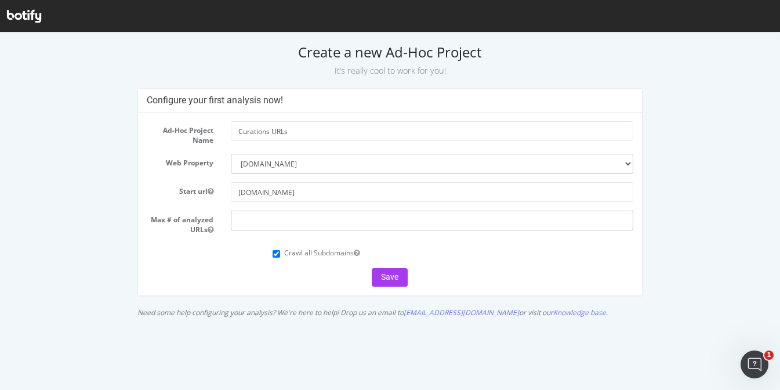
click at [279, 215] on input "number" at bounding box center [432, 221] width 403 height 20
type input "10000"
click at [398, 278] on button "Save" at bounding box center [390, 277] width 36 height 19
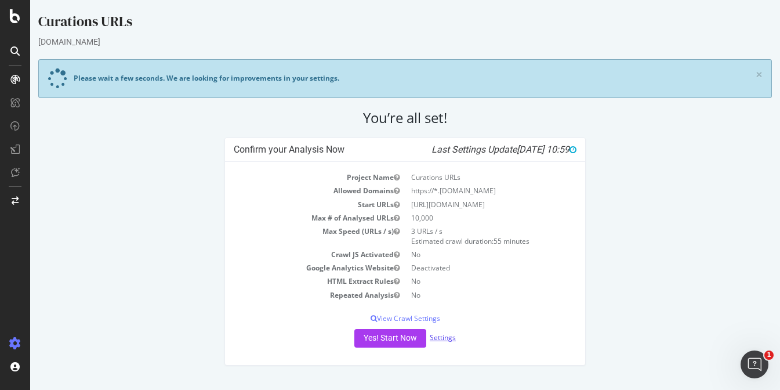
click at [441, 337] on link "Settings" at bounding box center [443, 338] width 26 height 10
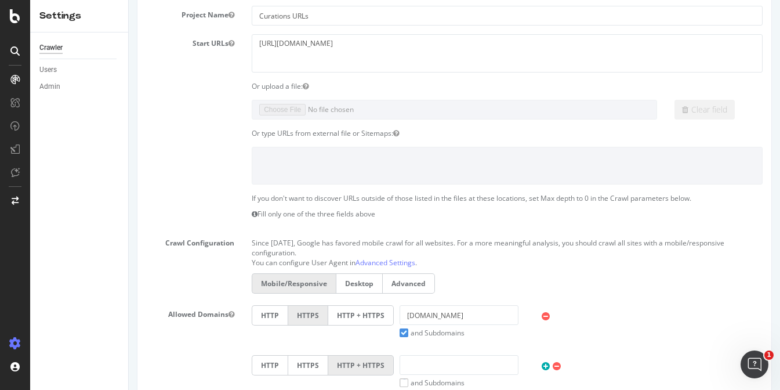
scroll to position [218, 0]
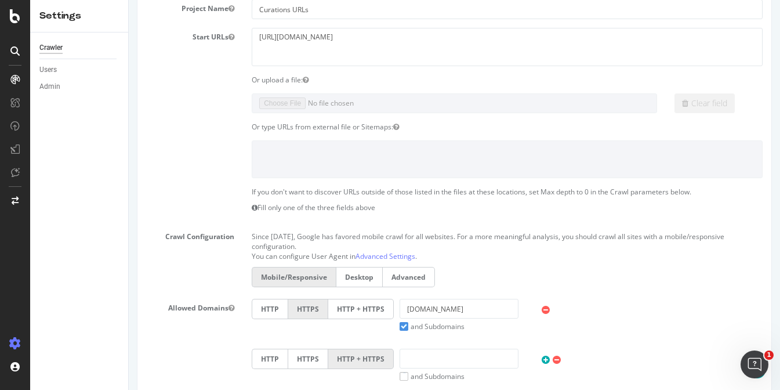
click at [285, 82] on div "Or upload a file:" at bounding box center [507, 80] width 529 height 10
drag, startPoint x: 323, startPoint y: 38, endPoint x: 210, endPoint y: 29, distance: 113.5
click at [209, 26] on section "Project Name Curations URLs Start URLs https://nbcnews.com Or upload a file: Cl…" at bounding box center [454, 242] width 617 height 487
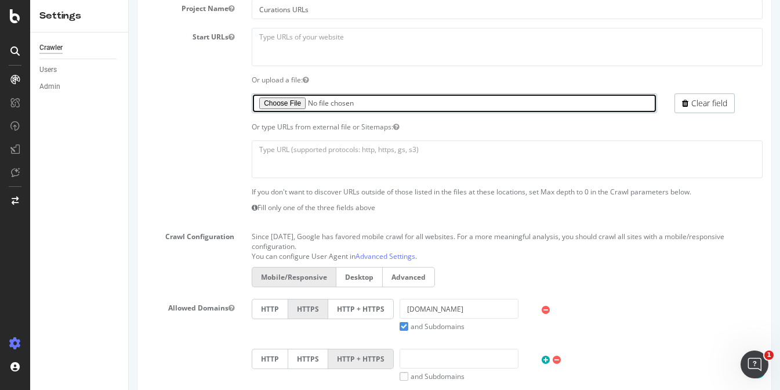
click at [294, 103] on input "file" at bounding box center [455, 103] width 406 height 20
type input "C:\fakepath\curations-urls.txt"
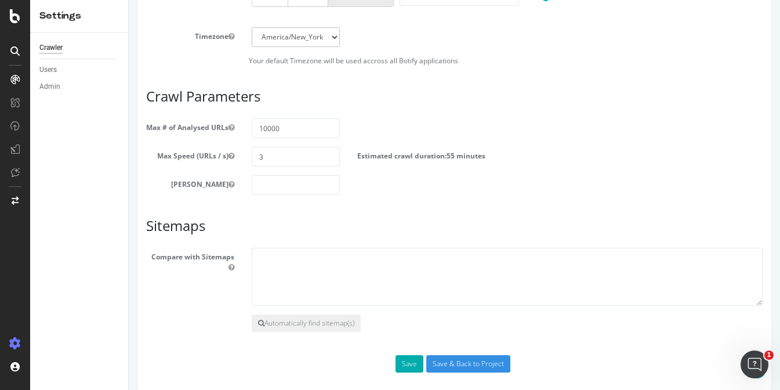
scroll to position [703, 0]
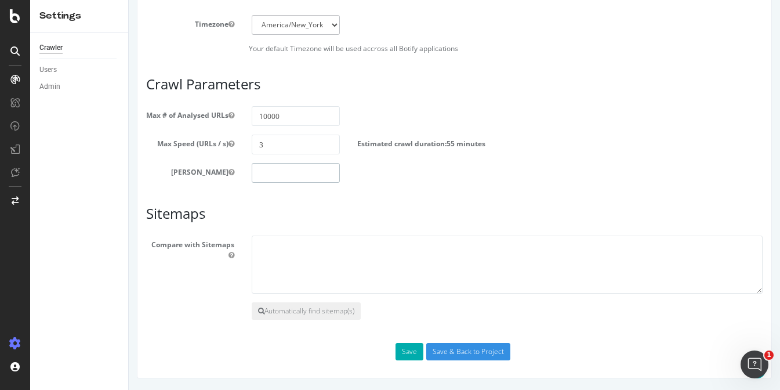
click at [270, 178] on input "number" at bounding box center [296, 173] width 88 height 20
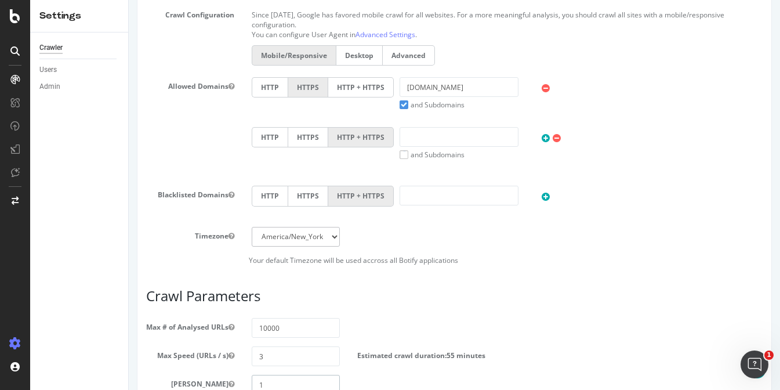
scroll to position [703, 0]
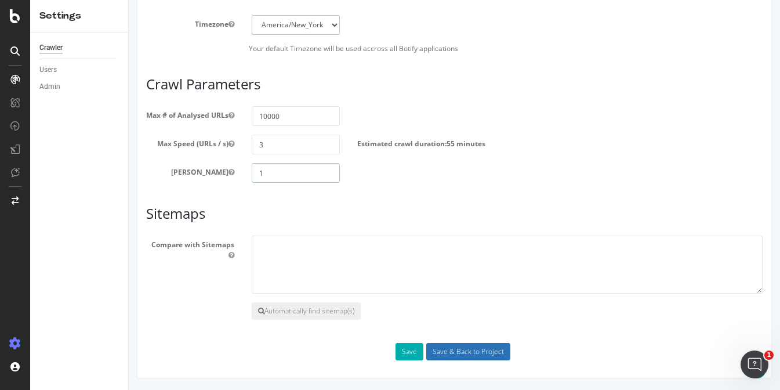
type input "1"
click at [436, 354] on input "Save & Back to Project" at bounding box center [469, 351] width 84 height 17
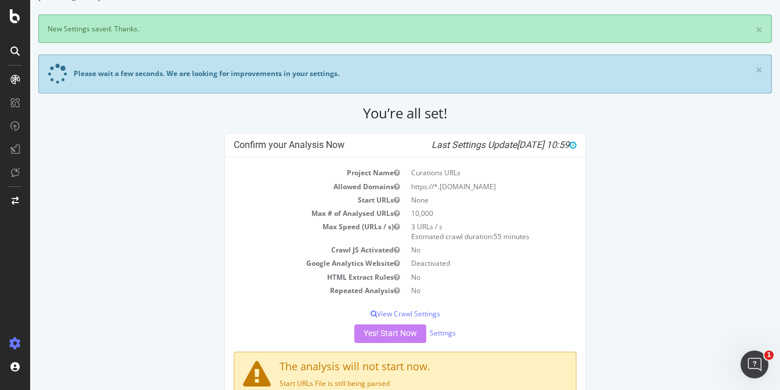
scroll to position [84, 0]
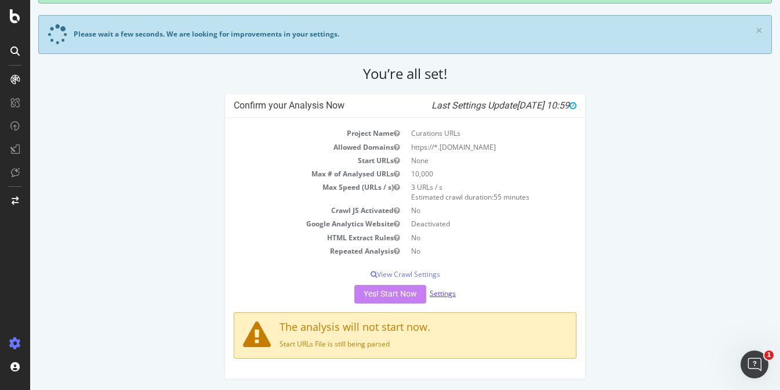
click at [445, 296] on link "Settings" at bounding box center [443, 293] width 26 height 10
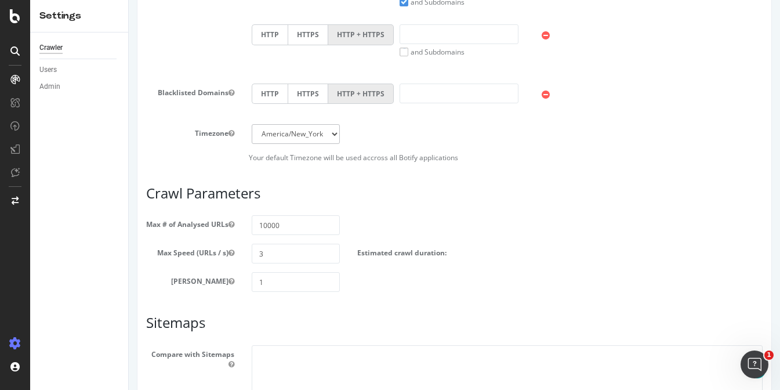
scroll to position [656, 0]
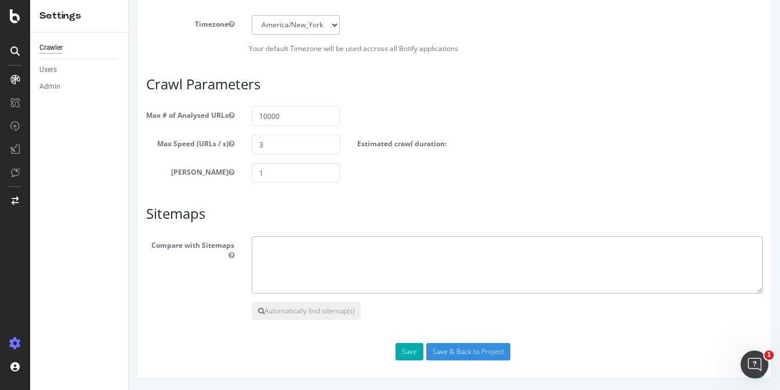
click at [298, 251] on textarea at bounding box center [507, 265] width 511 height 58
paste textarea "https://www.nbcnews.com/sitemap/nbcnews/sitemap-curations"
type textarea "https://www.nbcnews.com/sitemap/nbcnews/sitemap-curations"
click at [457, 352] on input "Save & Back to Project" at bounding box center [469, 351] width 84 height 17
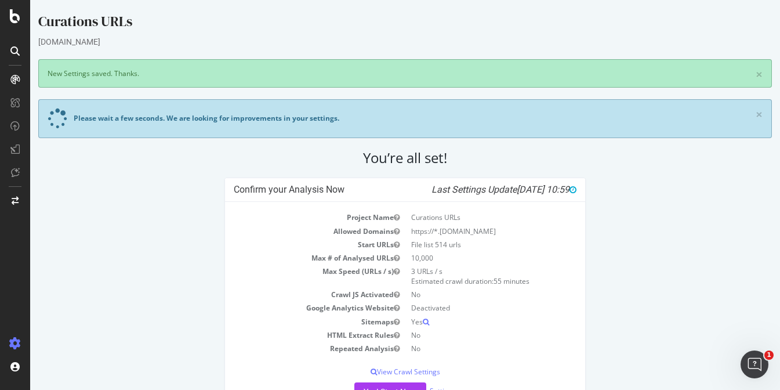
scroll to position [40, 0]
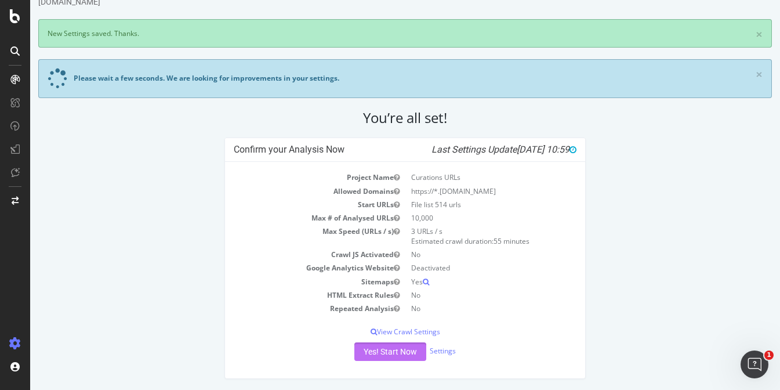
click at [386, 350] on button "Yes! Start Now" at bounding box center [391, 351] width 72 height 19
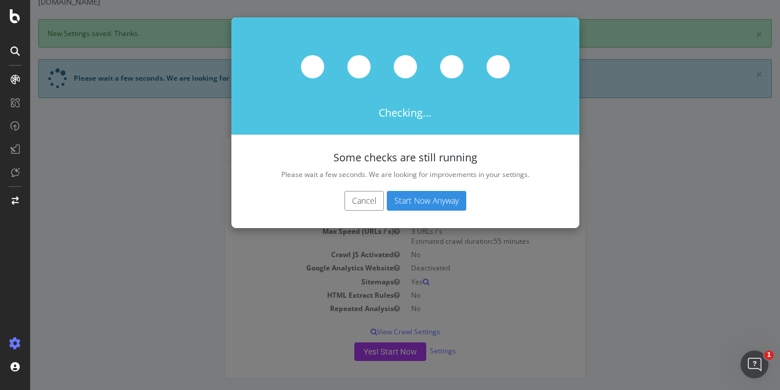
click at [432, 198] on button "Start Now Anyway" at bounding box center [426, 201] width 79 height 20
